Goal: Task Accomplishment & Management: Manage account settings

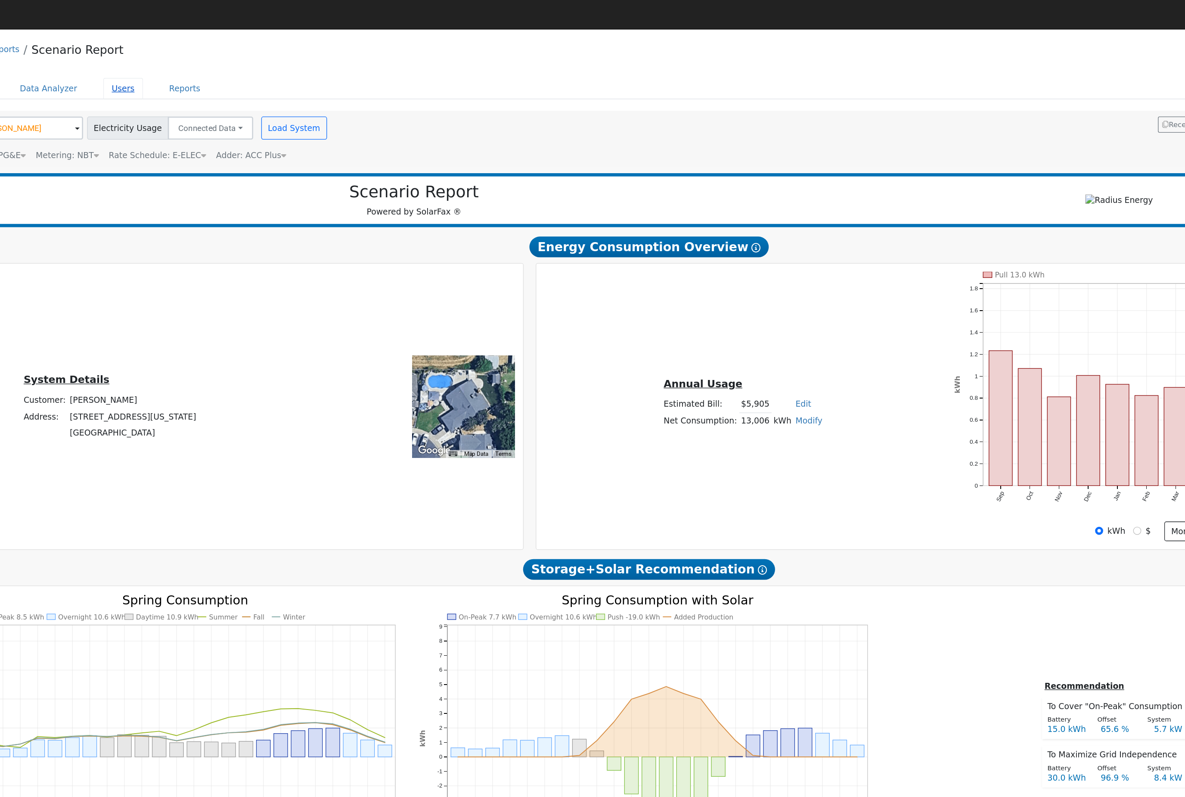
click at [233, 74] on link "Users" at bounding box center [248, 66] width 30 height 16
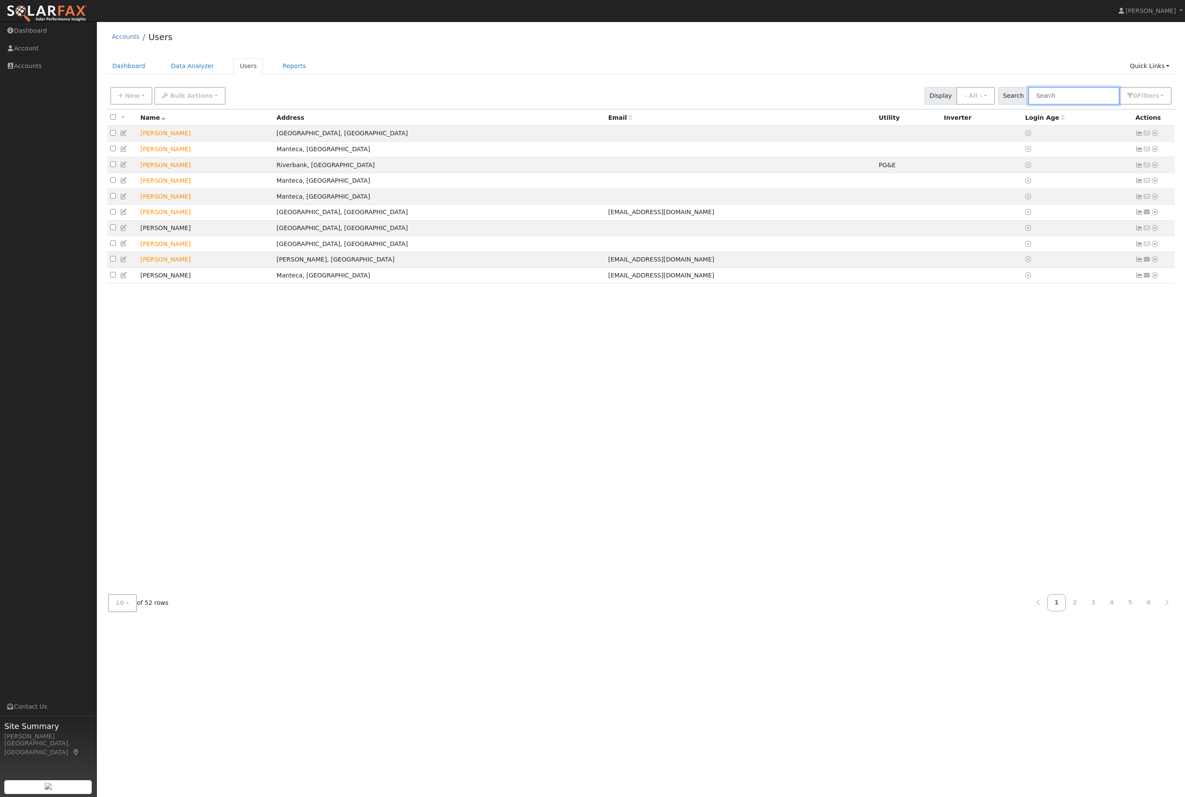
click at [1094, 101] on input "text" at bounding box center [1073, 96] width 91 height 18
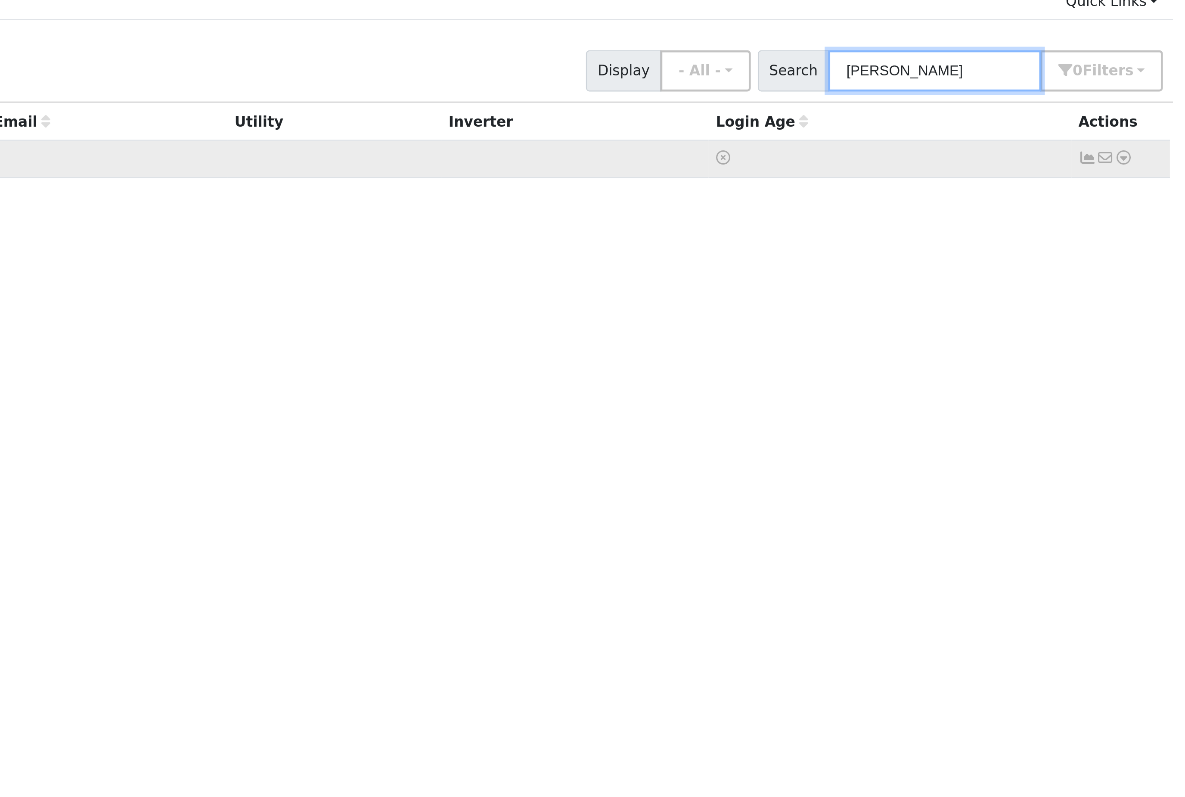
type input "[PERSON_NAME]"
click at [1151, 130] on icon at bounding box center [1155, 133] width 8 height 6
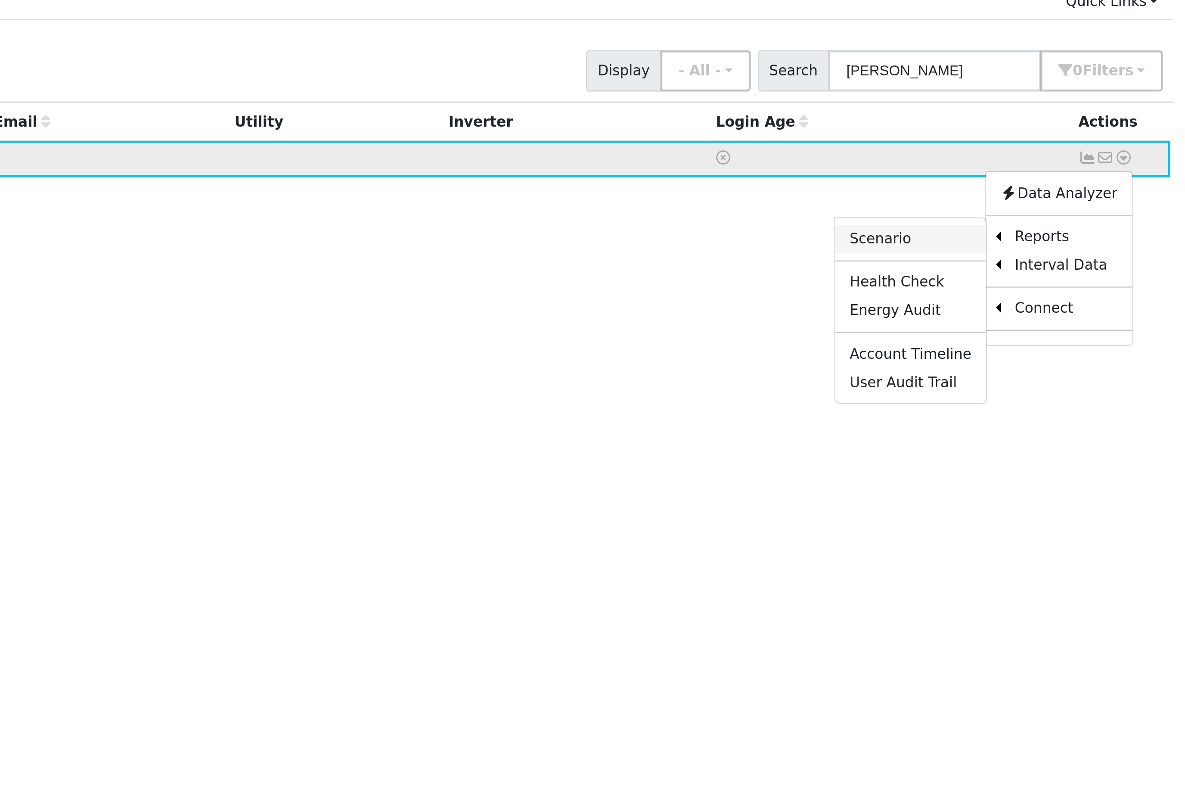
click at [1031, 162] on link "Scenario" at bounding box center [1063, 168] width 64 height 12
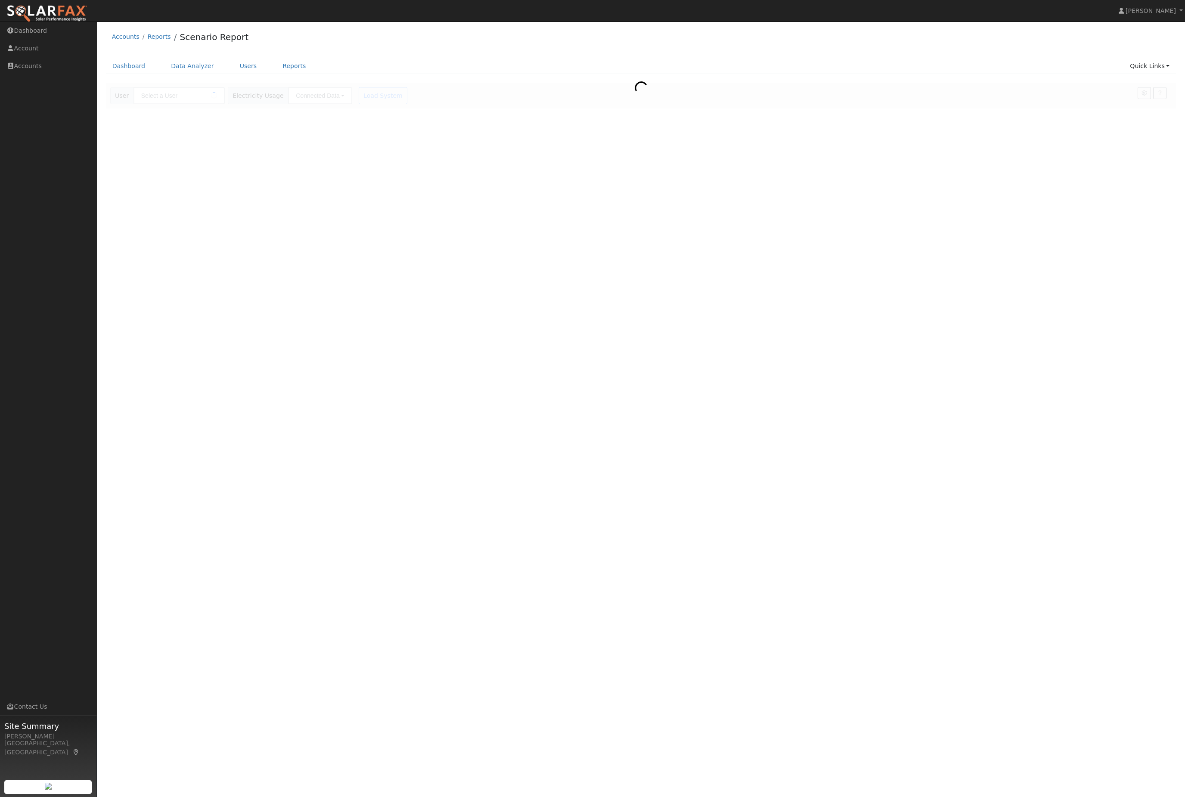
type input "[PERSON_NAME]"
type input "Pacific Gas & Electric"
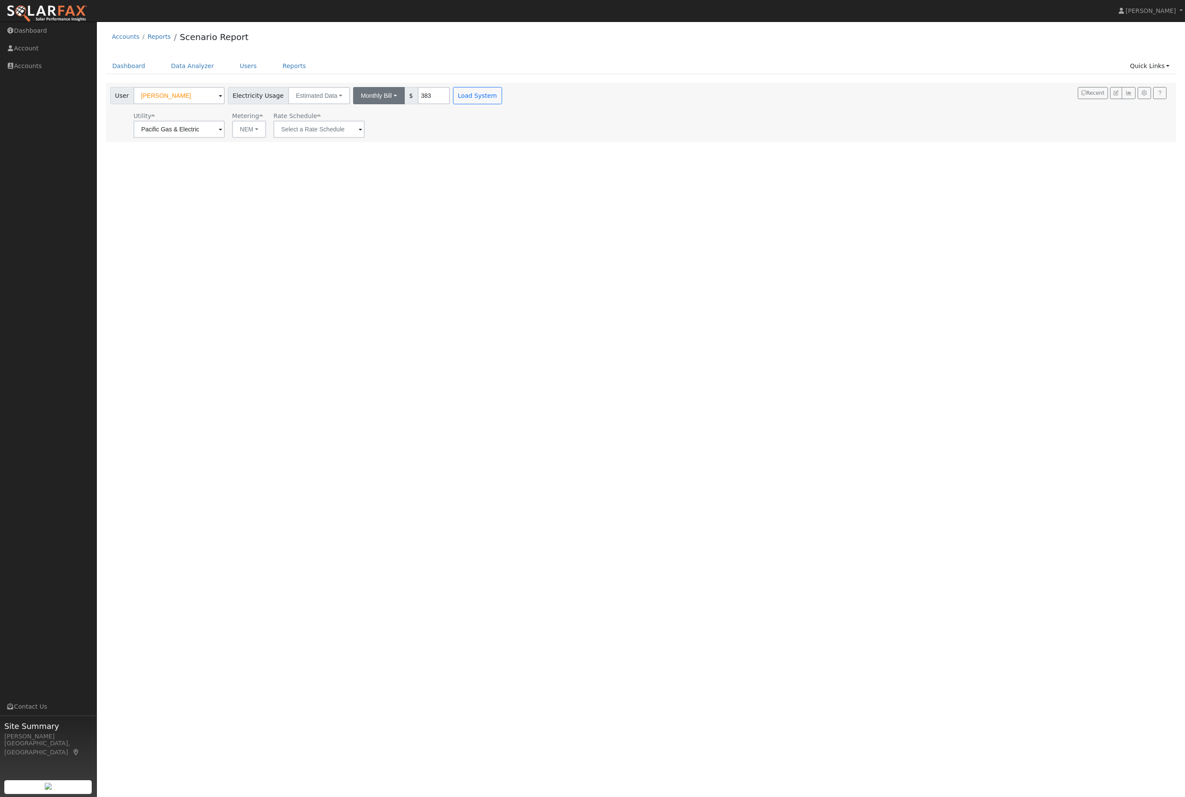
click at [405, 99] on button "Monthly Bill" at bounding box center [379, 95] width 52 height 17
click at [401, 118] on link "Annual Consumption" at bounding box center [363, 114] width 75 height 12
type input "7526"
click at [536, 98] on button "Load System" at bounding box center [511, 95] width 49 height 17
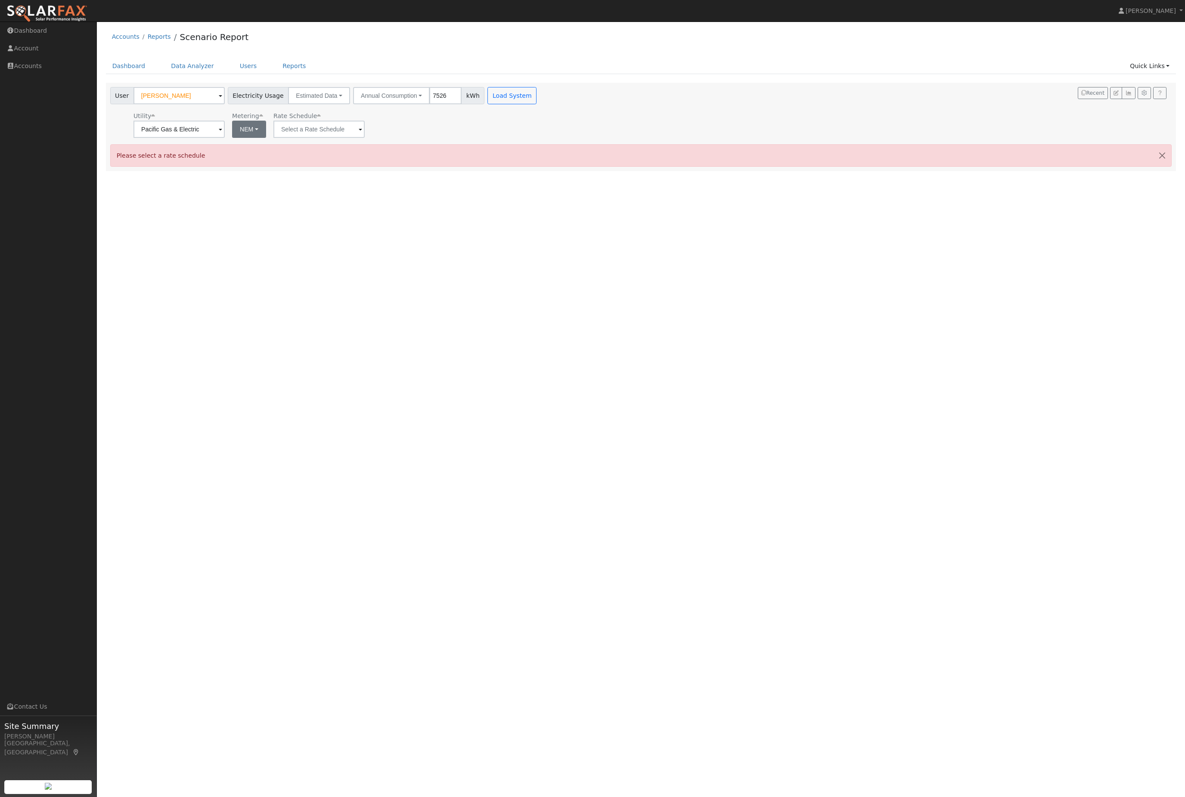
click at [232, 138] on button "NEM" at bounding box center [249, 129] width 34 height 17
click at [246, 168] on link "NBT" at bounding box center [240, 162] width 60 height 12
type input "E-ELEC"
click at [536, 104] on button "Load System" at bounding box center [511, 95] width 49 height 17
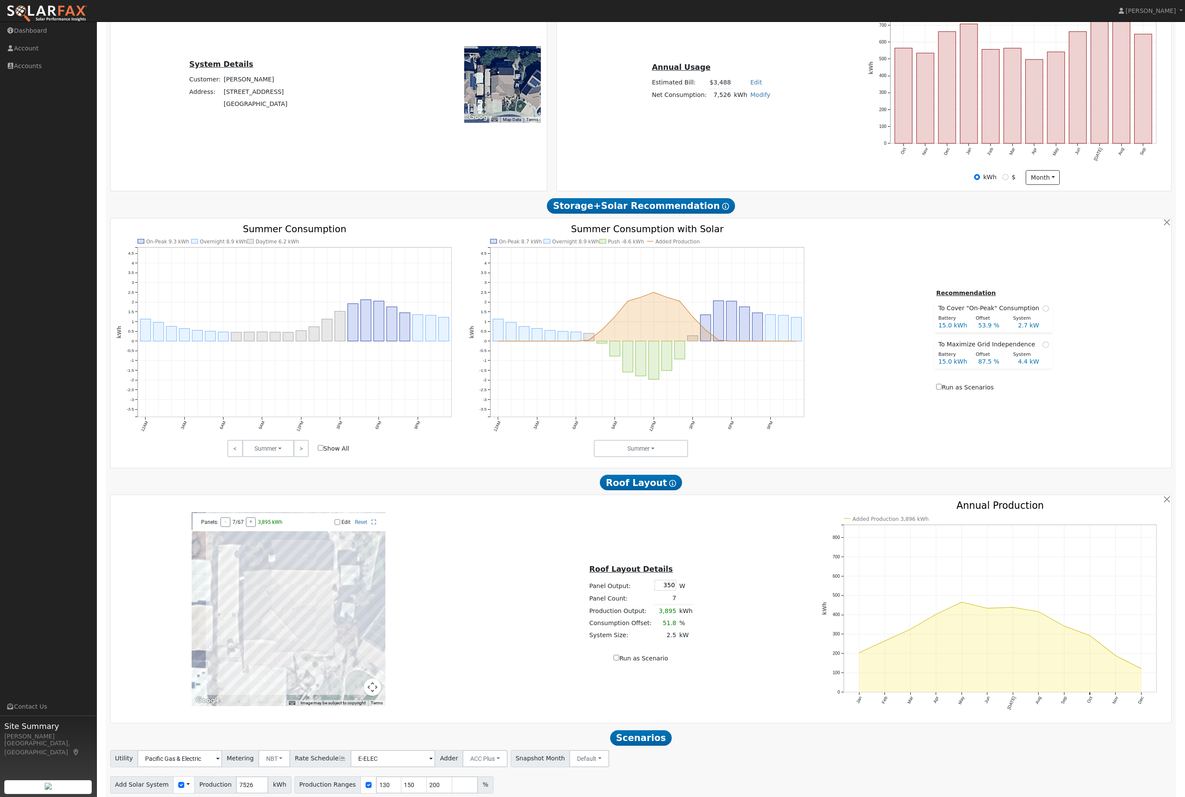
scroll to position [77, 0]
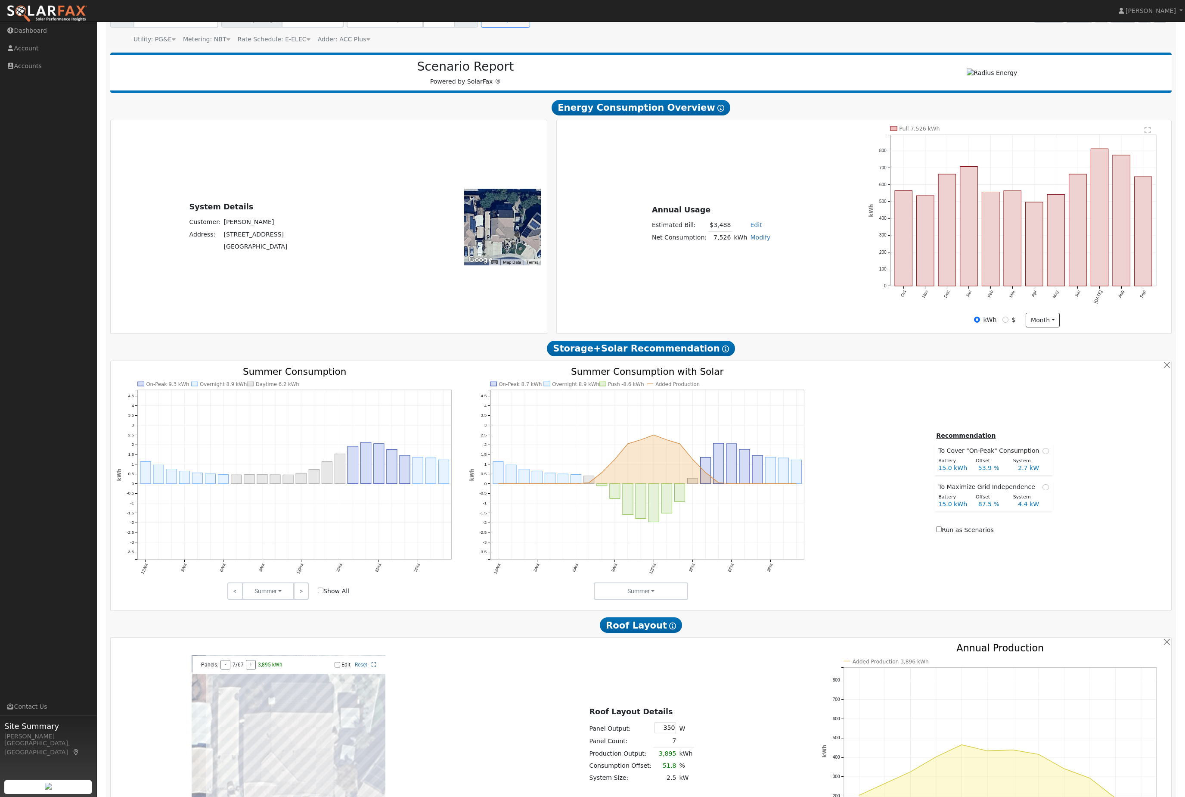
click at [335, 667] on input "Edit" at bounding box center [338, 664] width 6 height 6
checkbox input "true"
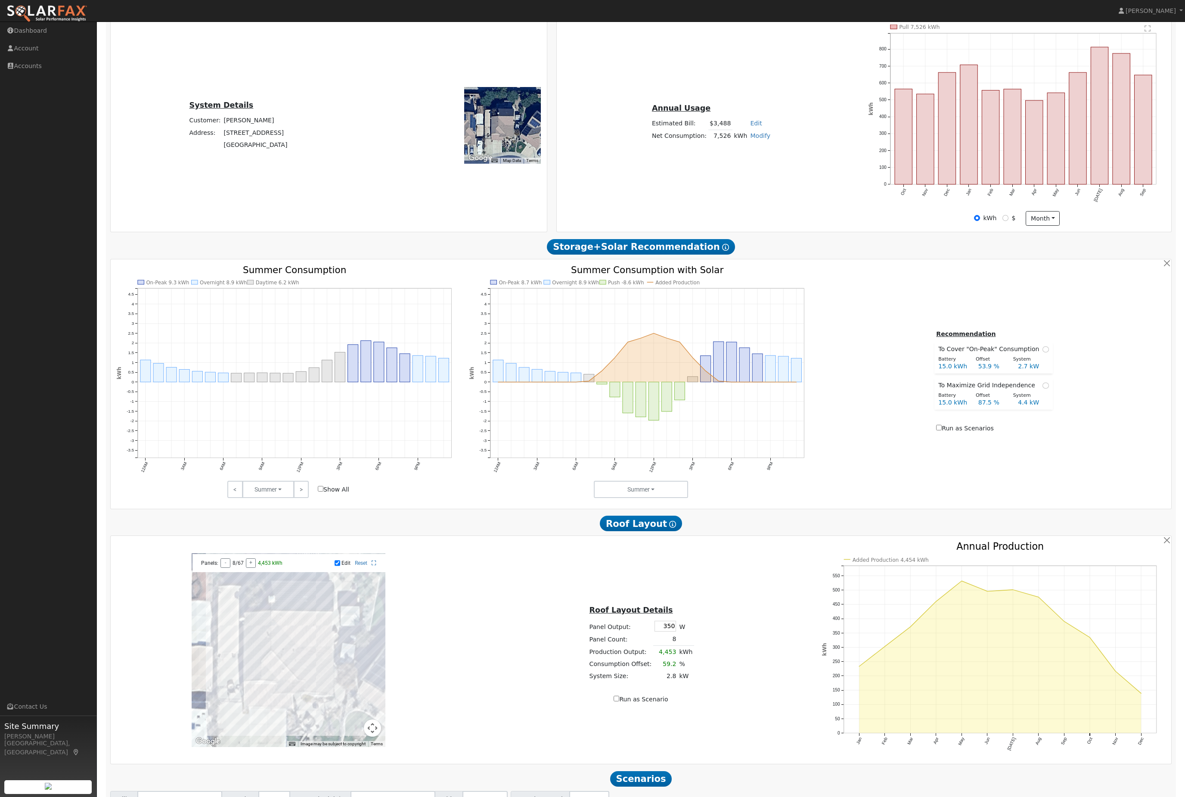
scroll to position [180, 0]
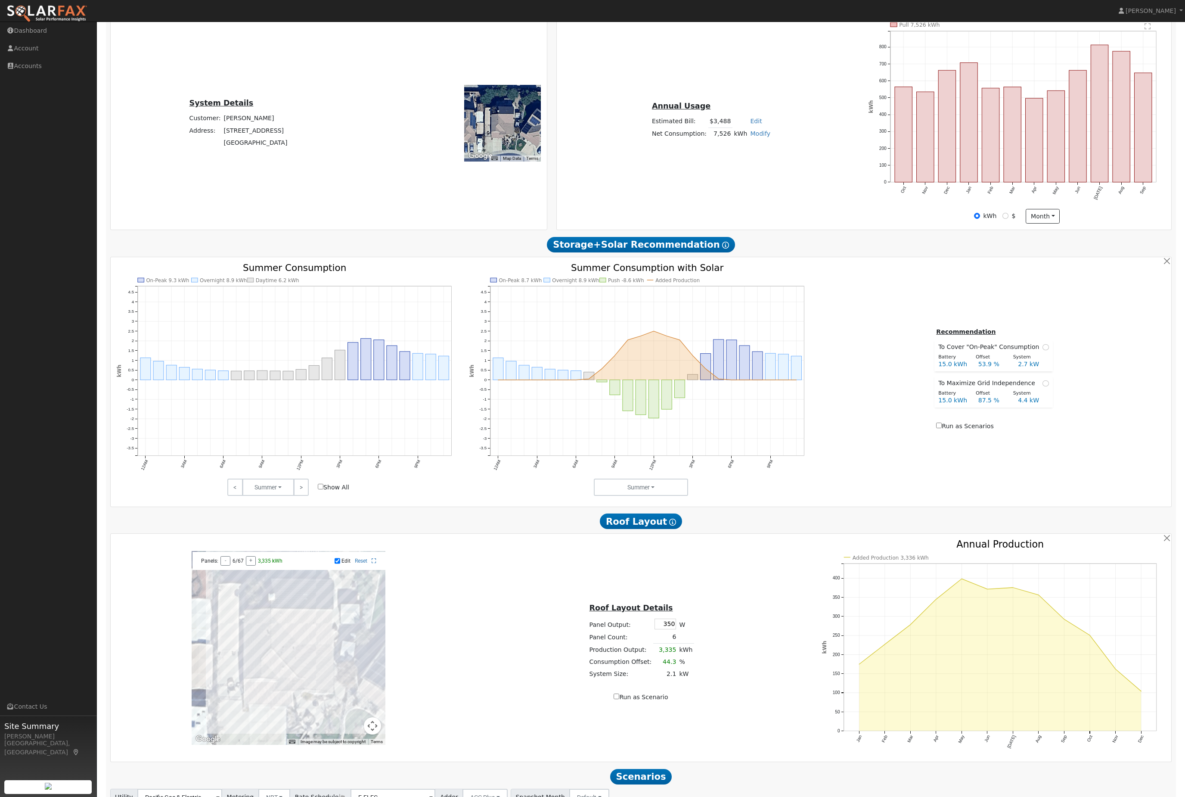
click at [316, 661] on div at bounding box center [289, 648] width 194 height 194
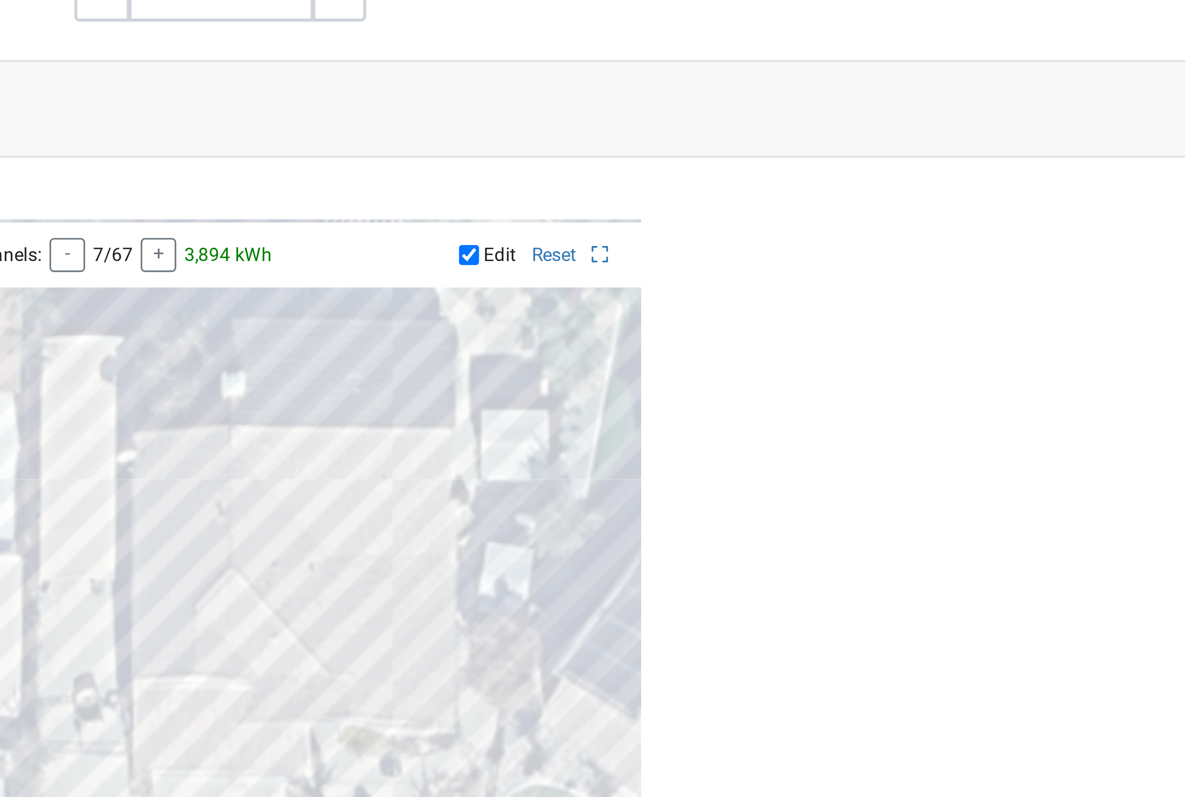
click at [192, 506] on div at bounding box center [289, 603] width 194 height 194
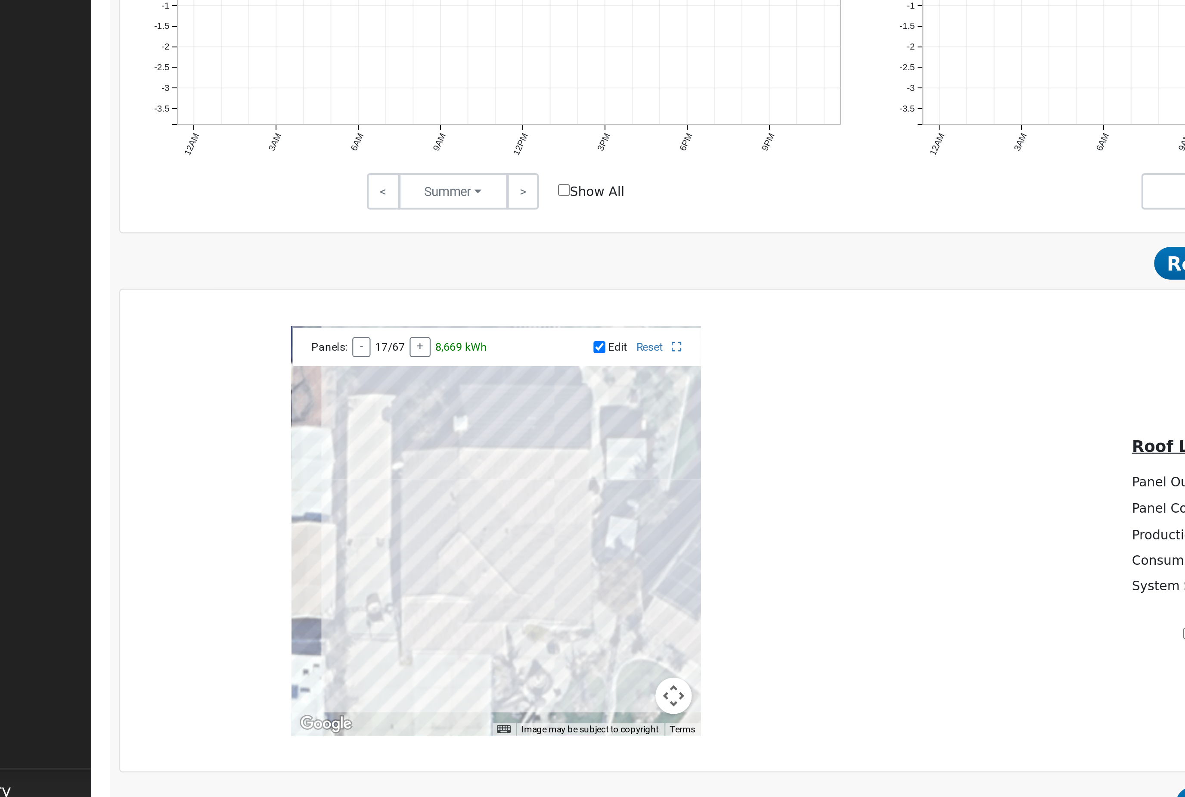
scroll to position [251, 0]
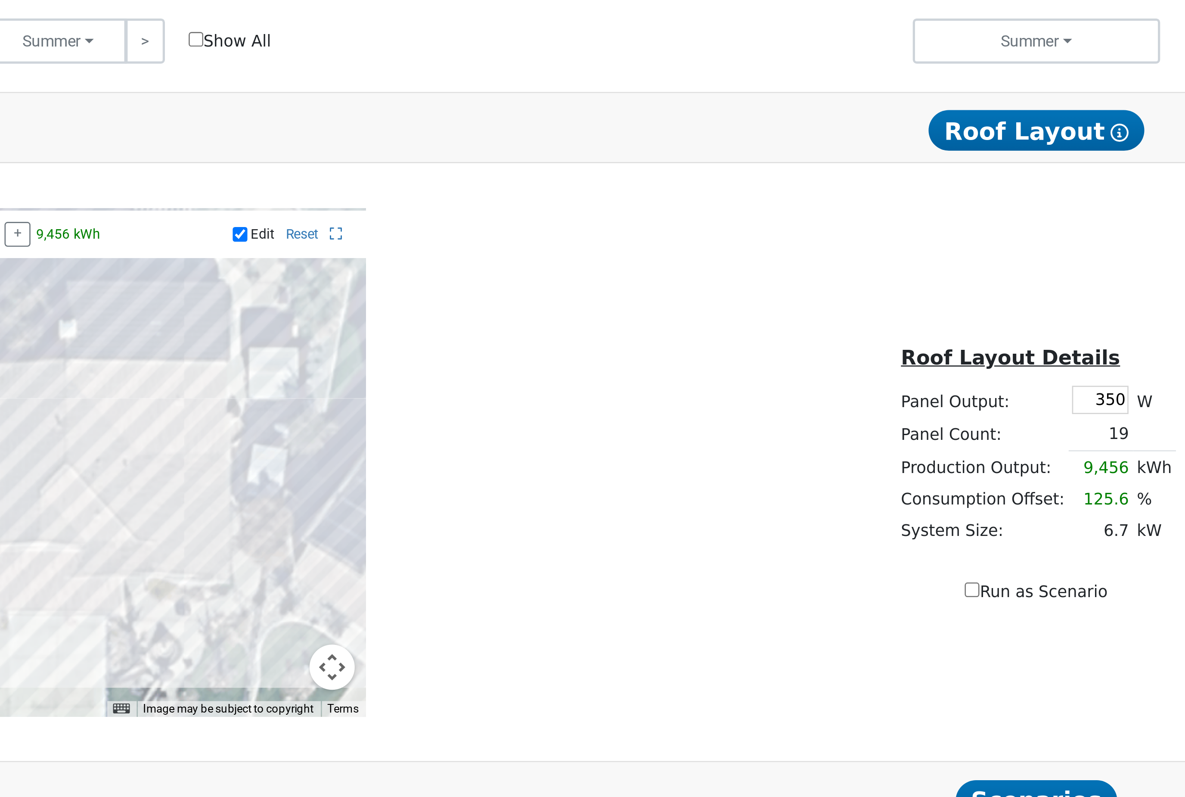
click at [230, 469] on div "To navigate the map with touch gestures double-tap and hold your finger on the …" at bounding box center [641, 577] width 1058 height 216
click at [283, 469] on div "To navigate the map with touch gestures double-tap and hold your finger on the …" at bounding box center [641, 577] width 1058 height 216
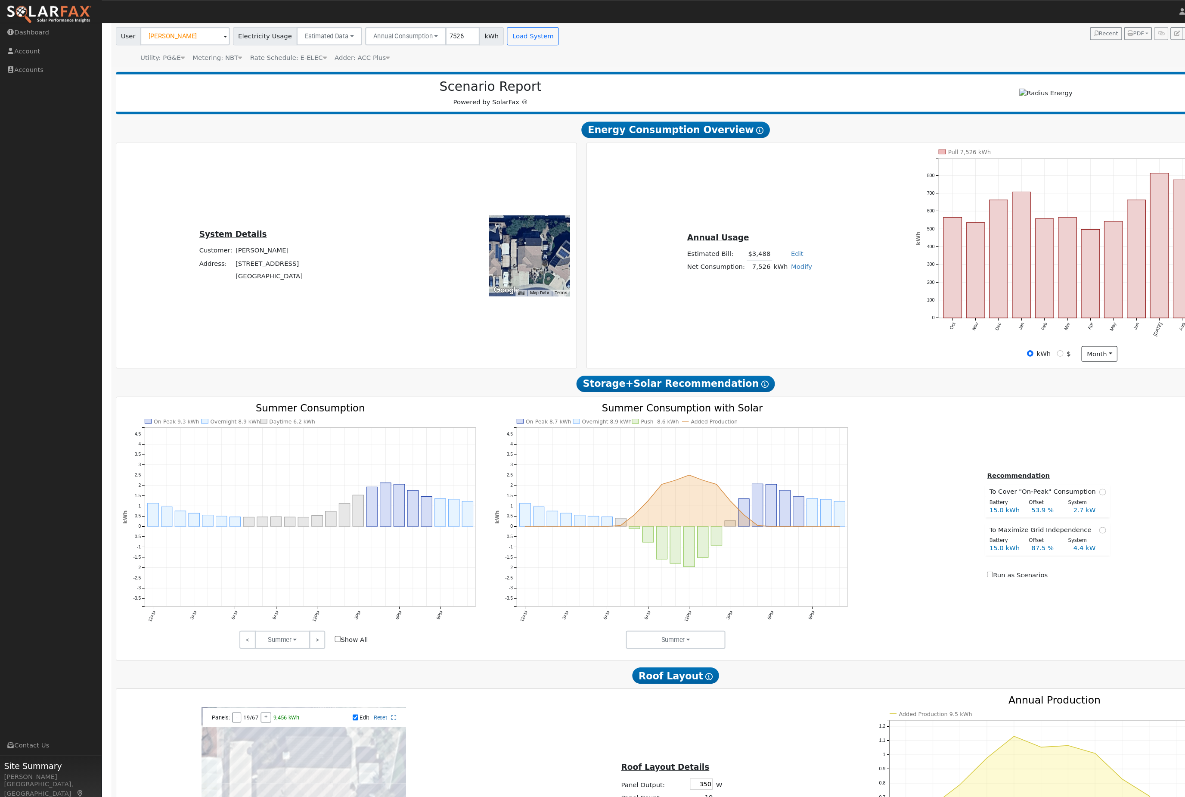
scroll to position [0, 0]
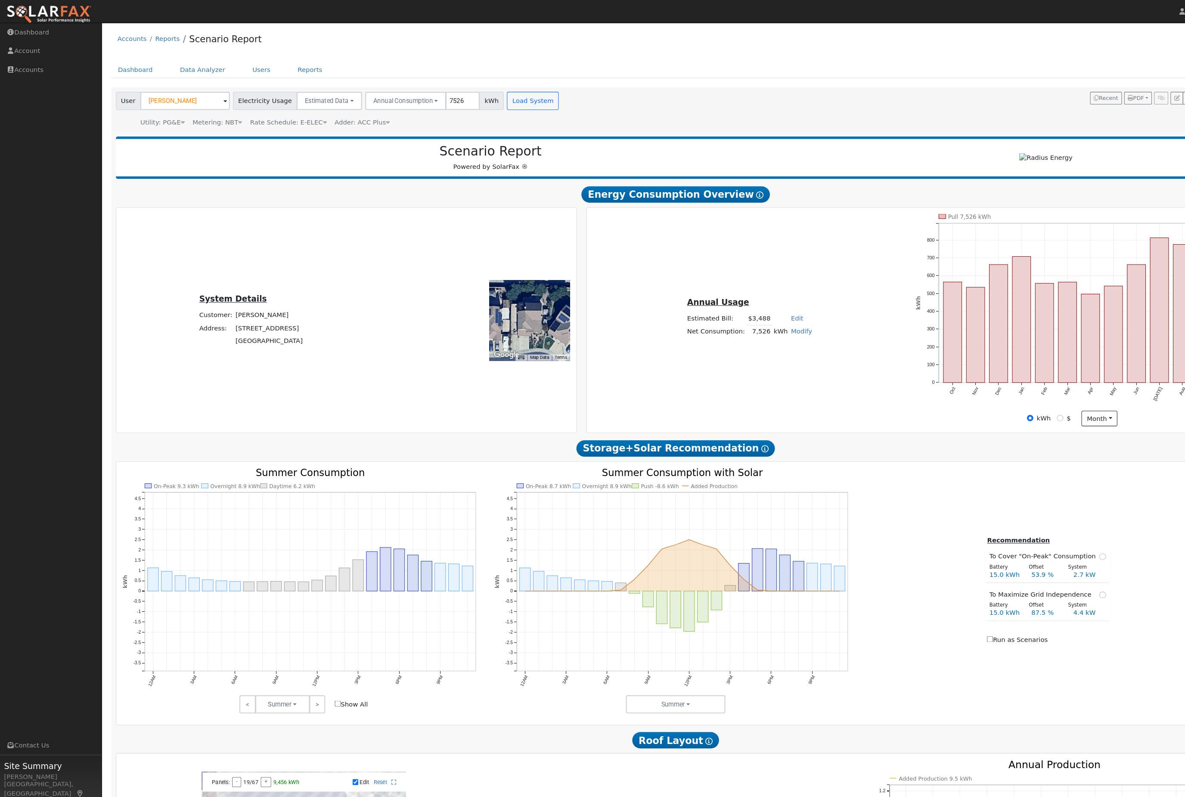
click at [914, 2] on nav "Jon-Michael Brown Jon-Michael Brown Profile Help Center Terms Of Service See Wh…" at bounding box center [592, 11] width 1185 height 22
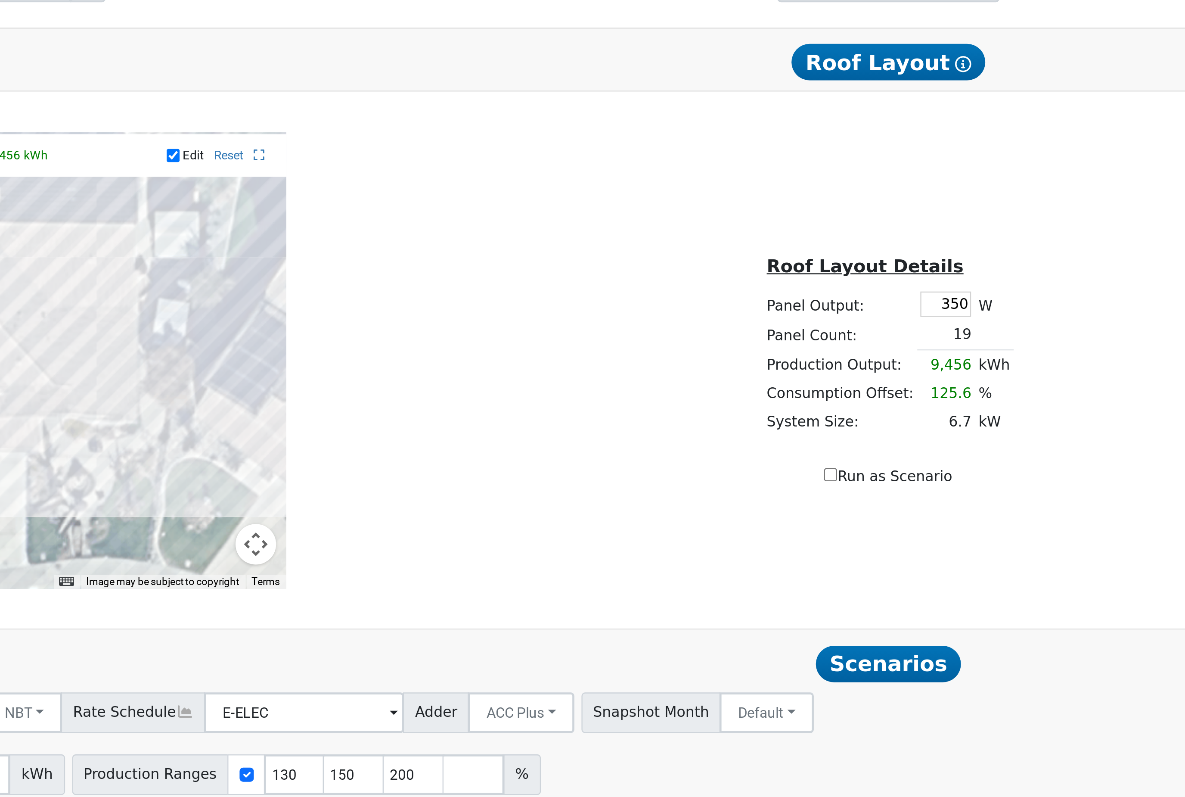
scroll to position [245, 0]
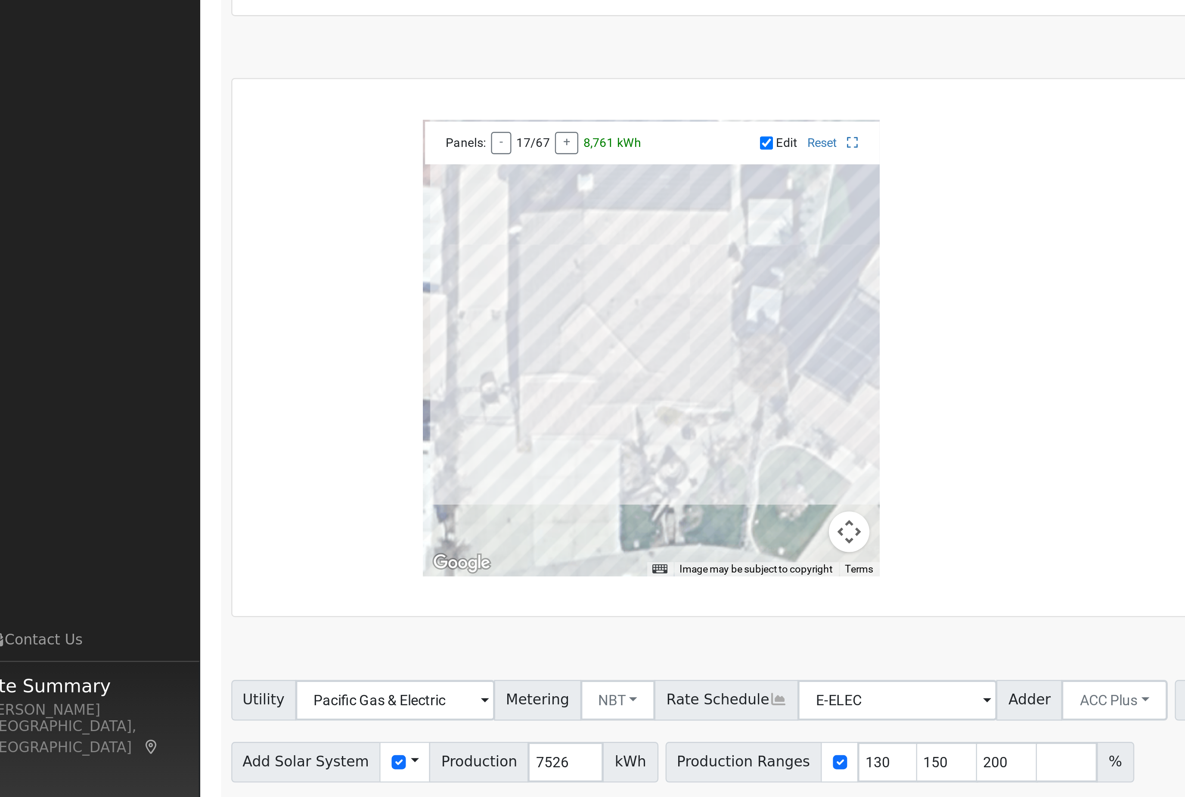
click at [230, 486] on div at bounding box center [289, 583] width 194 height 194
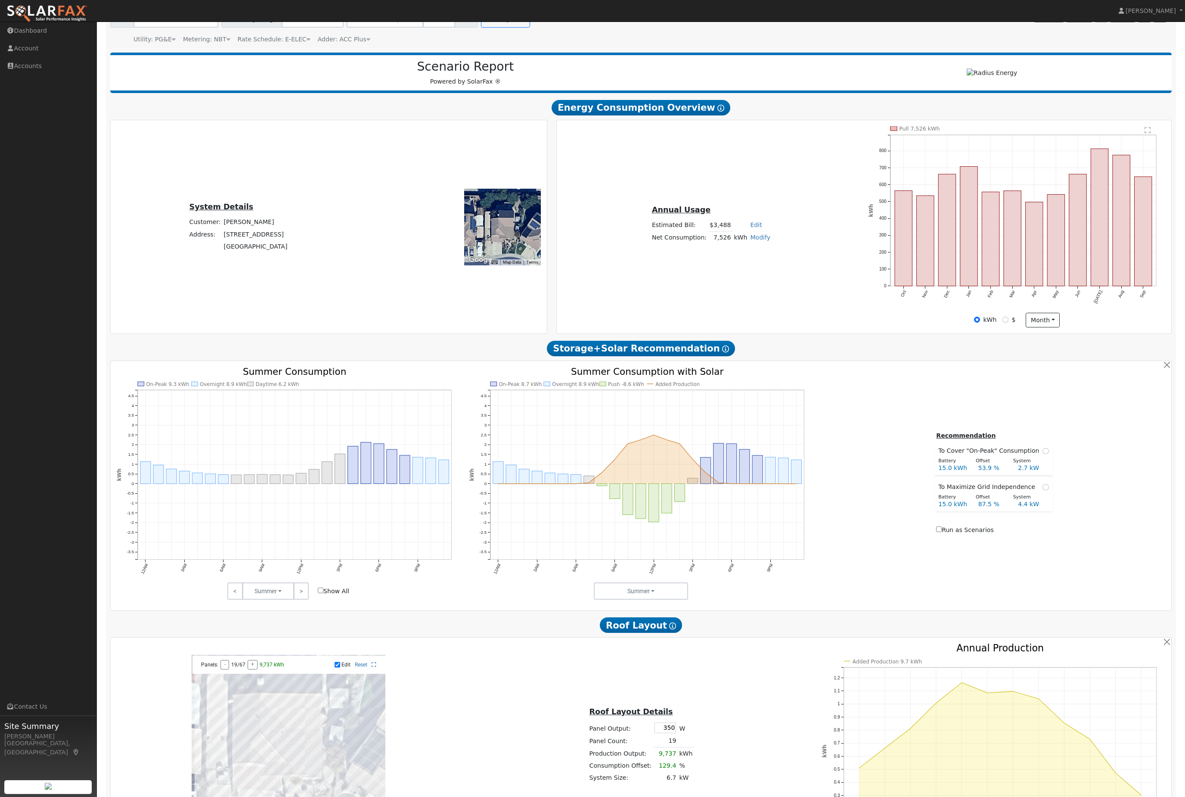
scroll to position [219, 0]
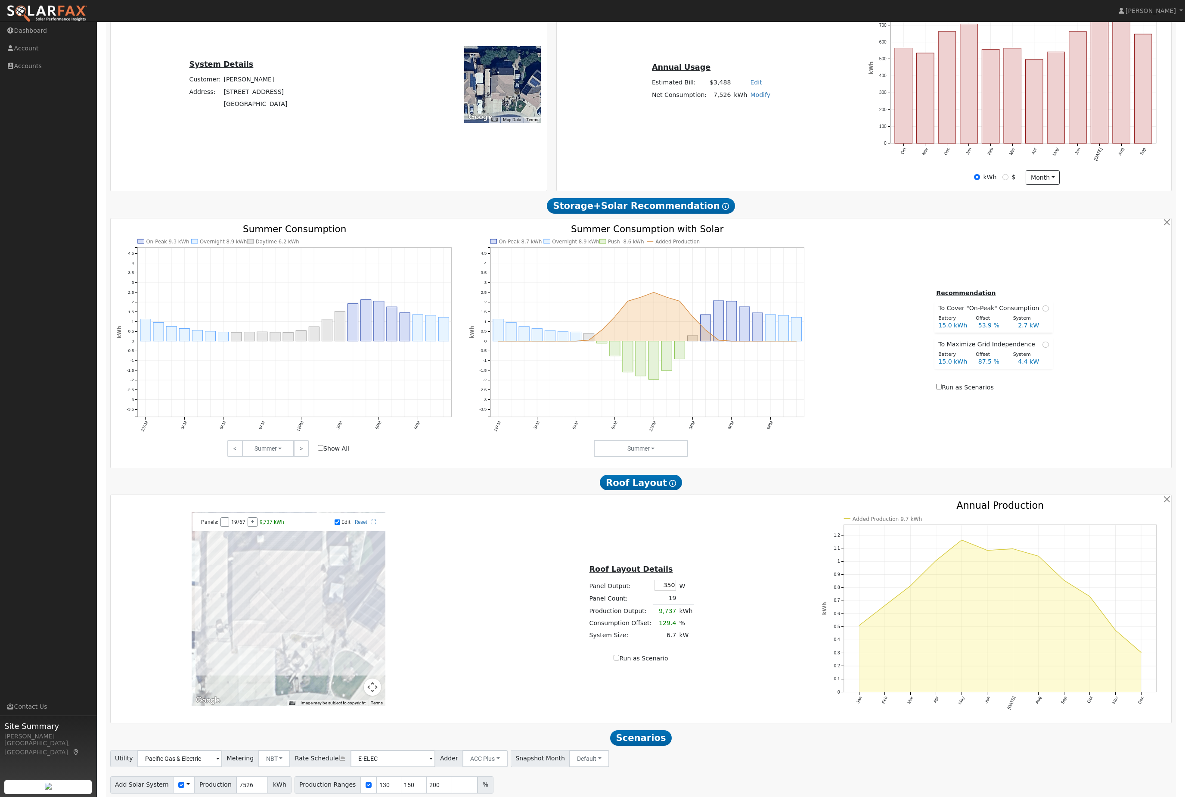
click at [473, 796] on input "30" at bounding box center [460, 810] width 26 height 17
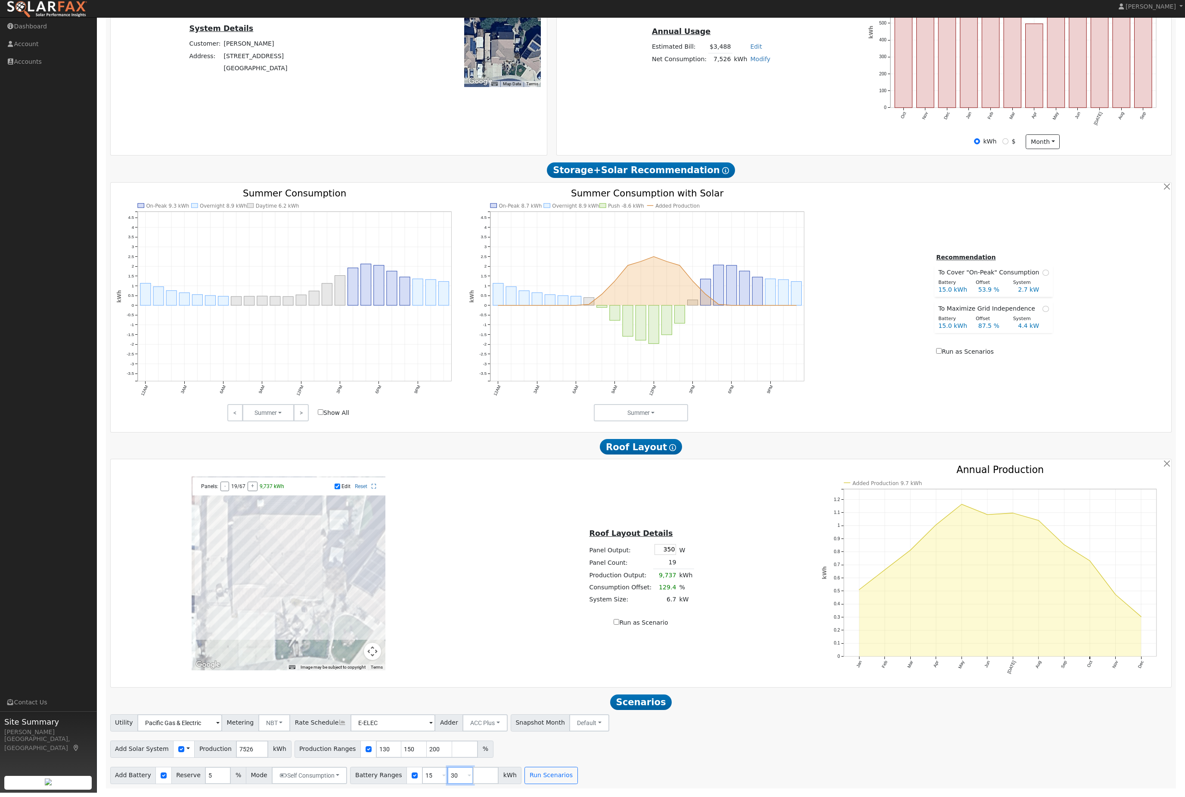
type input "3"
click at [450, 744] on input "200" at bounding box center [440, 752] width 26 height 17
type input "0"
click at [427, 744] on input "150" at bounding box center [414, 752] width 26 height 17
type input "1"
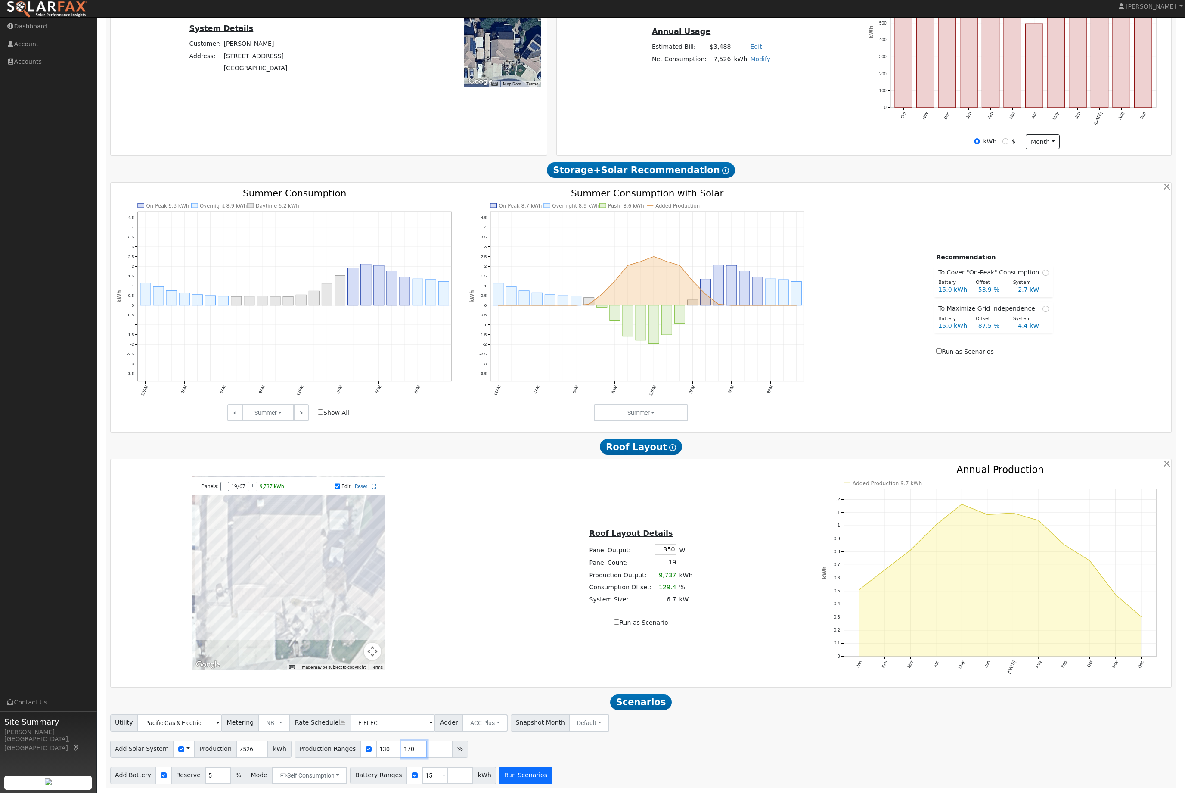
type input "170"
click at [552, 776] on button "Run Scenarios" at bounding box center [525, 779] width 53 height 17
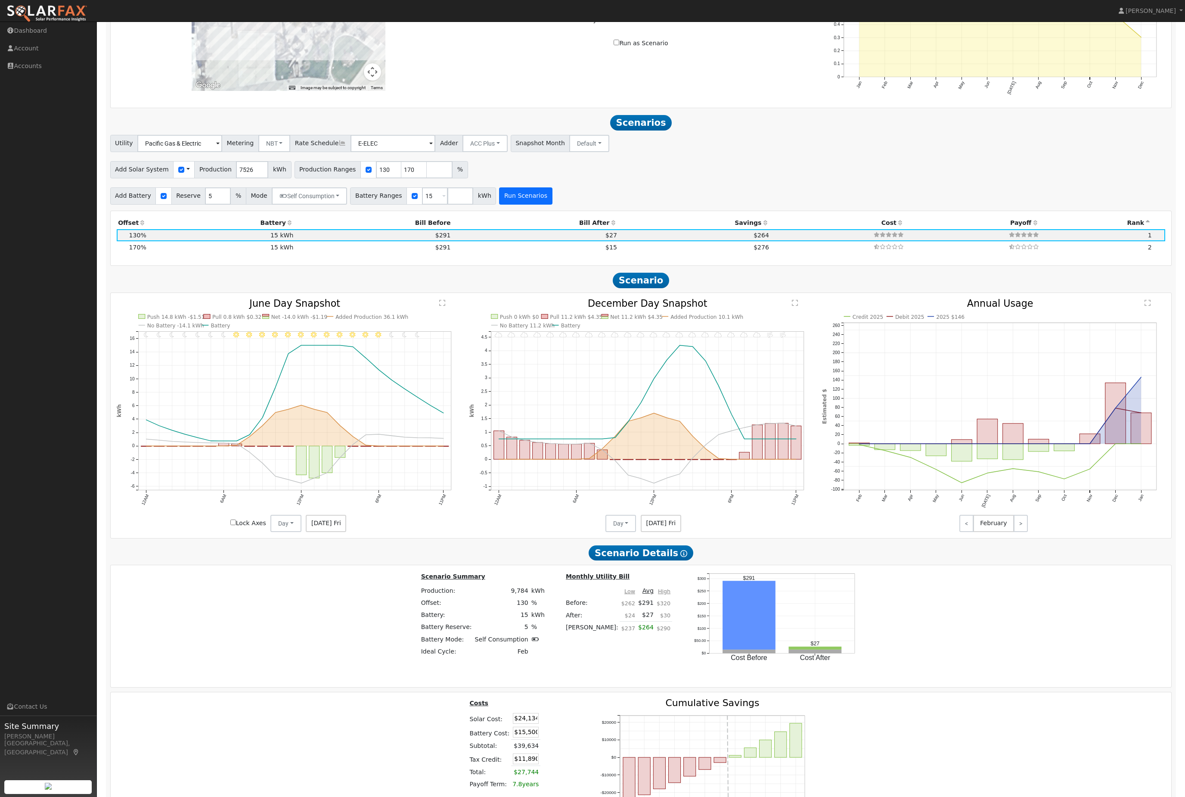
scroll to position [832, 0]
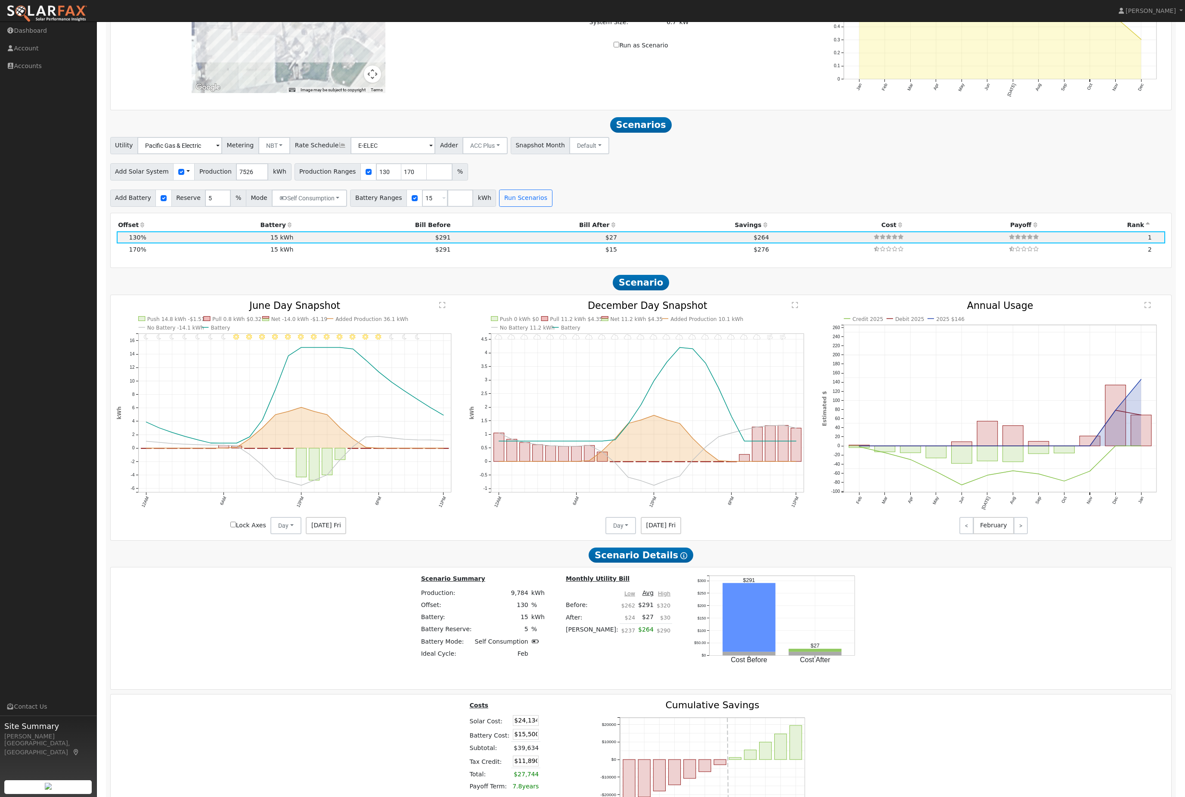
click at [268, 268] on div "Production Offset Battery Reserve Mode ACC Push Incentive Bill Before Bill Afte…" at bounding box center [641, 240] width 1061 height 55
click at [288, 255] on td "15 kWh" at bounding box center [221, 249] width 147 height 12
type input "8.5"
type input "$31,559"
type input "$14,118"
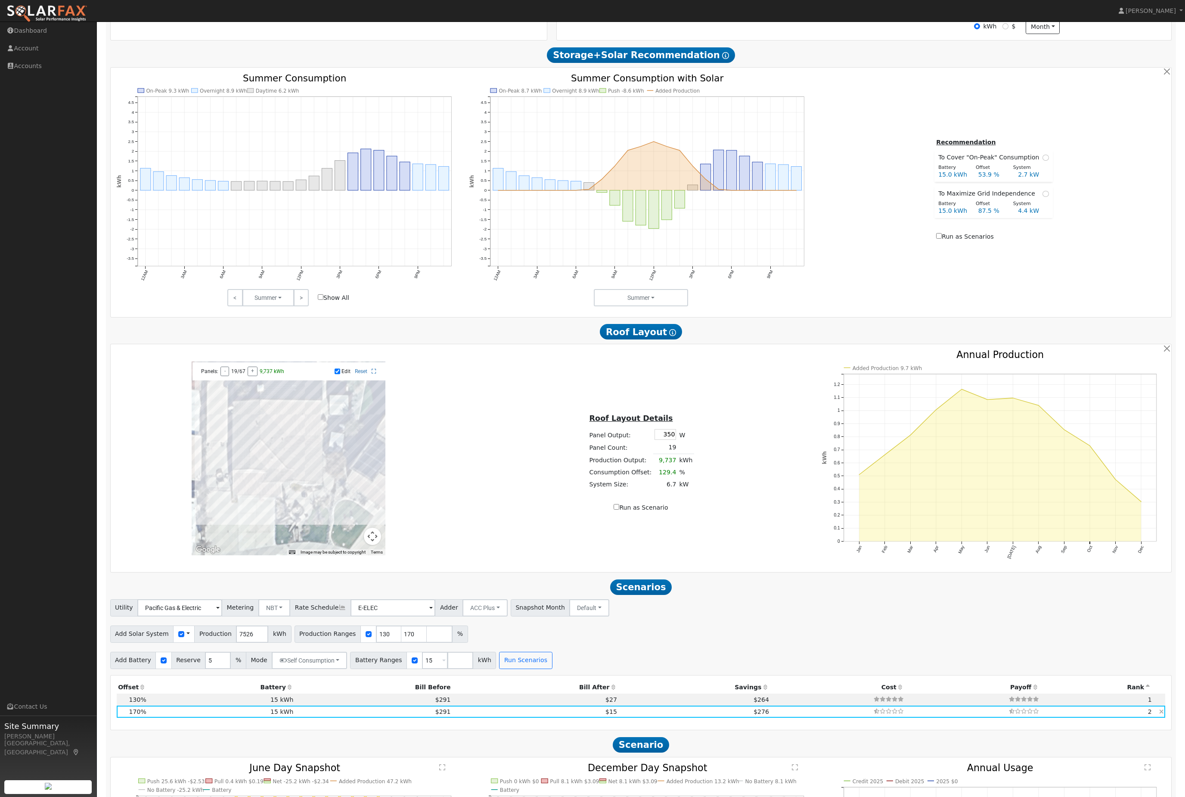
scroll to position [369, 0]
click at [926, 706] on td at bounding box center [972, 700] width 135 height 12
type input "6.5"
type input "$24,134"
type input "$11,890"
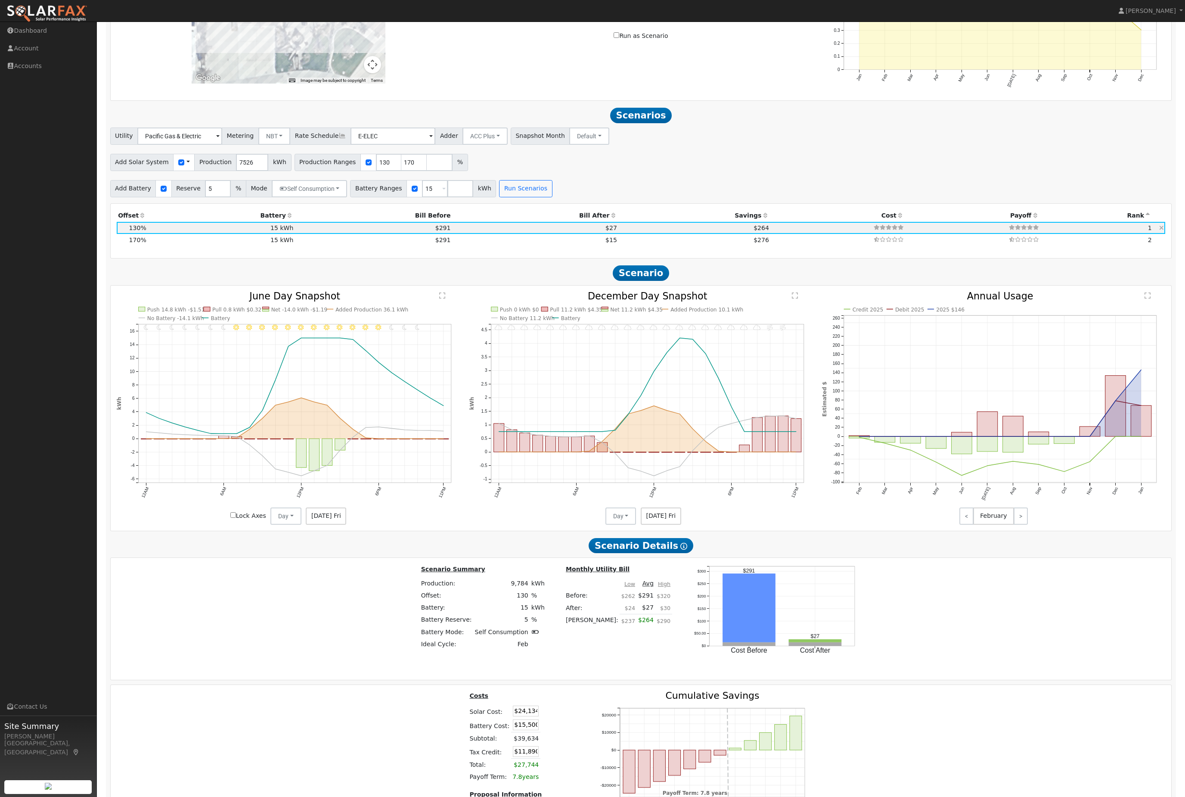
scroll to position [860, 0]
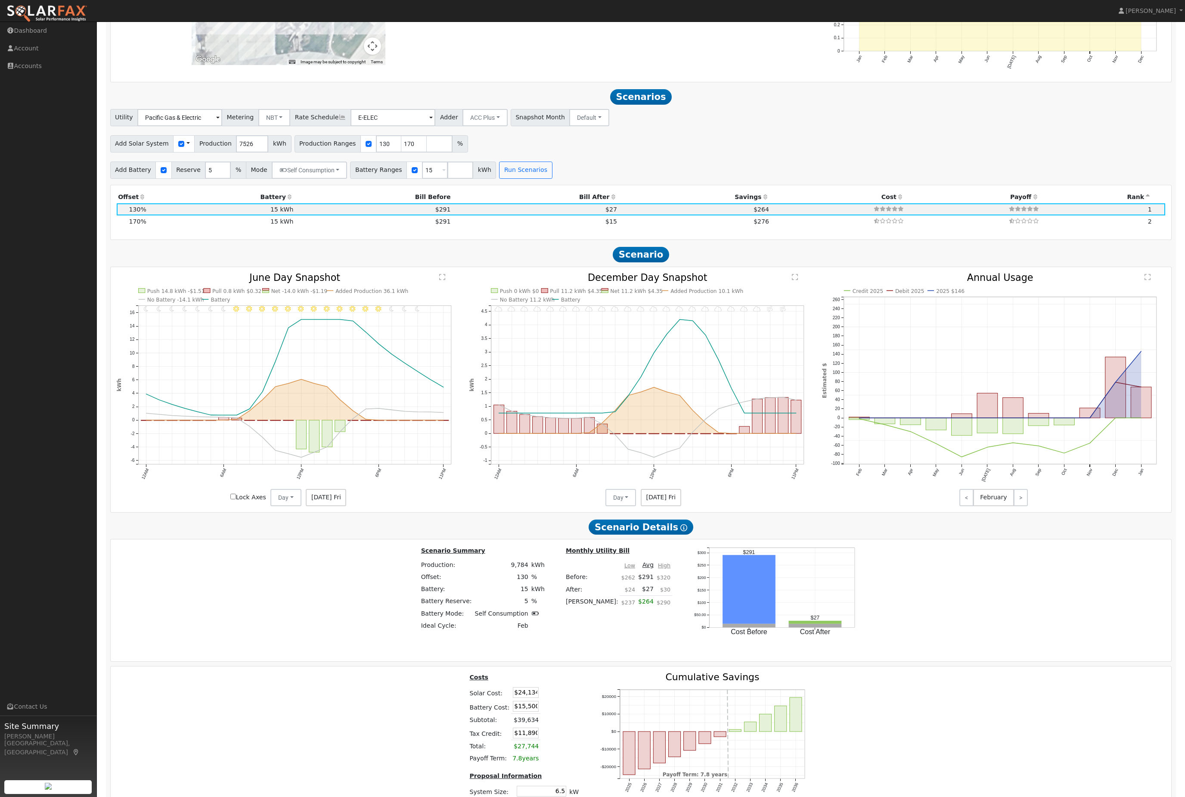
click at [328, 506] on span "Jun 13 Fri" at bounding box center [326, 497] width 40 height 17
click at [335, 512] on div "11PM - undefined 10PM - undefined 9PM - Clear 8PM - Clear 7PM - Clear 6PM - Mos…" at bounding box center [641, 390] width 1062 height 246
click at [340, 506] on span "Jun 13 Fri" at bounding box center [326, 497] width 40 height 17
click at [333, 506] on span "Jun 13 Fri" at bounding box center [326, 497] width 40 height 17
click at [292, 506] on button "Day" at bounding box center [285, 497] width 31 height 17
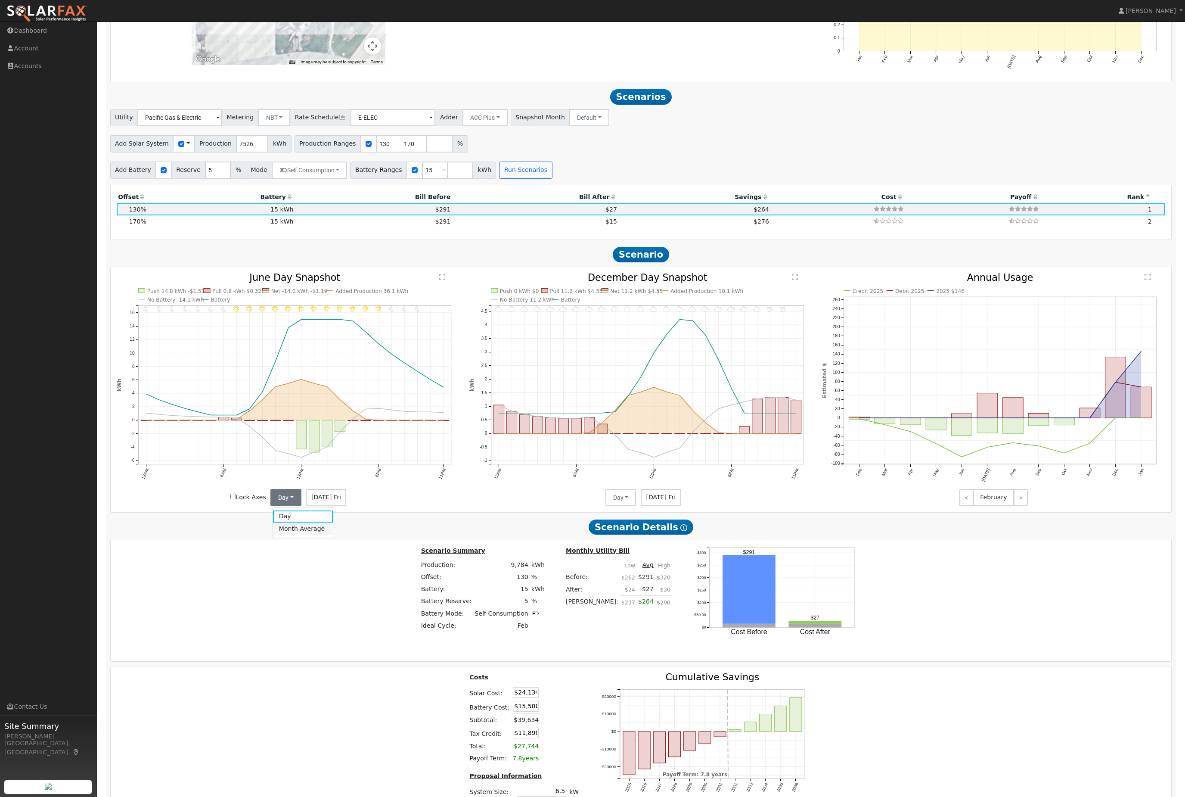
click at [320, 534] on link "Month Average" at bounding box center [303, 528] width 60 height 12
click at [325, 506] on button "Month Average" at bounding box center [307, 497] width 62 height 17
click at [316, 522] on link "Day" at bounding box center [308, 516] width 60 height 12
click at [423, 227] on td "$291" at bounding box center [373, 221] width 157 height 12
type input "8.5"
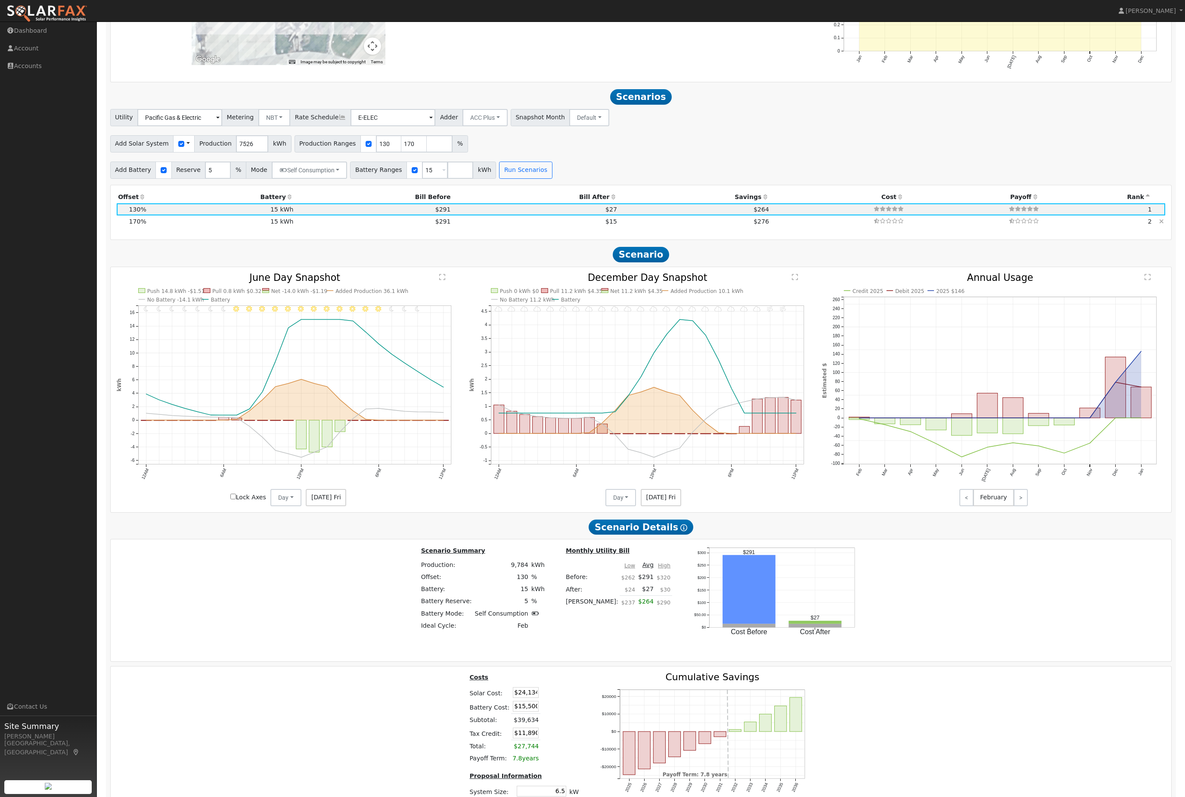
type input "$31,559"
type input "$14,118"
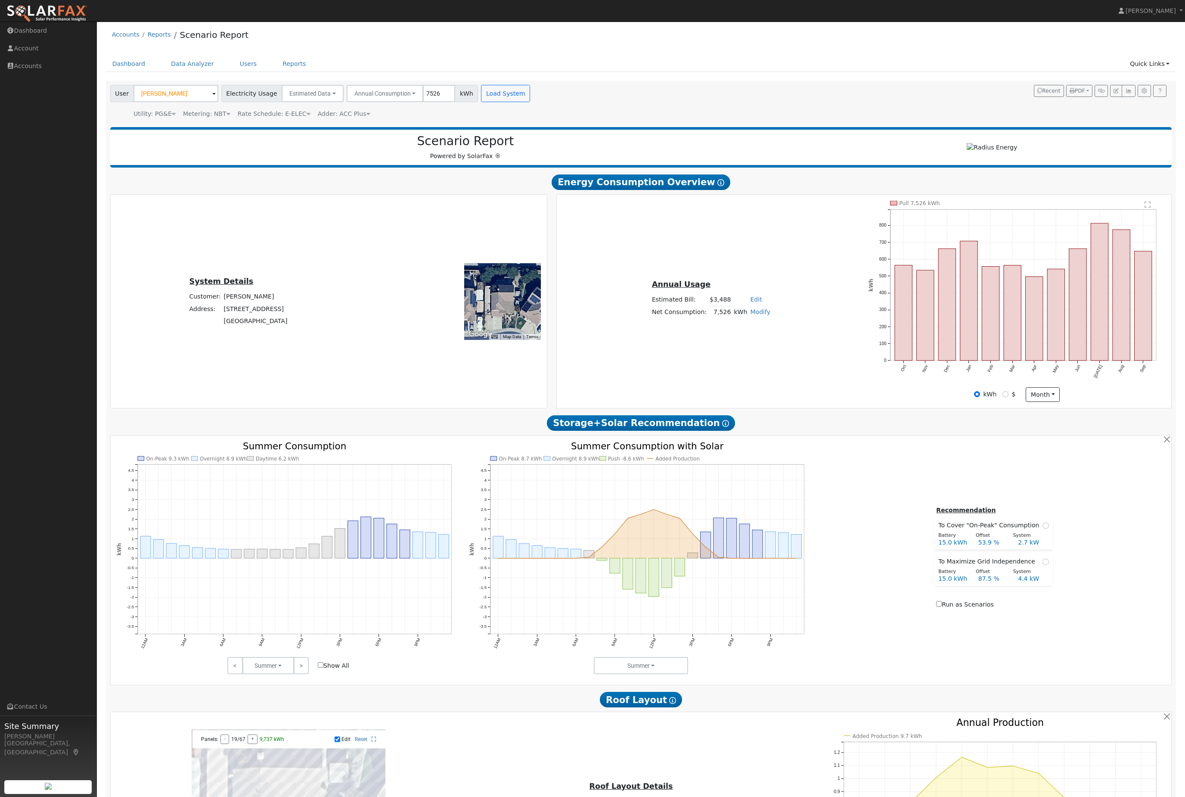
scroll to position [0, 0]
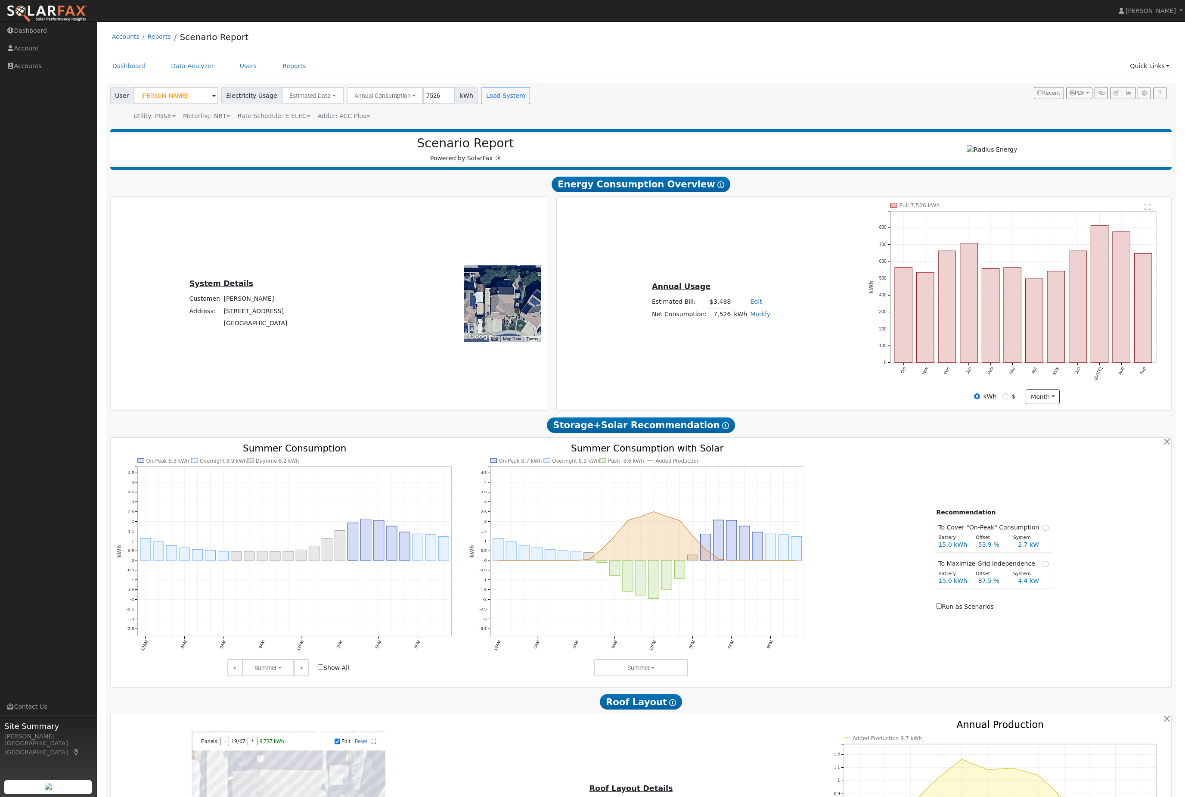
click at [465, 3] on nav "Jon-Michael Brown Jon-Michael Brown Profile Help Center Terms Of Service See Wh…" at bounding box center [592, 11] width 1185 height 22
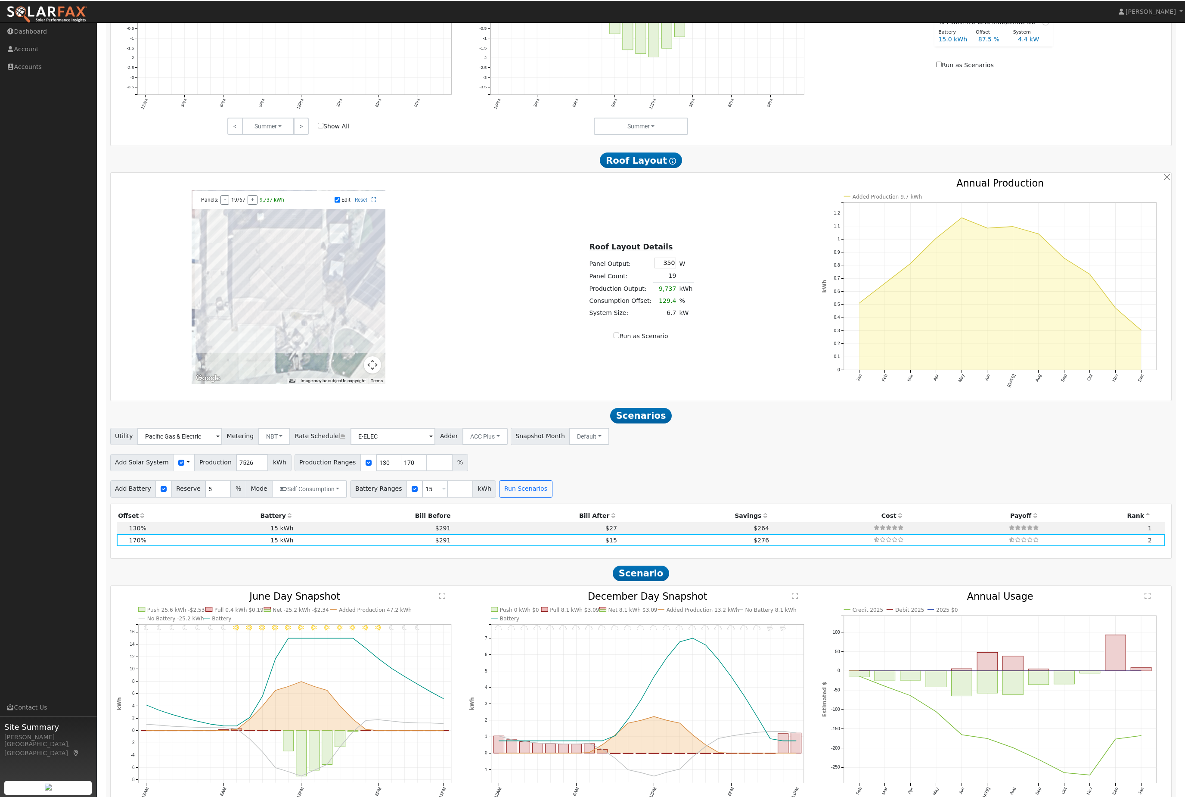
scroll to position [541, 0]
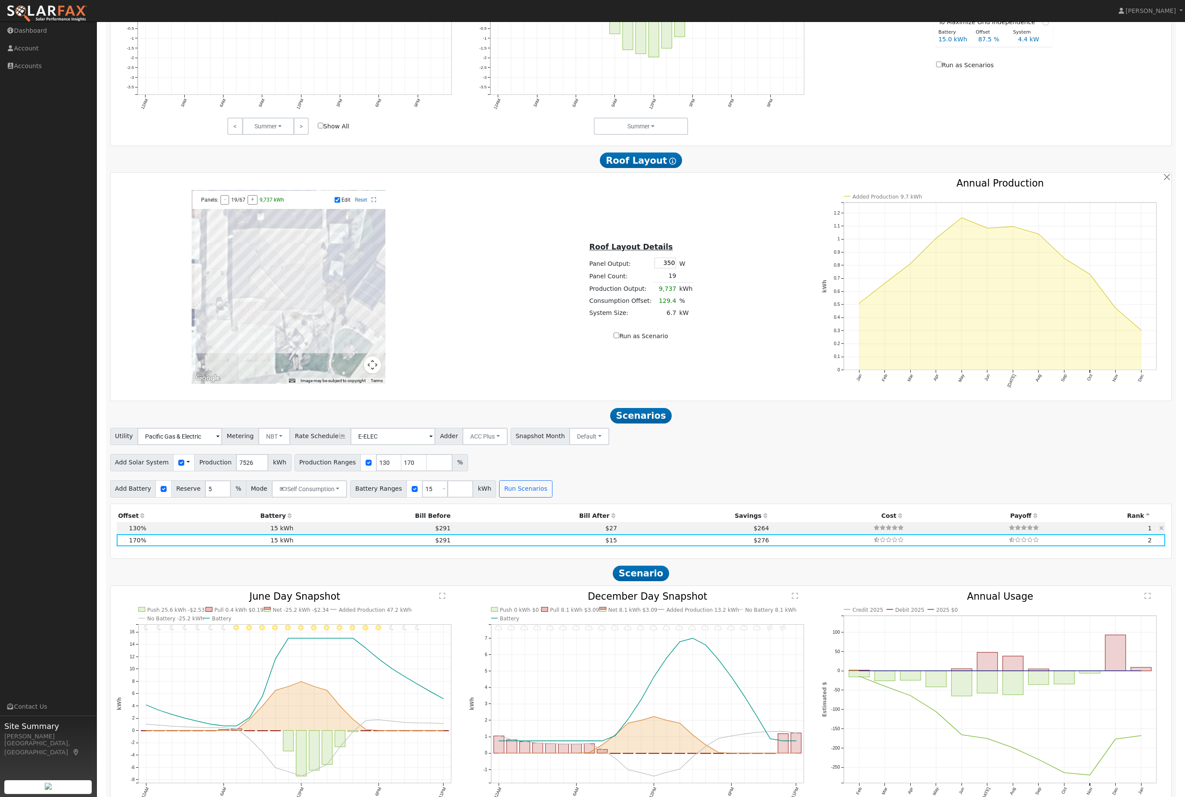
click at [794, 534] on td at bounding box center [837, 528] width 135 height 12
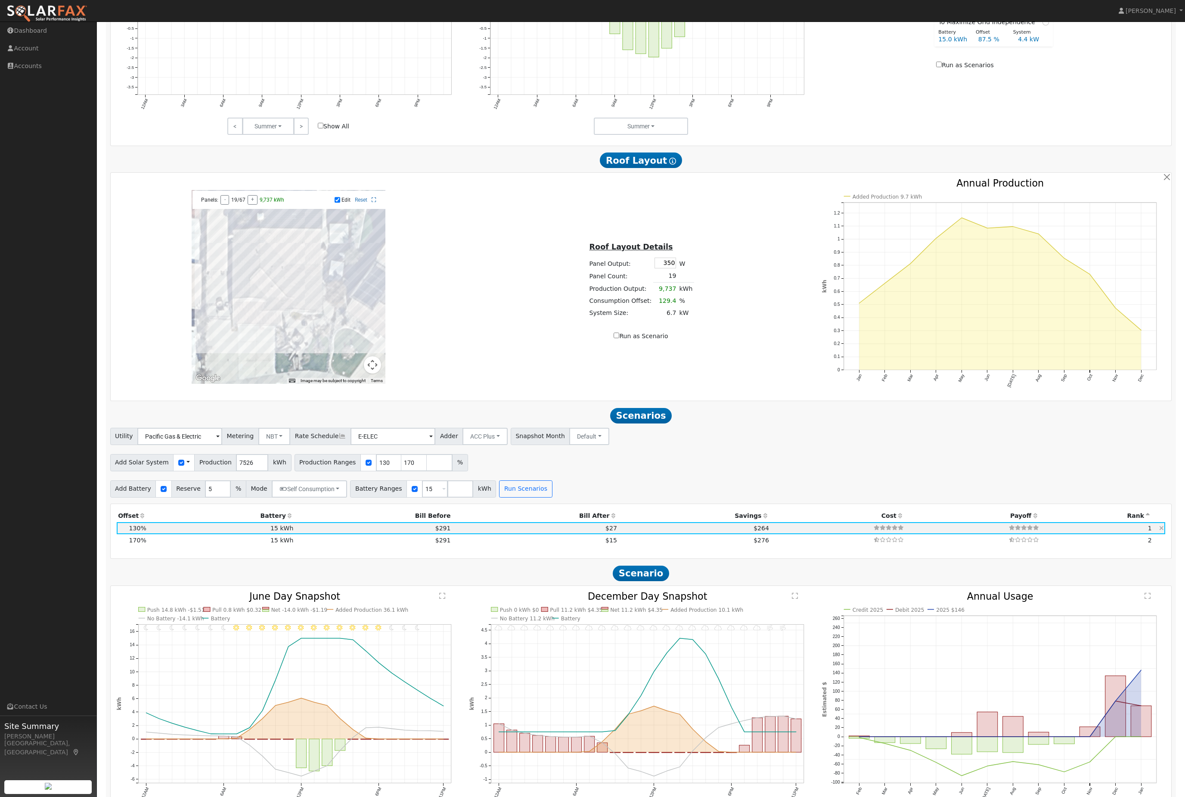
type input "6.5"
type input "$24,134"
type input "$11,890"
click at [577, 546] on td "$15" at bounding box center [535, 540] width 166 height 12
type input "8.5"
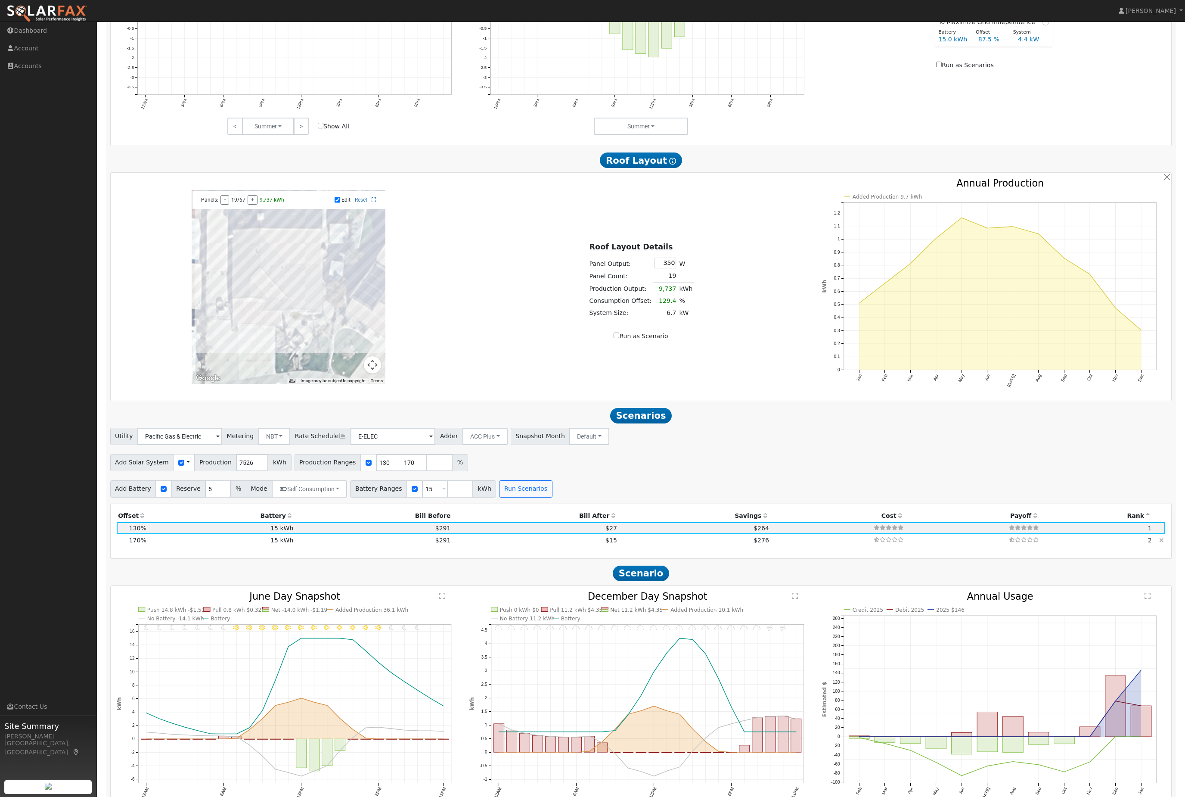
type input "$31,559"
type input "$14,118"
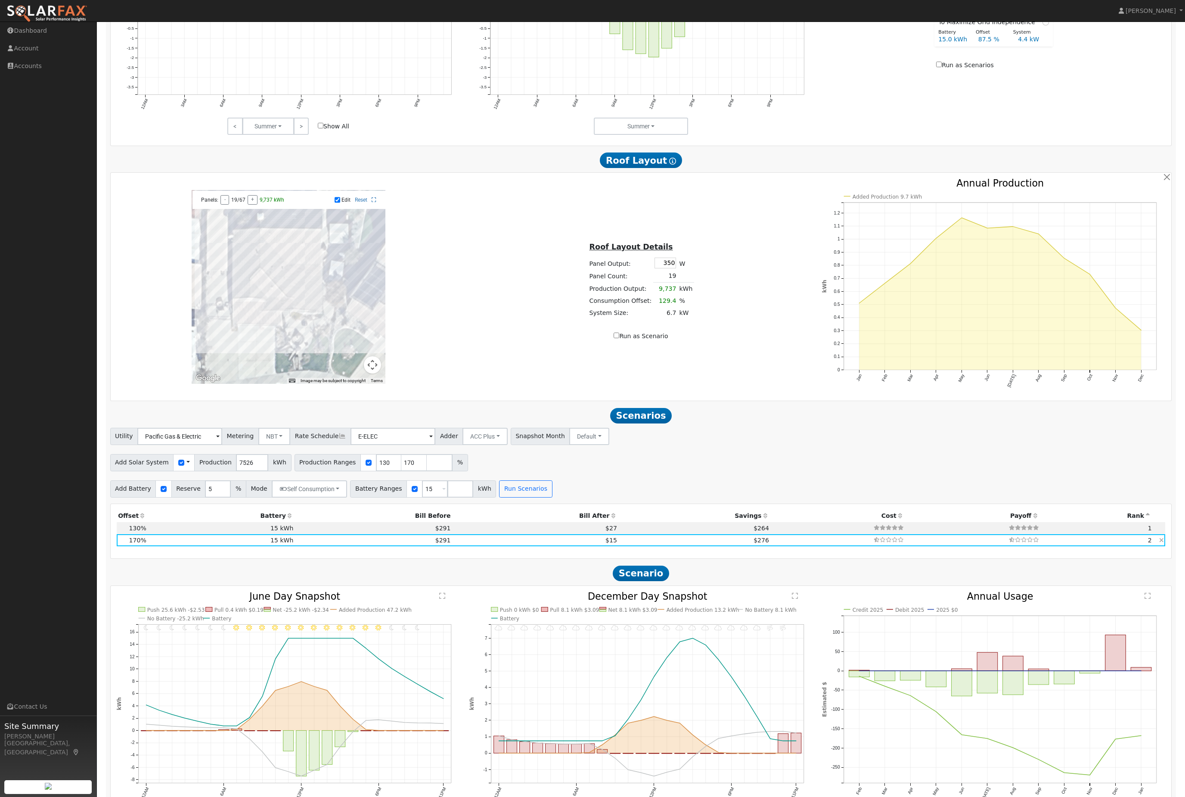
click at [605, 543] on span "$15" at bounding box center [611, 539] width 12 height 7
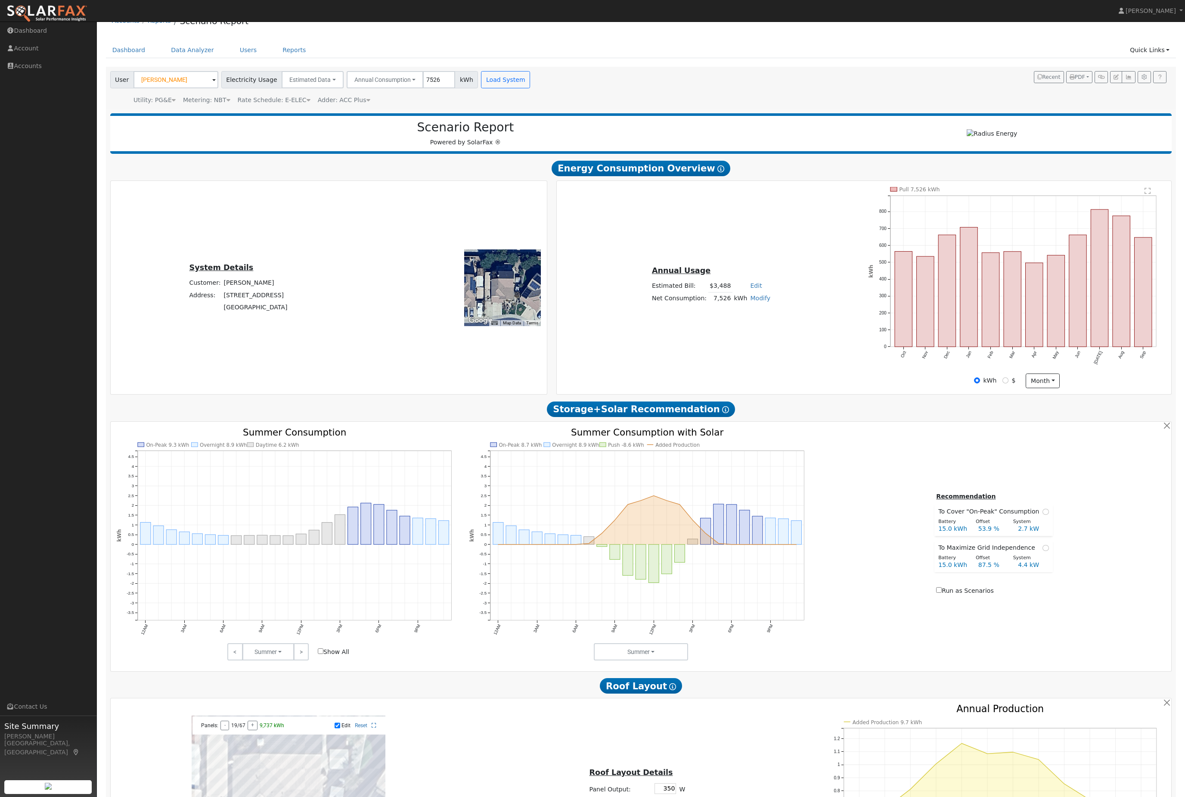
scroll to position [0, 0]
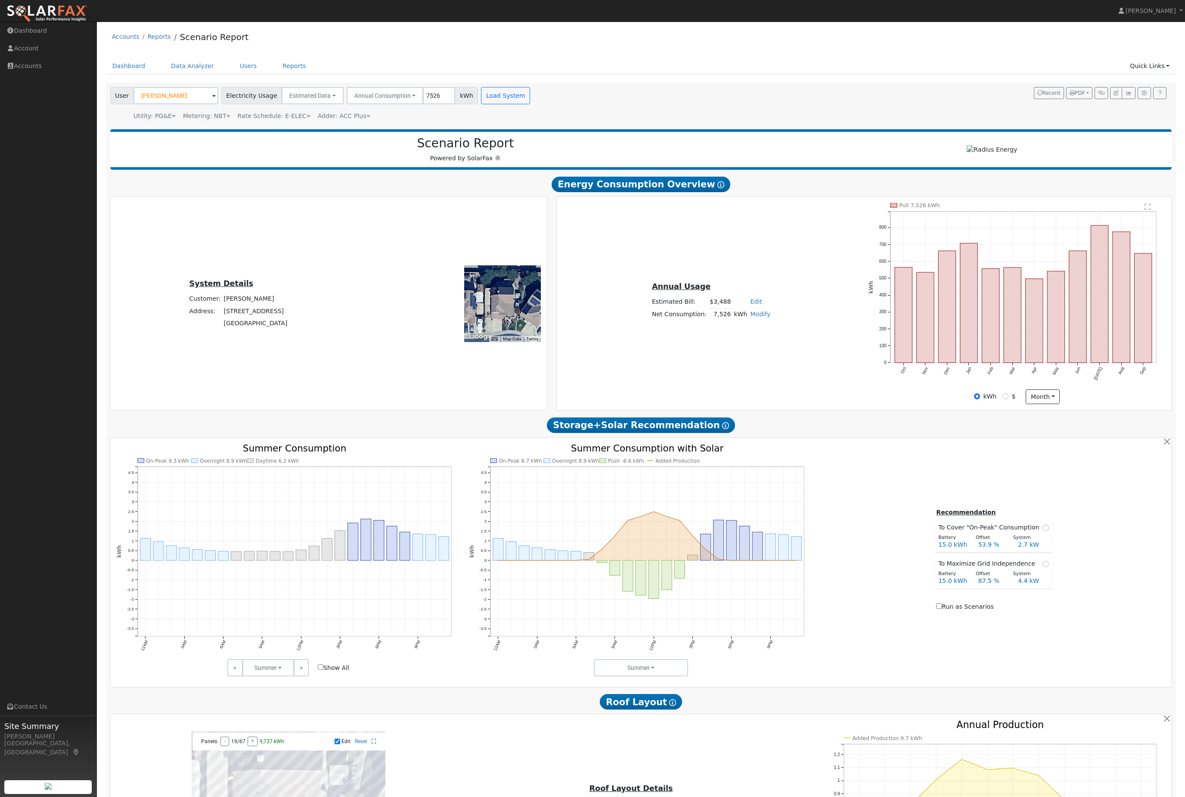
click at [911, 6] on nav "Jon-Michael Brown Jon-Michael Brown Profile Help Center Terms Of Service See Wh…" at bounding box center [592, 11] width 1185 height 22
click at [600, 6] on nav "Jon-Michael Brown Jon-Michael Brown Profile Help Center Terms Of Service See Wh…" at bounding box center [592, 11] width 1185 height 22
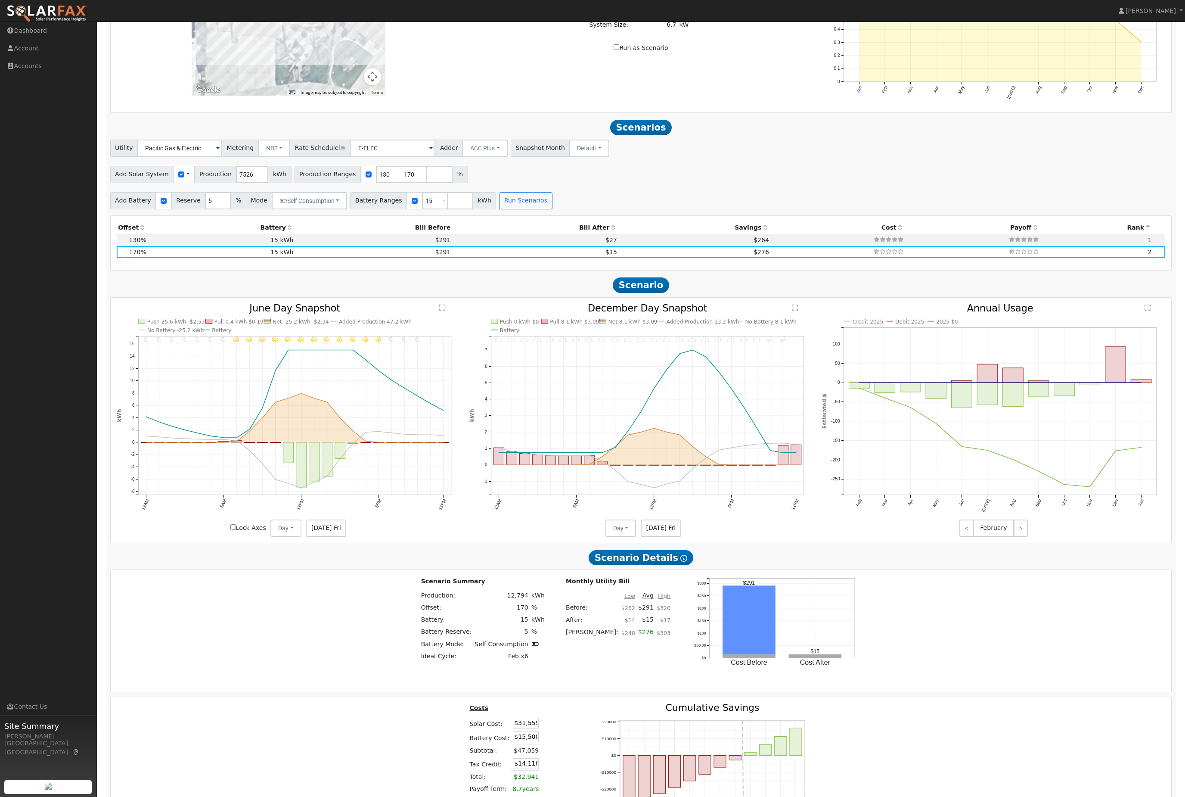
scroll to position [870, 0]
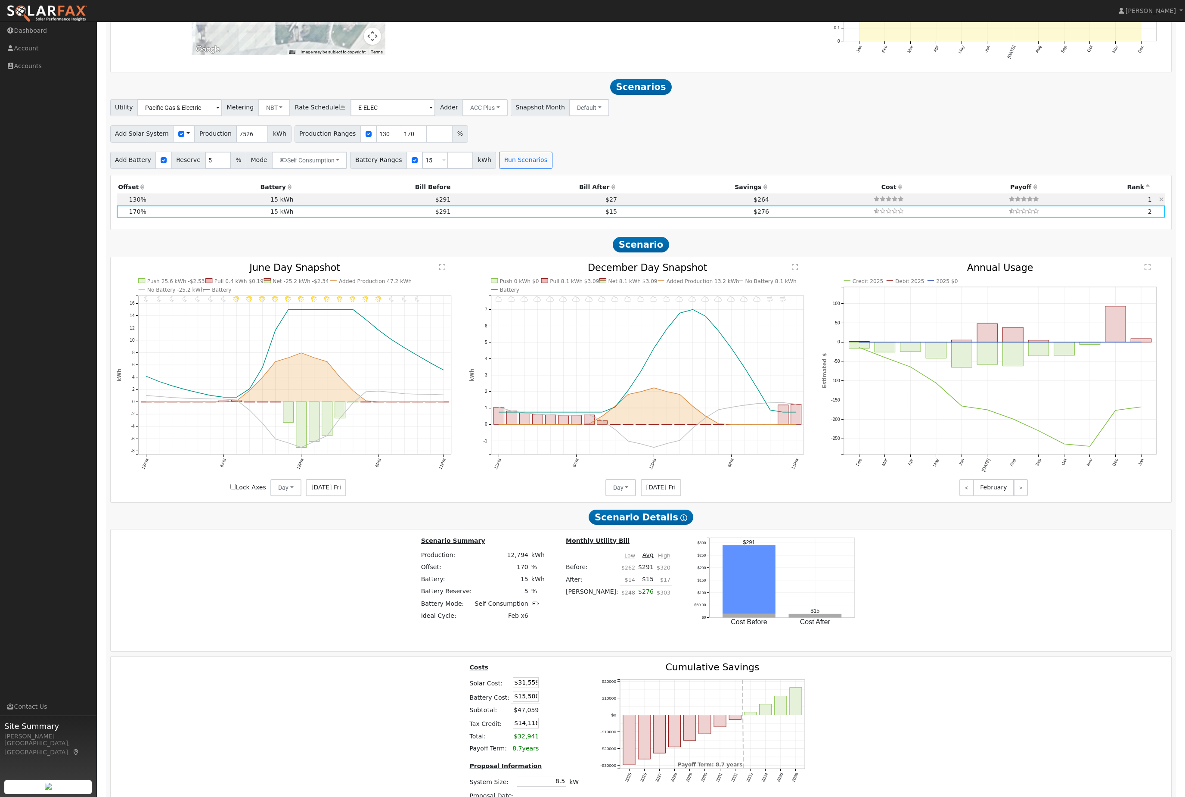
click at [721, 205] on td "$264" at bounding box center [695, 199] width 152 height 12
type input "6.5"
type input "$24,134"
type input "$11,890"
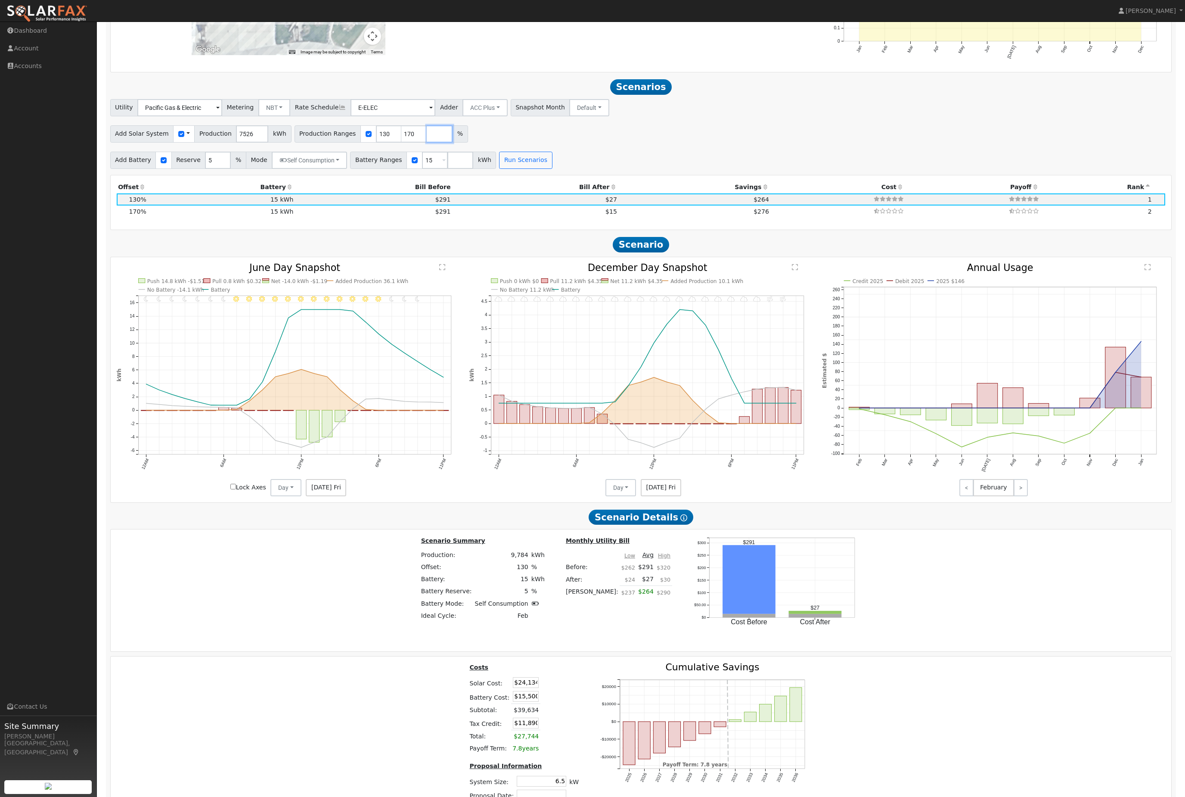
click at [450, 143] on input "number" at bounding box center [440, 133] width 26 height 17
type input "100"
click at [552, 169] on button "Run Scenarios" at bounding box center [525, 160] width 53 height 17
type input "100"
type input "130"
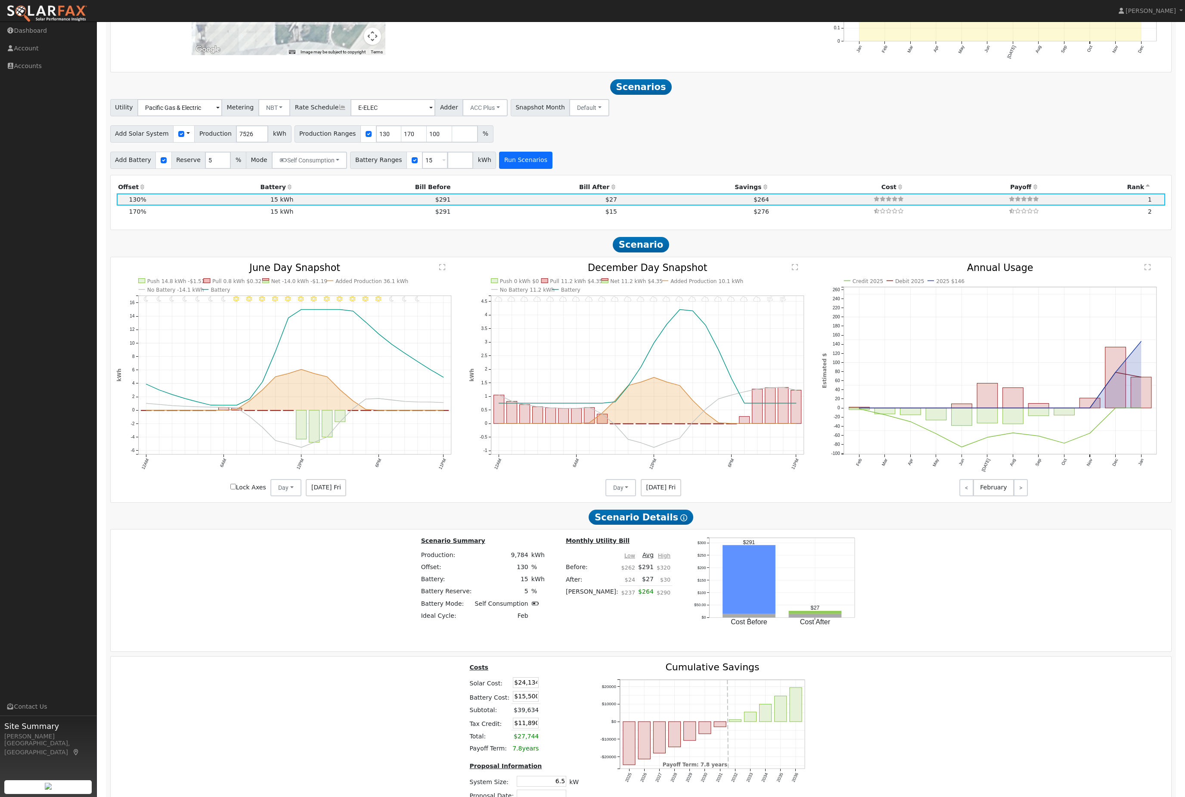
type input "170"
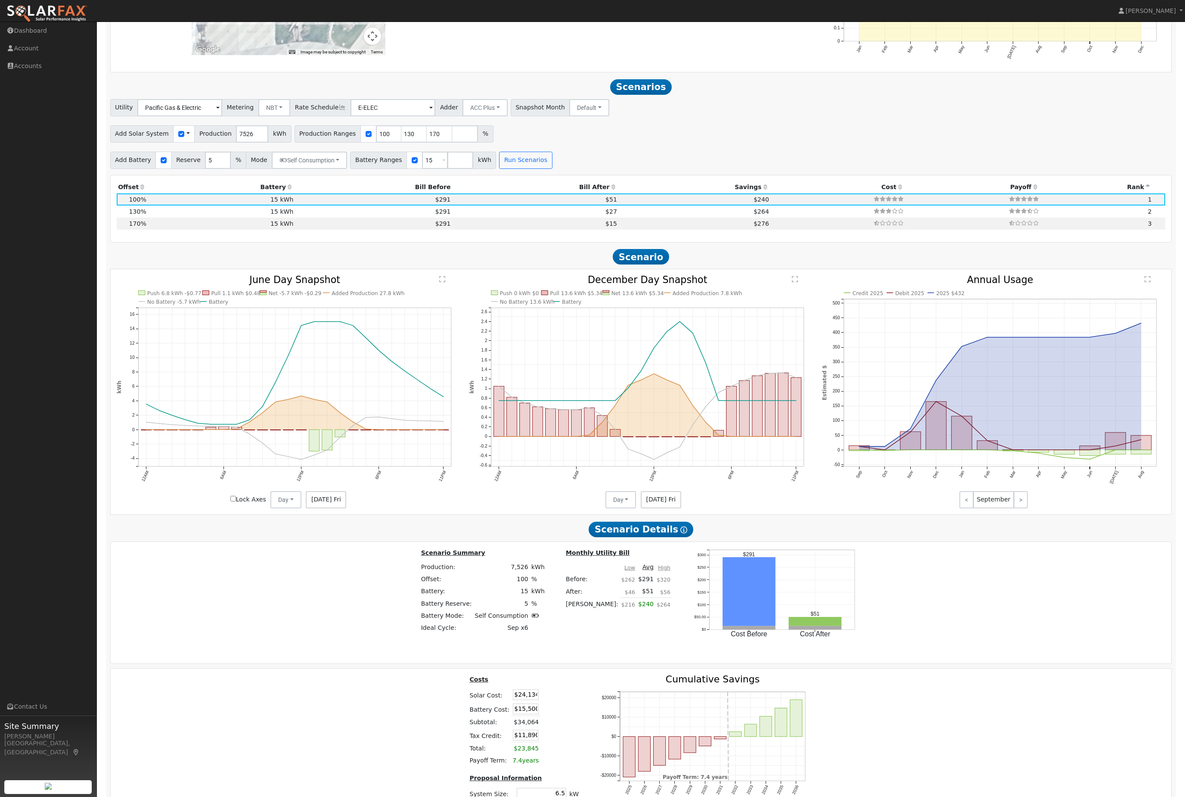
type input "5.0"
type input "$18,564"
type input "$10,219"
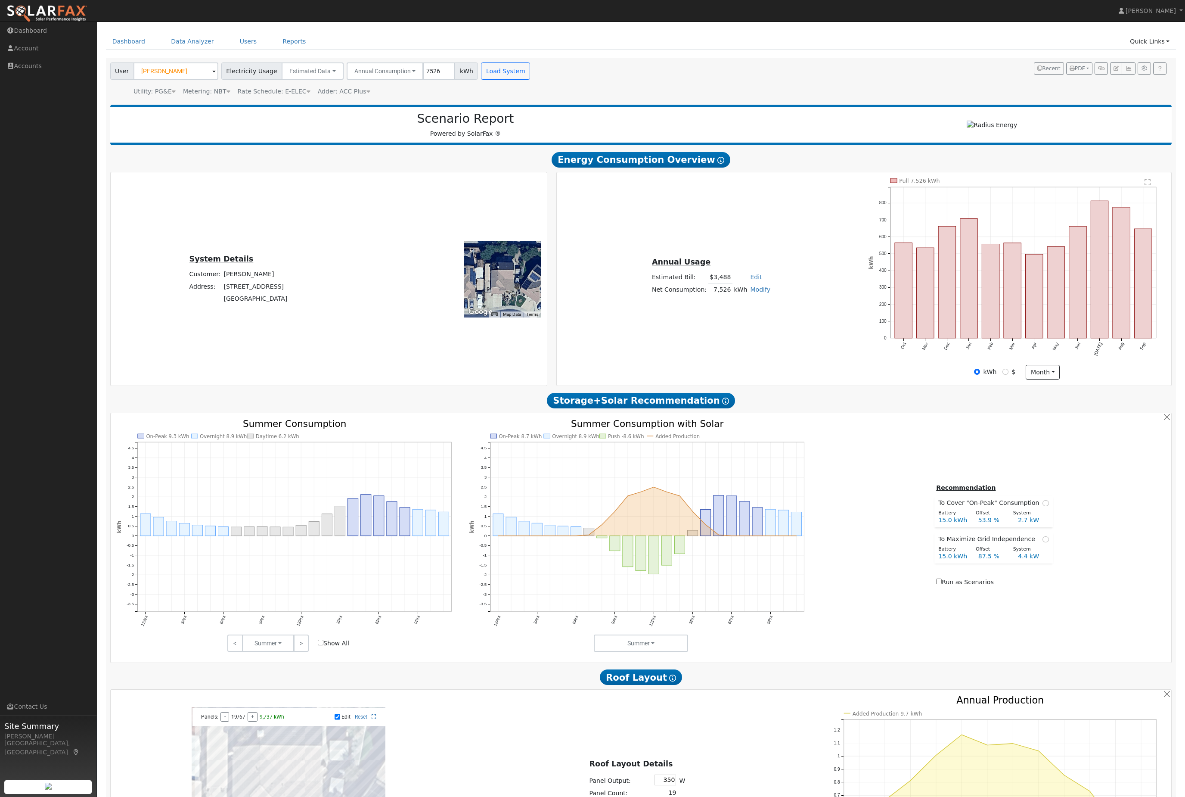
scroll to position [0, 0]
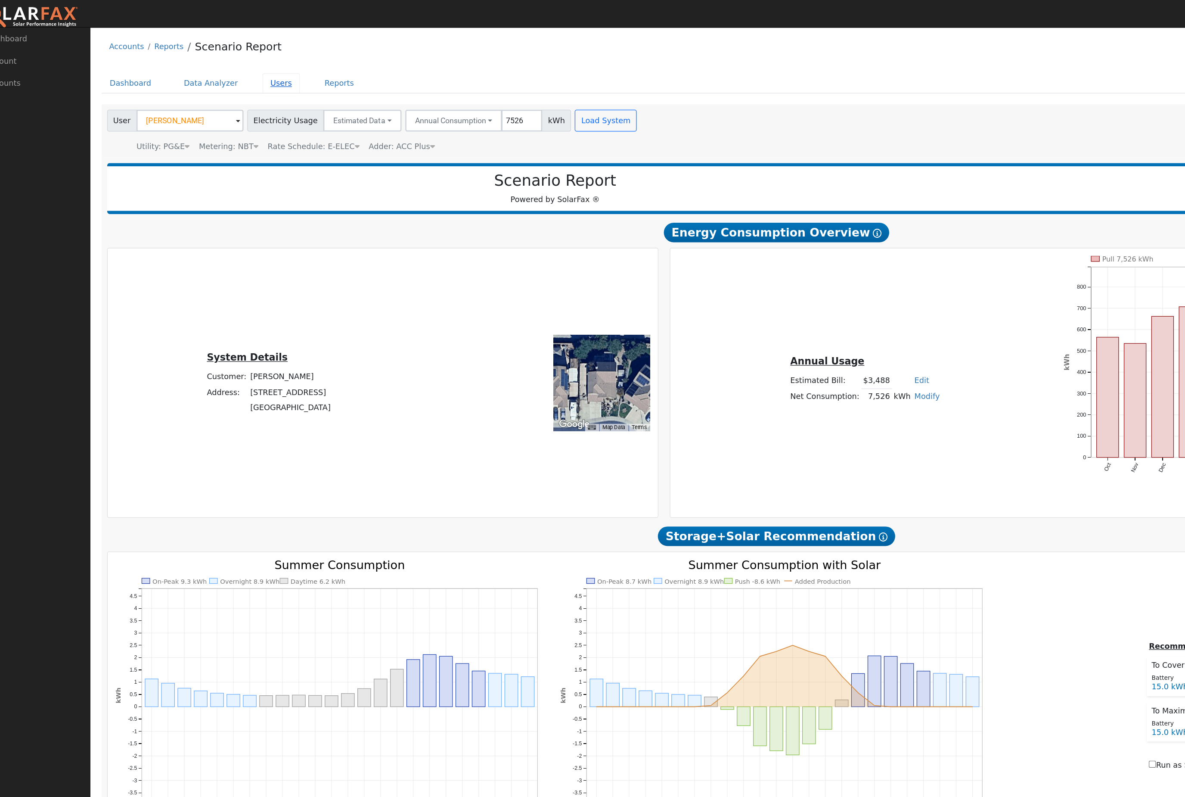
click at [233, 73] on link "Users" at bounding box center [248, 66] width 30 height 16
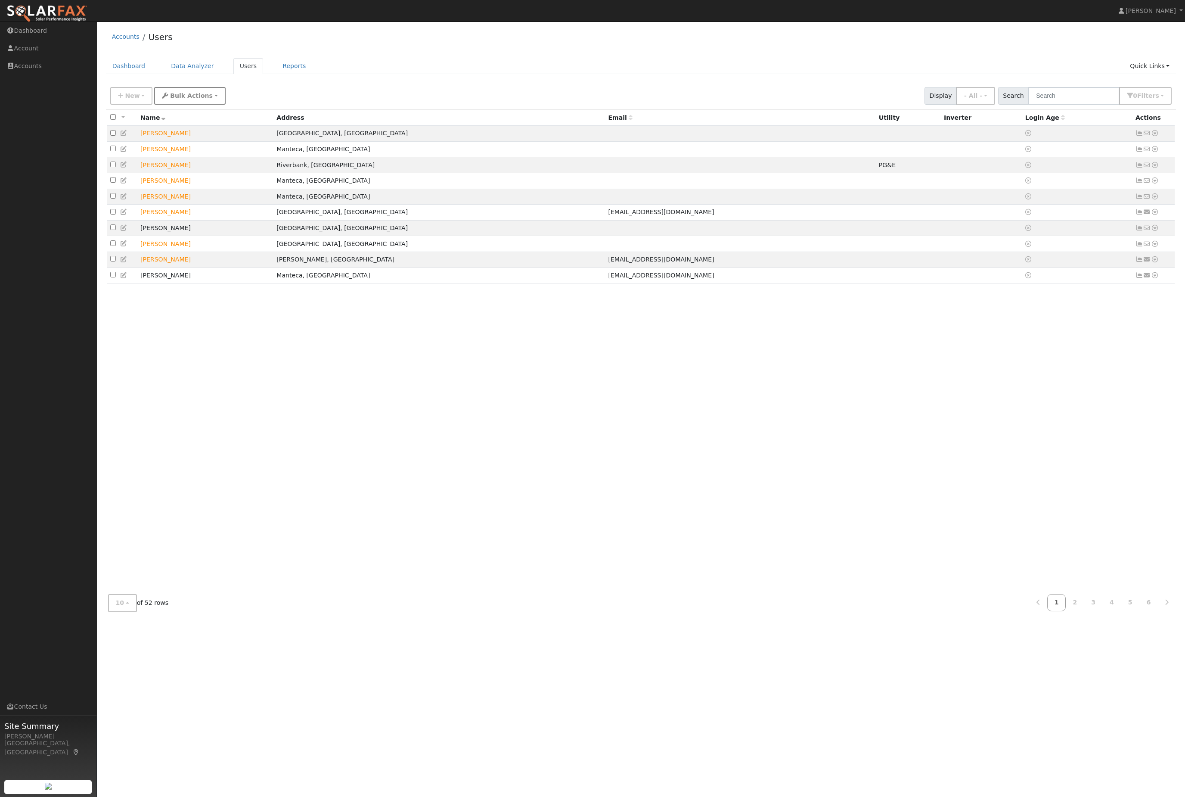
click at [201, 105] on button "Bulk Actions" at bounding box center [189, 96] width 71 height 18
click at [126, 99] on span "New" at bounding box center [132, 95] width 15 height 7
click at [995, 100] on button "- All -" at bounding box center [975, 96] width 39 height 18
click at [1093, 105] on input "text" at bounding box center [1073, 96] width 91 height 18
click at [1079, 105] on input "text" at bounding box center [1073, 96] width 91 height 18
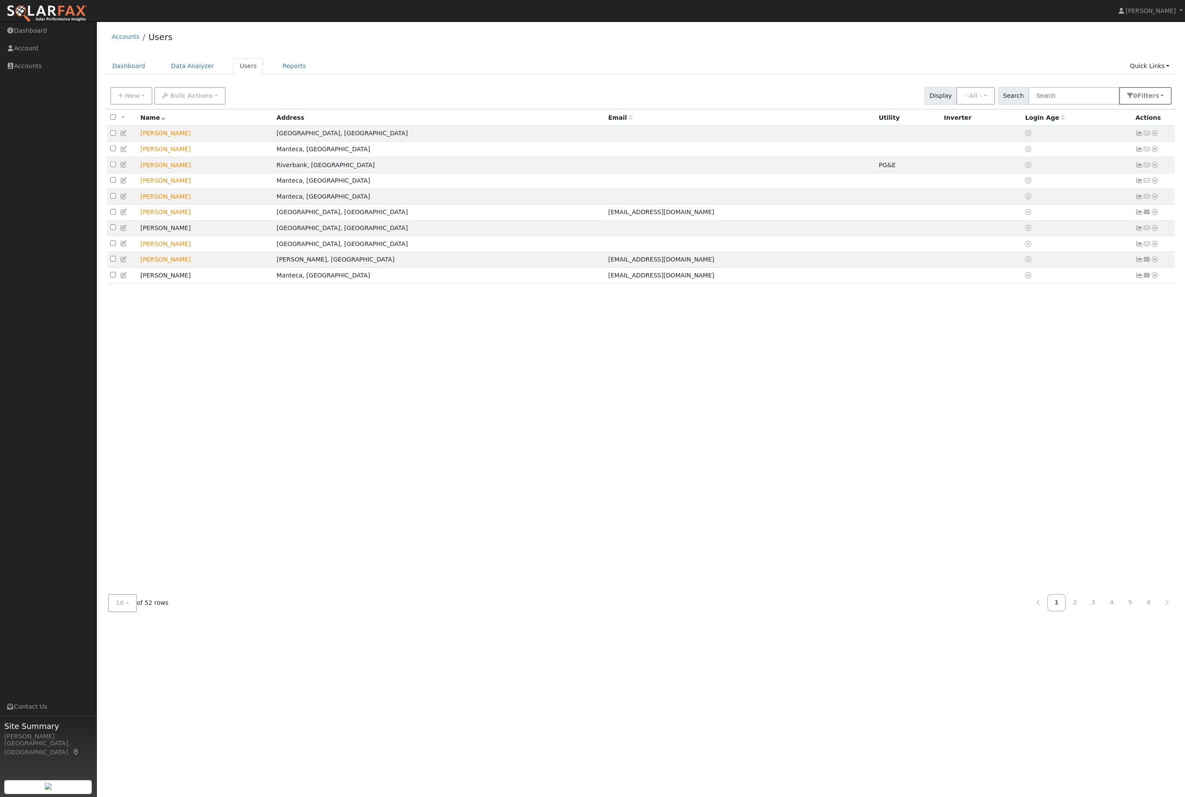
click at [1143, 99] on span "Filter s" at bounding box center [1148, 95] width 22 height 7
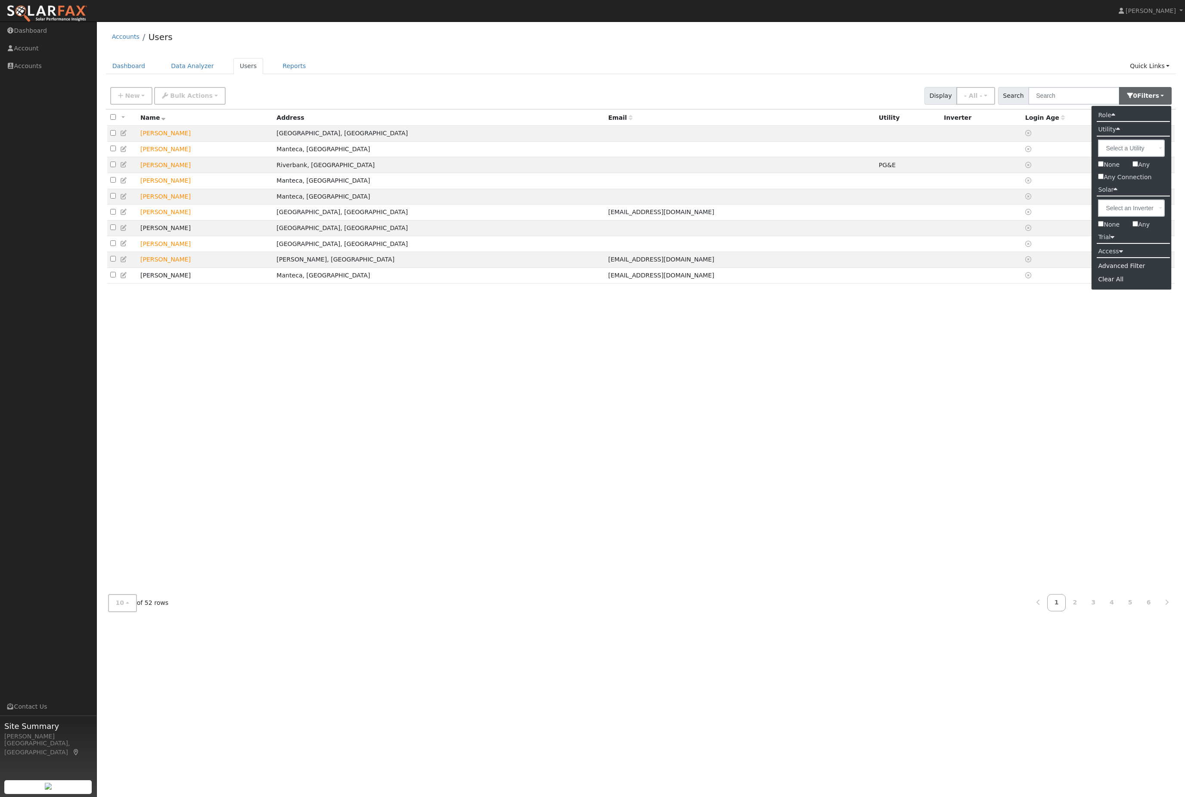
click at [1094, 193] on label "Solar" at bounding box center [1107, 189] width 32 height 12
click at [1107, 180] on label "Any Connection" at bounding box center [1131, 177] width 80 height 12
click at [1103, 179] on input "Any Connection" at bounding box center [1101, 177] width 6 height 6
checkbox input "true"
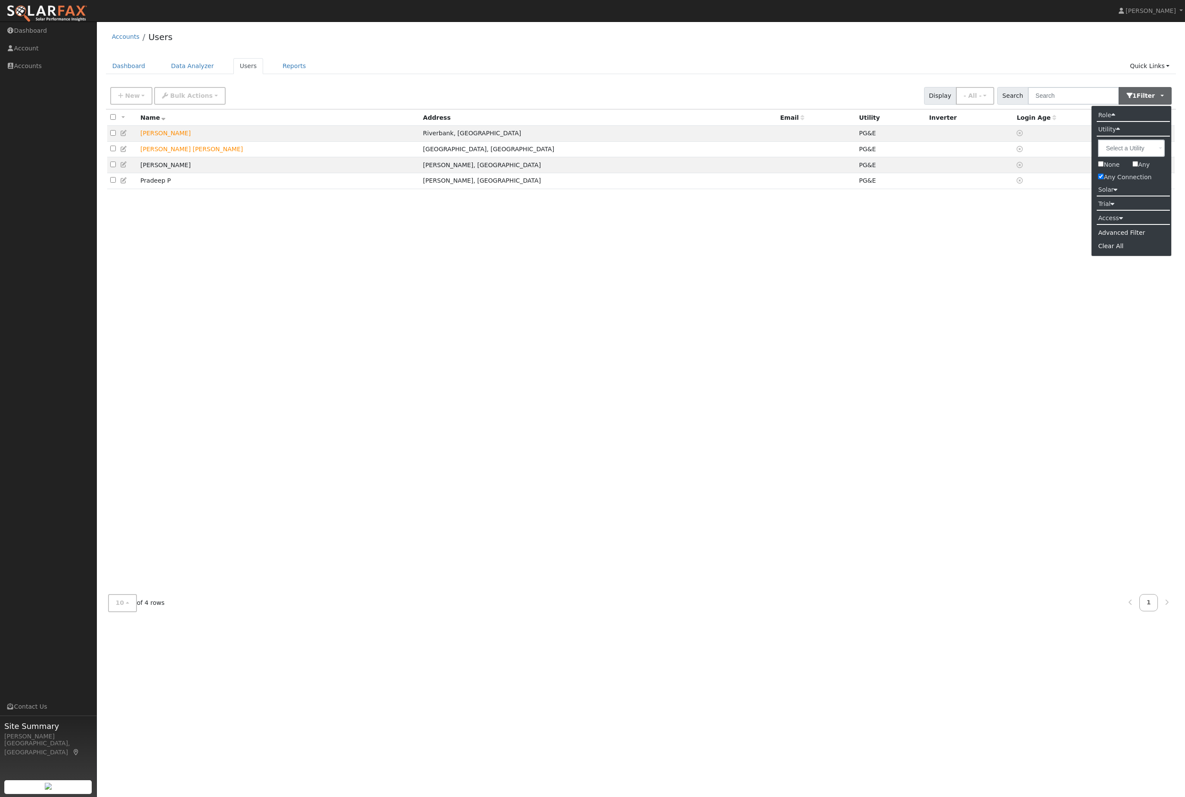
click at [1003, 366] on div "All None All on page None on page Name Address Email Utility Inverter Login Age…" at bounding box center [641, 348] width 1070 height 478
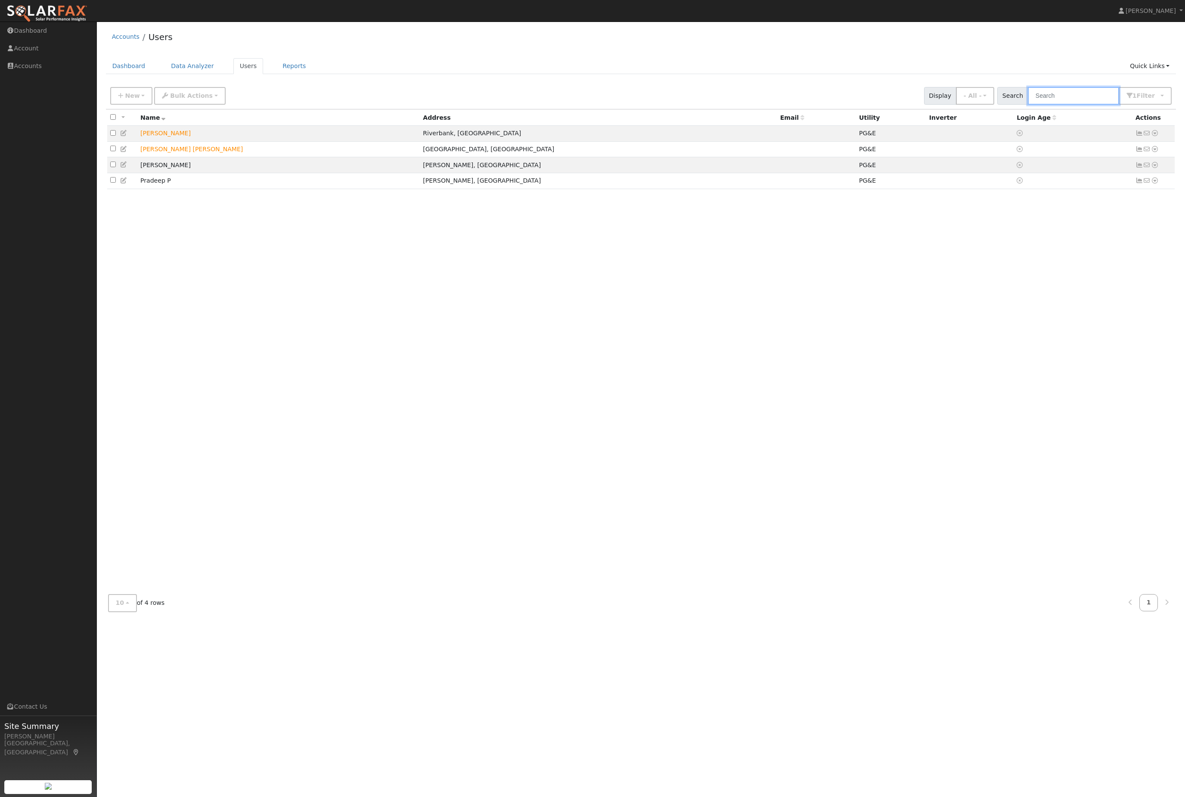
click at [1092, 97] on input "text" at bounding box center [1073, 96] width 91 height 18
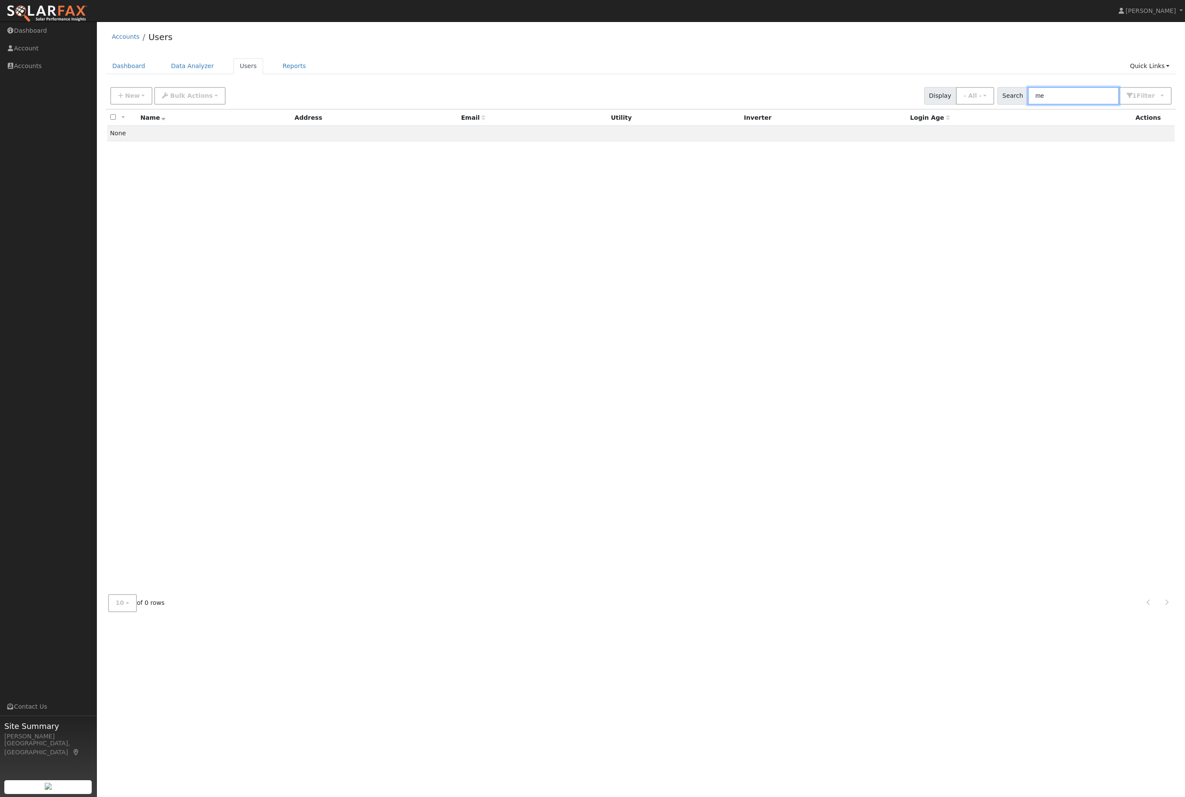
type input "m"
type input "a"
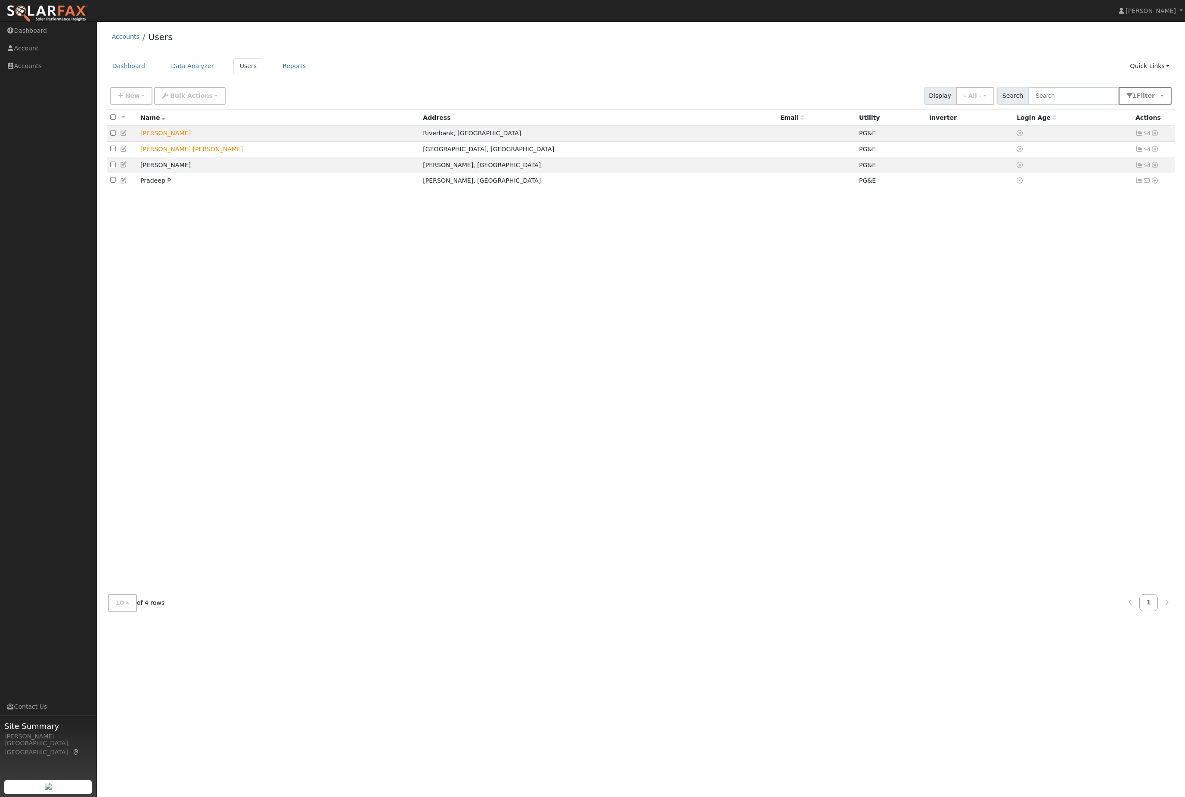
click at [1139, 105] on button "1 Filter" at bounding box center [1145, 96] width 53 height 18
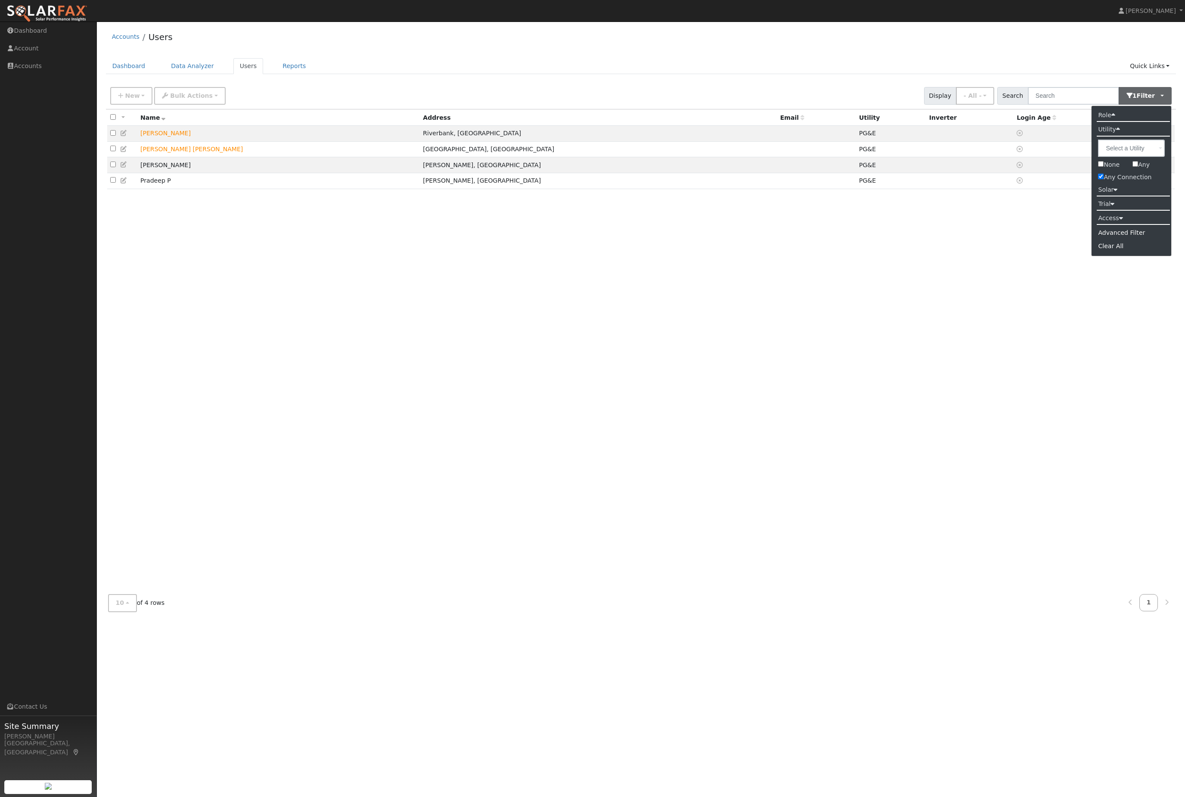
click at [1100, 179] on input "Any Connection" at bounding box center [1101, 177] width 6 height 6
checkbox input "false"
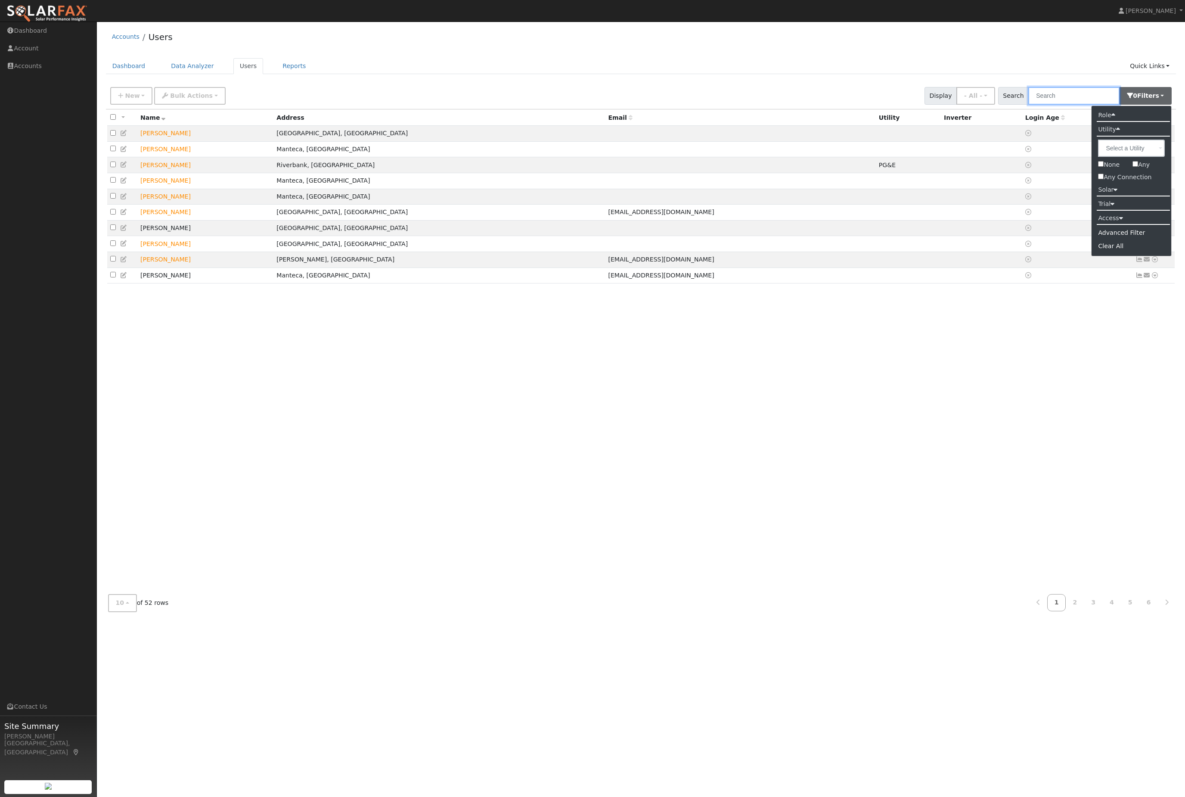
click at [1069, 105] on input "text" at bounding box center [1073, 96] width 91 height 18
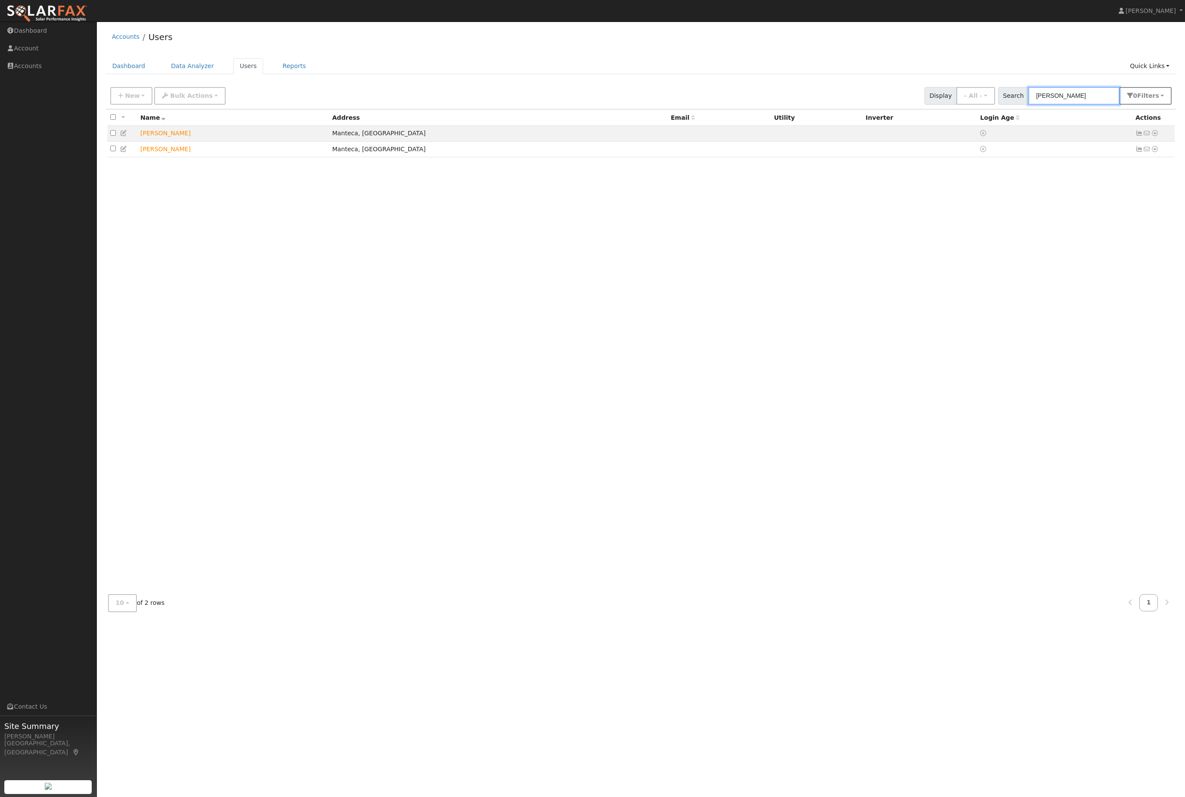
type input "armstrong"
click at [1156, 96] on button "0 Filter s" at bounding box center [1145, 96] width 53 height 18
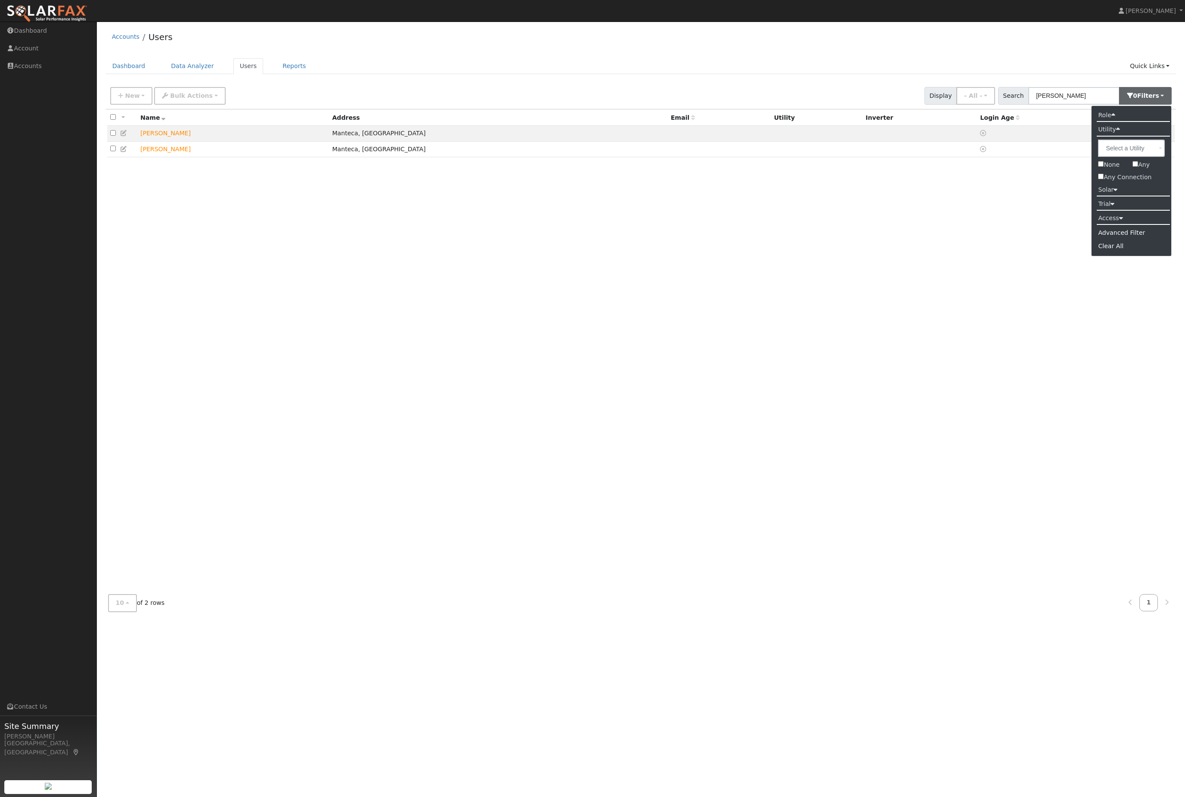
click at [1018, 203] on div "All None All on page None on page Name Address Email Utility Inverter Login Age…" at bounding box center [641, 348] width 1070 height 478
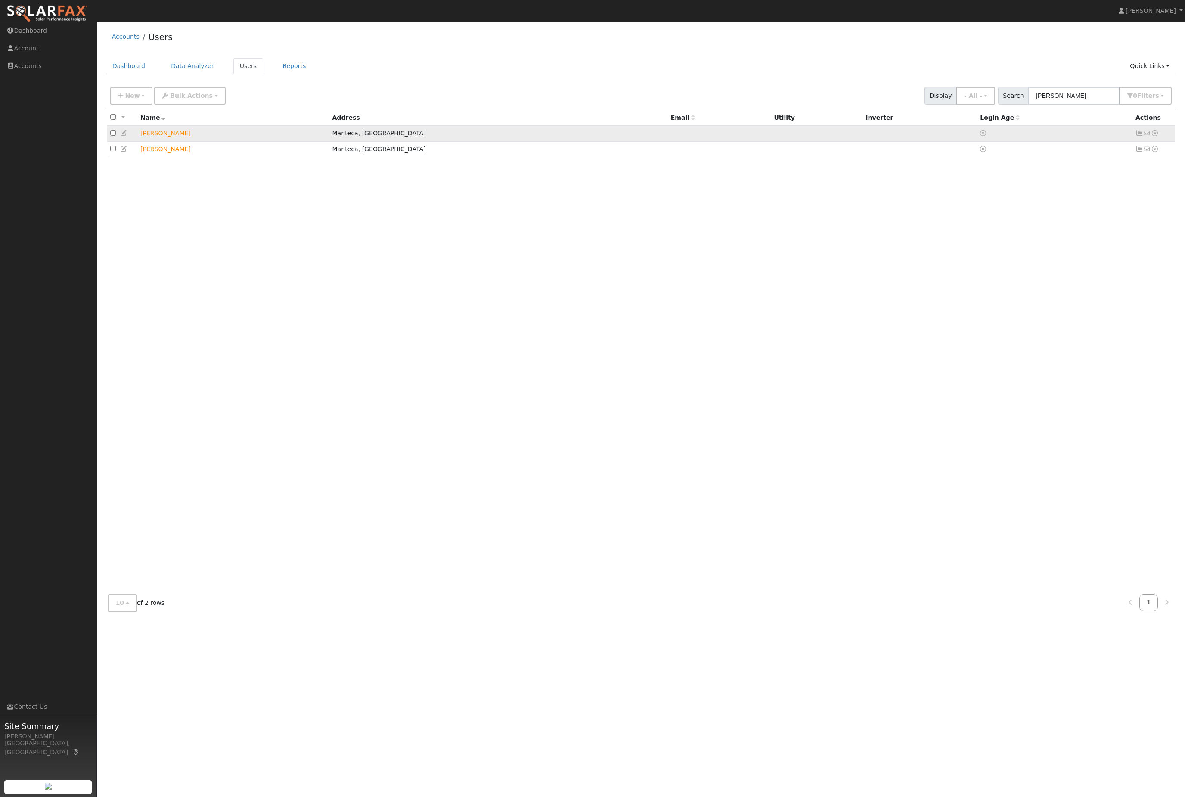
click at [1158, 136] on icon at bounding box center [1155, 133] width 8 height 6
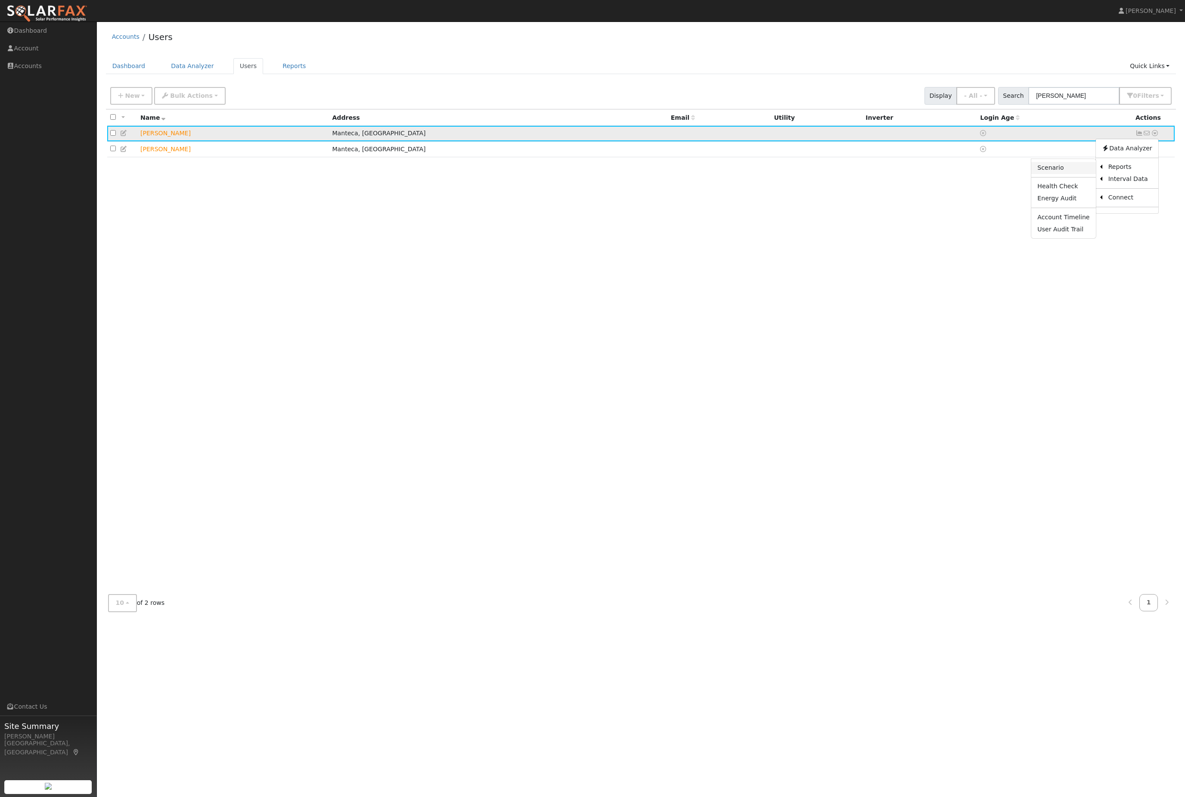
click at [1031, 174] on link "Scenario" at bounding box center [1063, 168] width 64 height 12
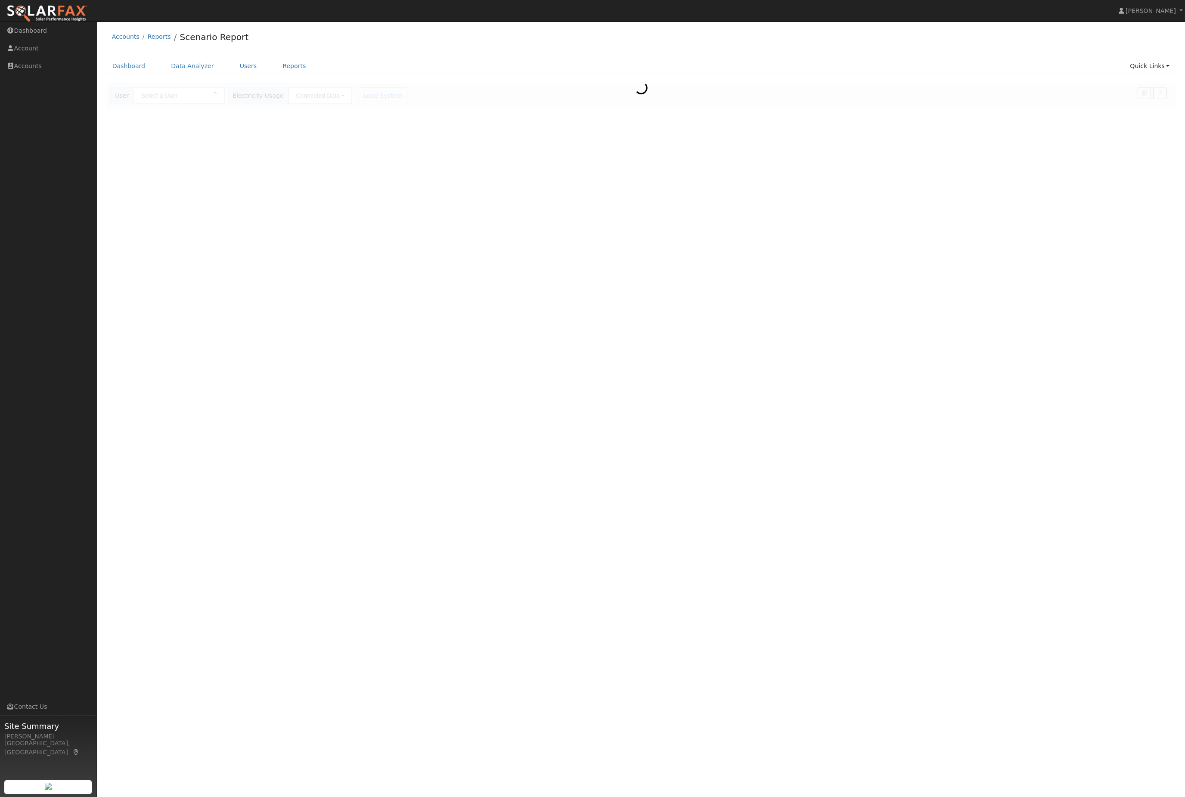
type input "[PERSON_NAME]"
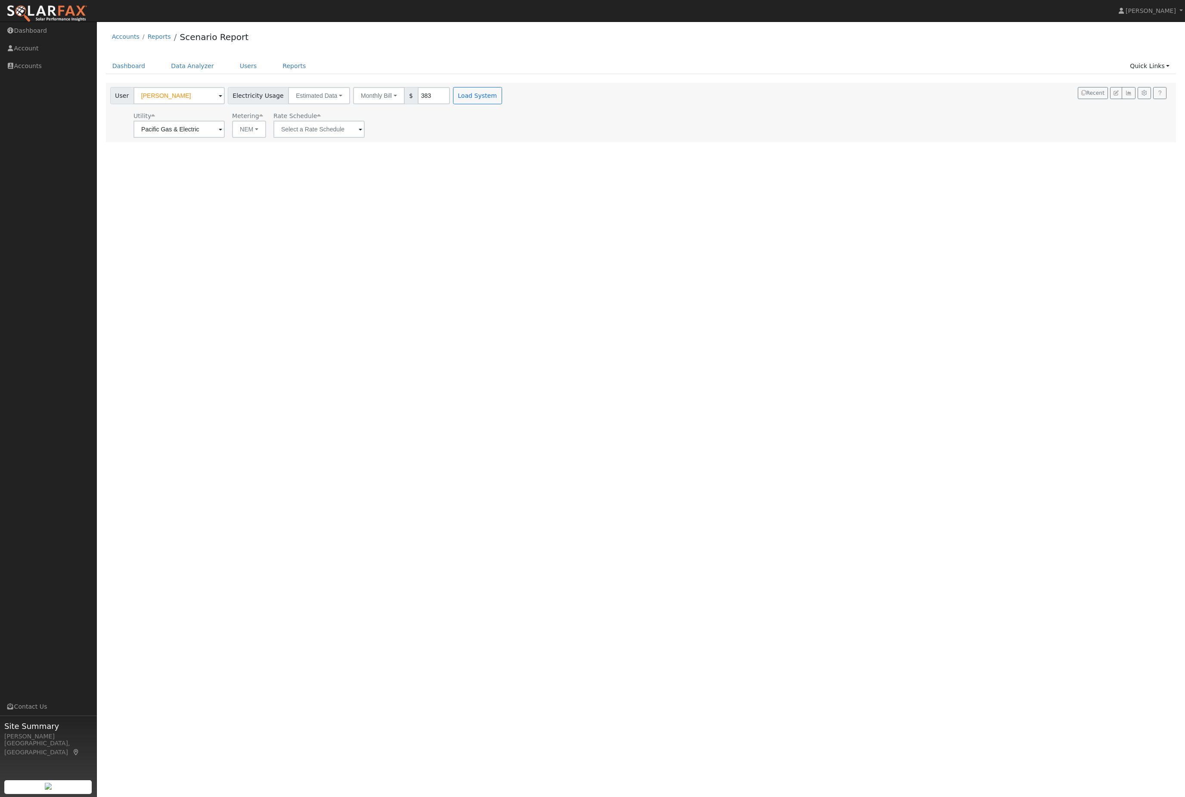
click at [989, 3] on nav "[PERSON_NAME] [PERSON_NAME] Profile Help Center Terms Of Service See What's New…" at bounding box center [592, 11] width 1185 height 22
click at [384, 104] on button "Monthly Bill" at bounding box center [379, 95] width 52 height 17
click at [390, 121] on link "Annual Consumption" at bounding box center [363, 114] width 75 height 12
type input "9270"
click at [536, 104] on button "Load System" at bounding box center [511, 95] width 49 height 17
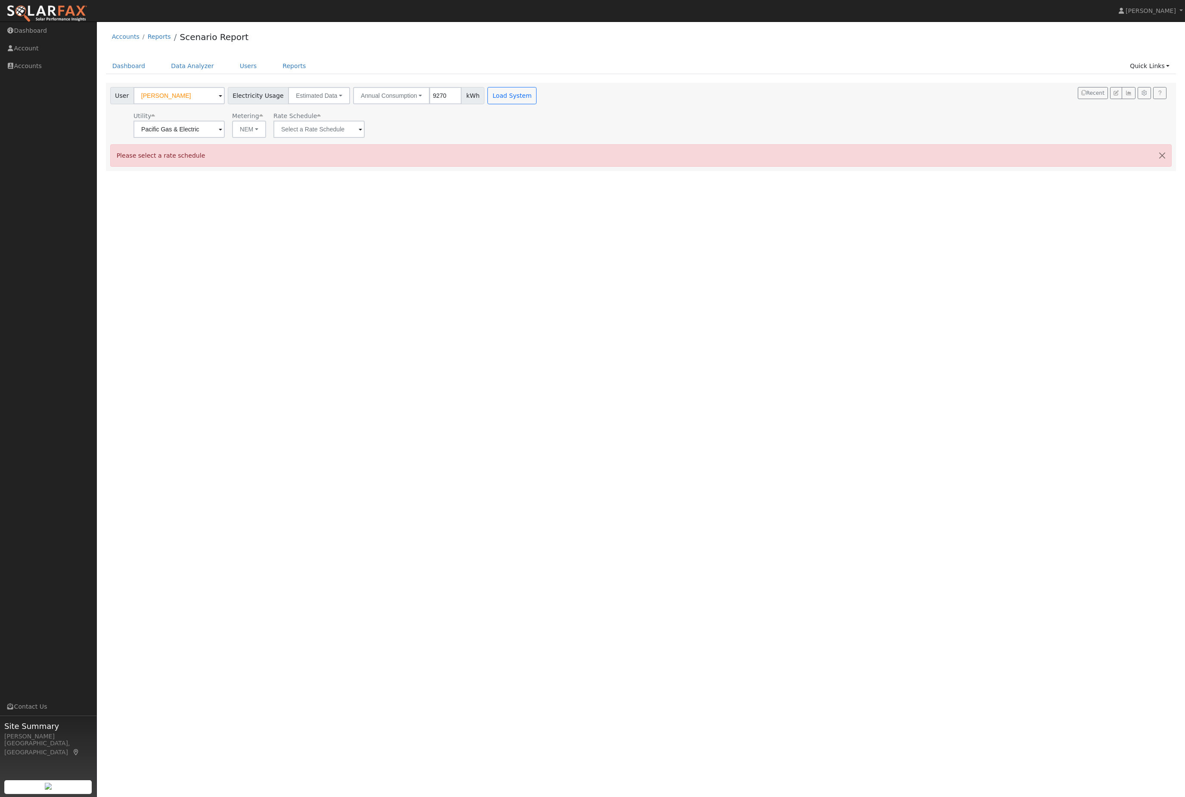
click at [250, 121] on div "Metering" at bounding box center [249, 116] width 34 height 9
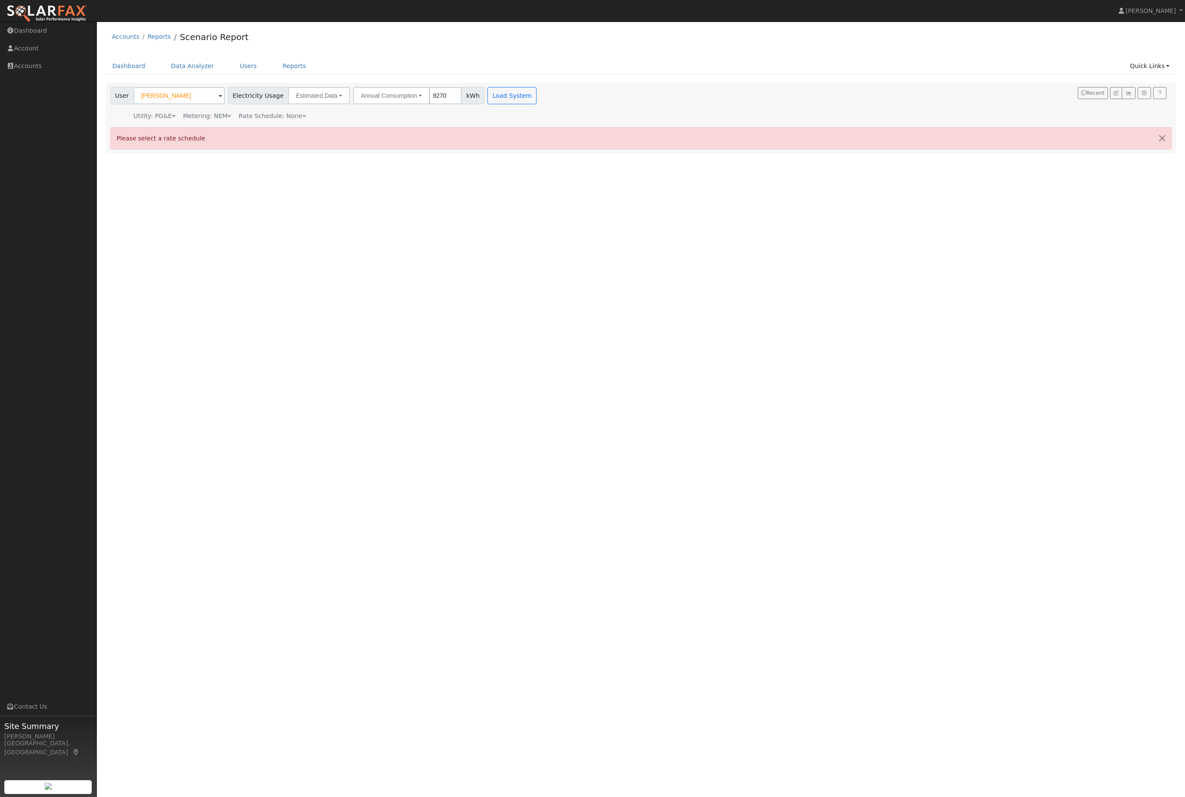
click at [222, 115] on div "User Melvin Armstrong Account Default Account Default Account 1537 Wickford Way…" at bounding box center [324, 104] width 432 height 34
click at [217, 116] on div "Utility: PG&E Pacific Gas & Electric Metering: NEM NEM NEM NBT Rate Schedule: N…" at bounding box center [324, 114] width 432 height 12
click at [219, 121] on div "Metering: NEM" at bounding box center [207, 116] width 48 height 9
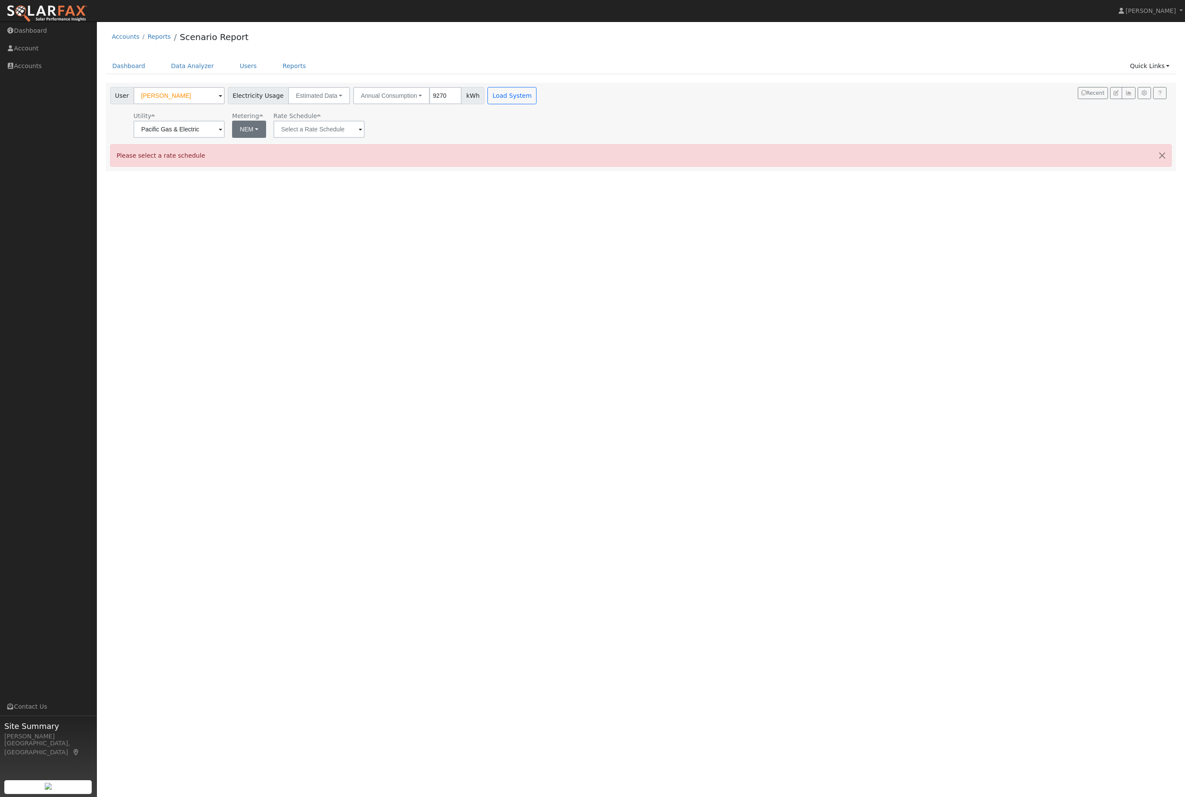
click at [236, 133] on button "NEM" at bounding box center [249, 129] width 34 height 17
click at [245, 168] on link "NBT" at bounding box center [240, 162] width 60 height 12
type input "E-ELEC"
click at [292, 158] on div "Please select a rate schedule" at bounding box center [641, 155] width 1062 height 22
click at [536, 103] on button "Load System" at bounding box center [511, 95] width 49 height 17
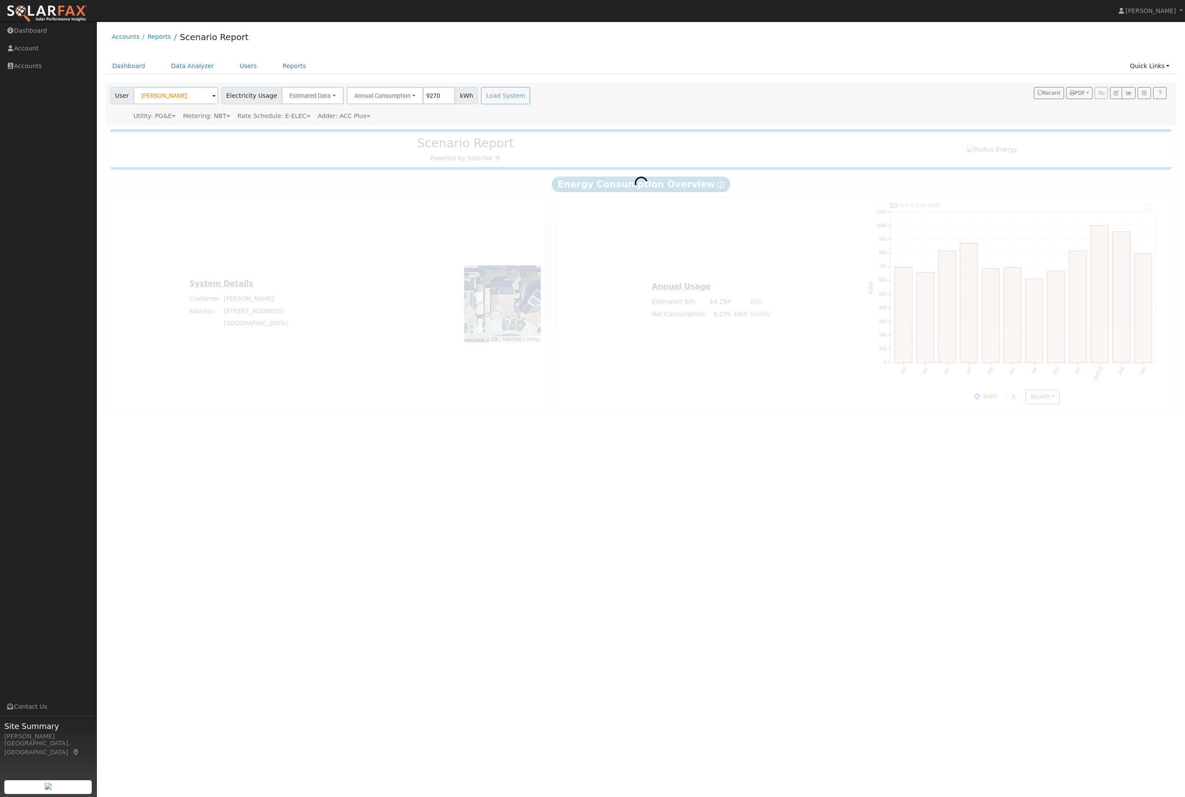
click at [366, 121] on div "Adder: ACC Plus" at bounding box center [344, 116] width 53 height 9
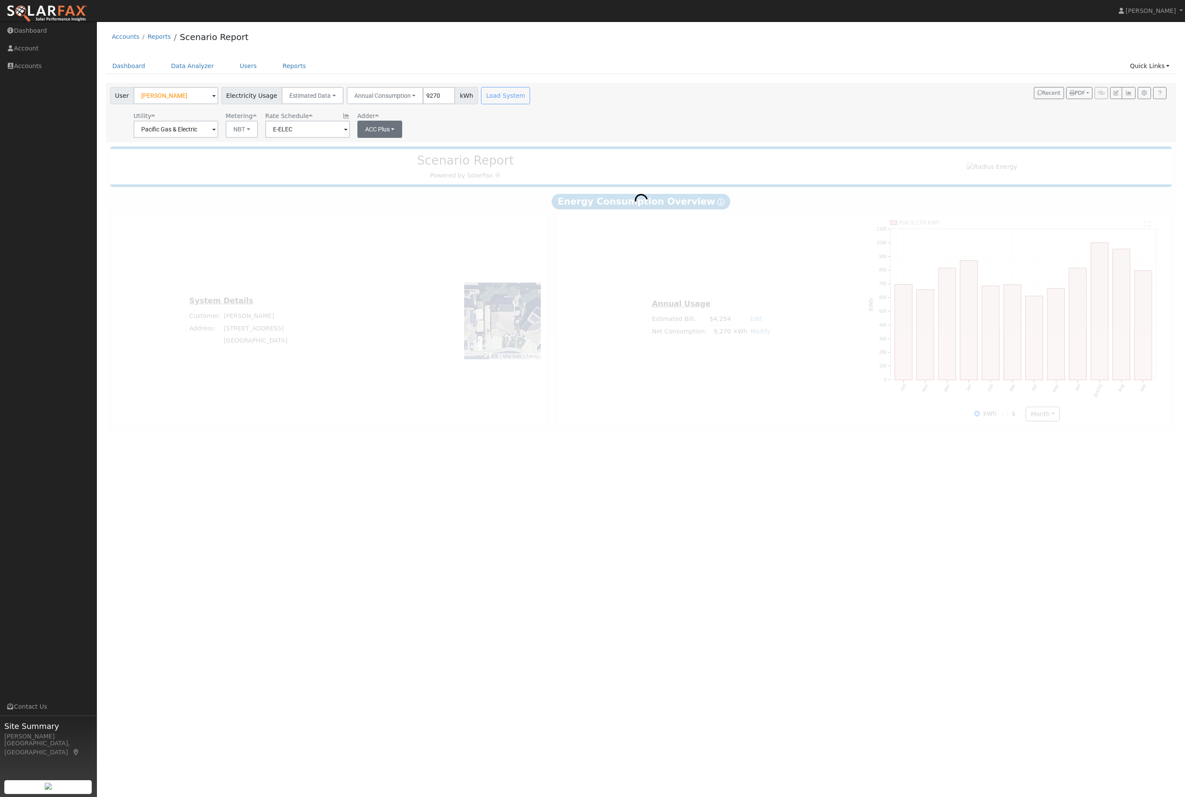
click at [403, 138] on button "ACC Plus" at bounding box center [379, 129] width 45 height 17
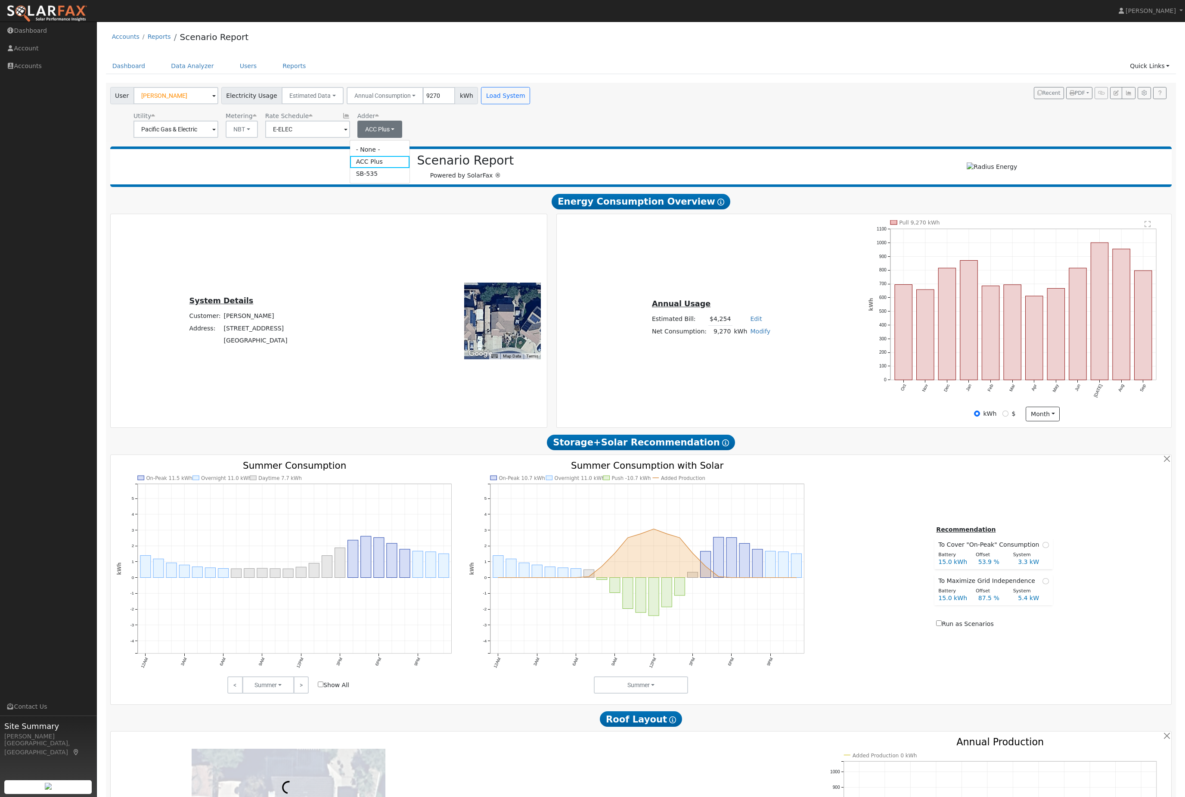
click at [385, 138] on button "ACC Plus" at bounding box center [379, 129] width 45 height 17
click at [240, 93] on div "User Melvin Armstrong Account Default Account Default Account 1537 Wickford Way…" at bounding box center [320, 94] width 425 height 20
click at [261, 72] on link "Users" at bounding box center [248, 66] width 30 height 16
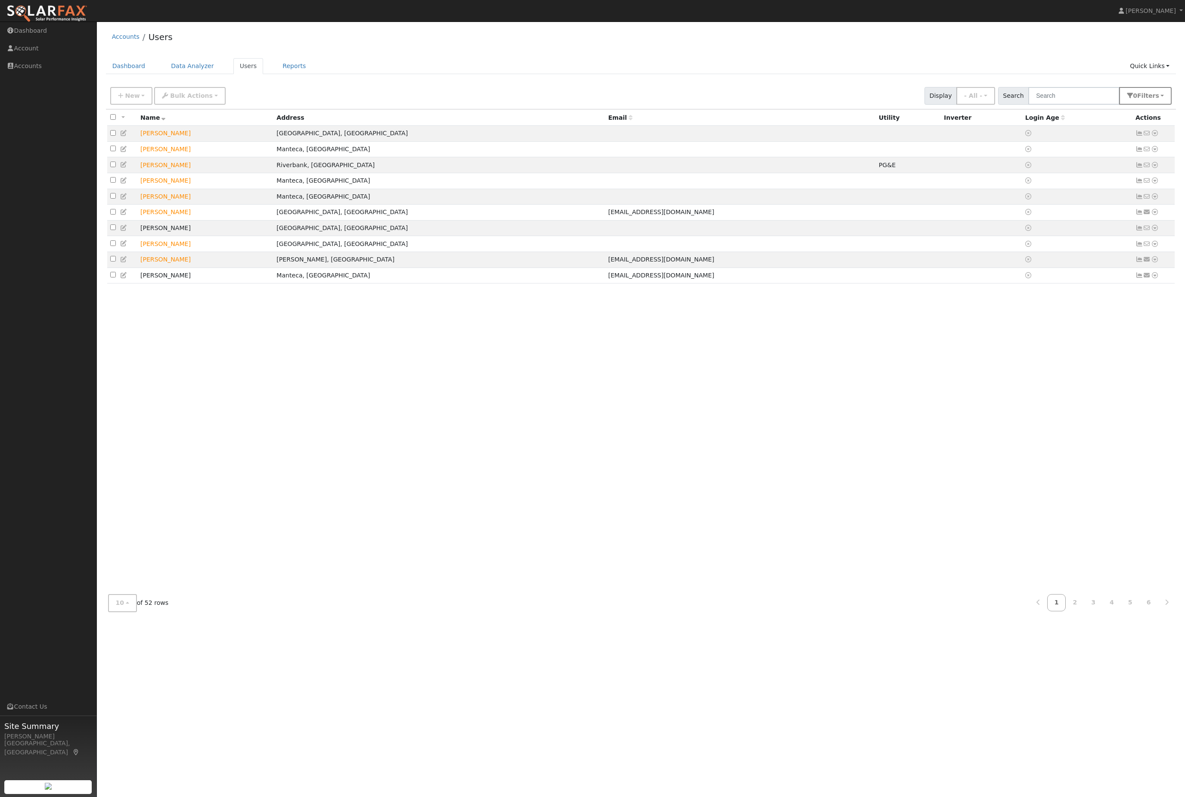
click at [1149, 99] on span "Filter s" at bounding box center [1148, 95] width 22 height 7
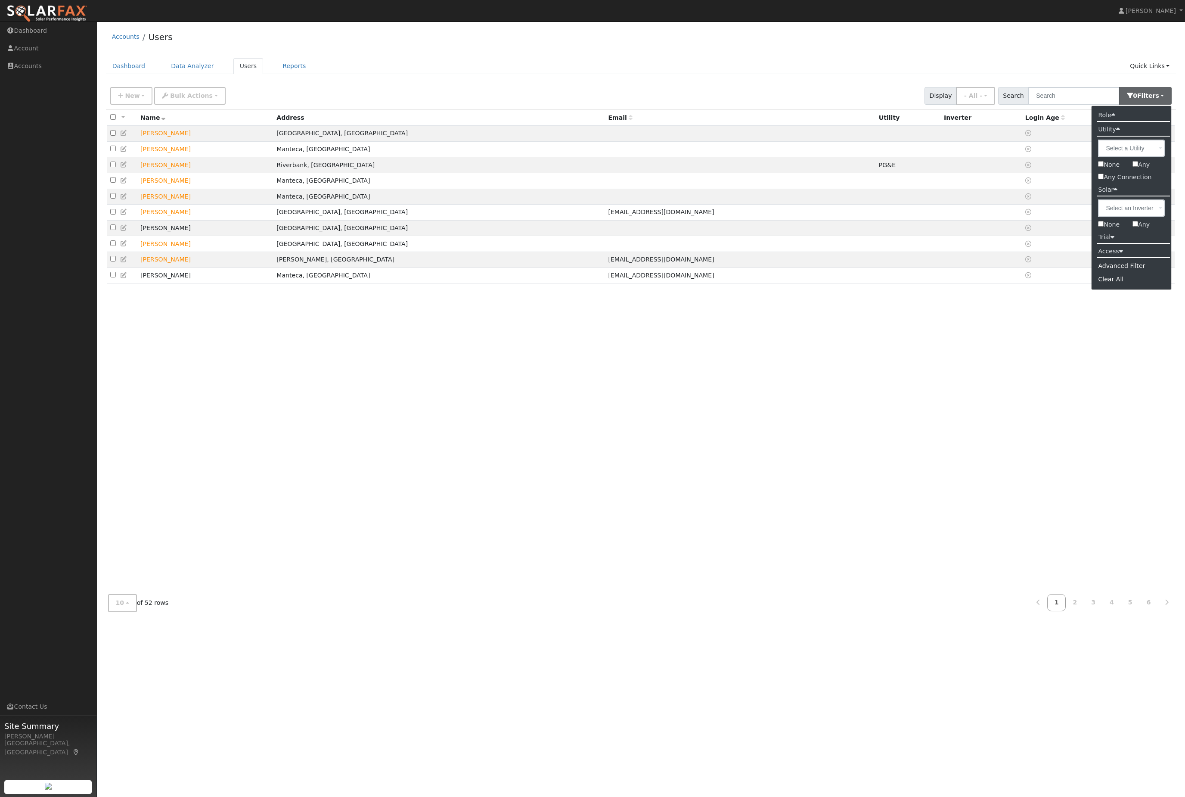
click at [1099, 171] on label "None" at bounding box center [1108, 164] width 34 height 12
click at [1099, 167] on input "None" at bounding box center [1101, 164] width 6 height 6
click at [1107, 174] on div at bounding box center [641, 348] width 1070 height 478
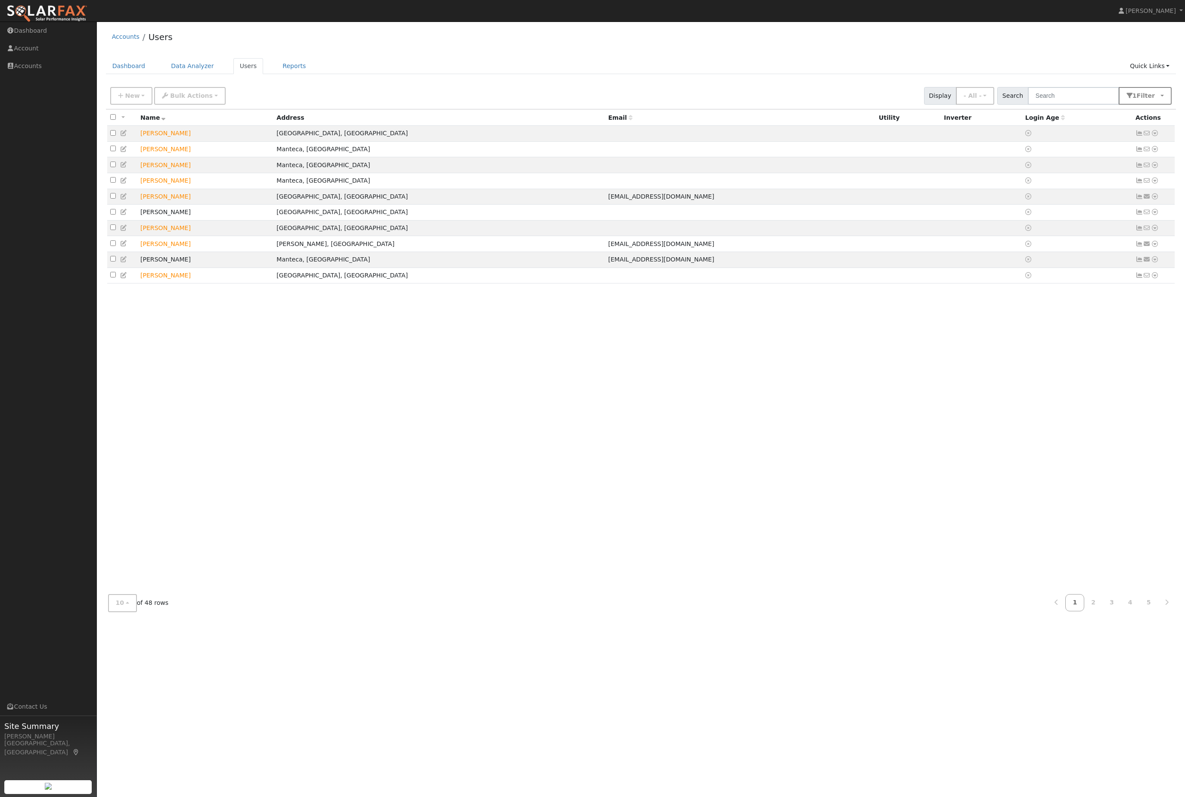
click at [1144, 98] on button "1 Filter" at bounding box center [1145, 96] width 53 height 18
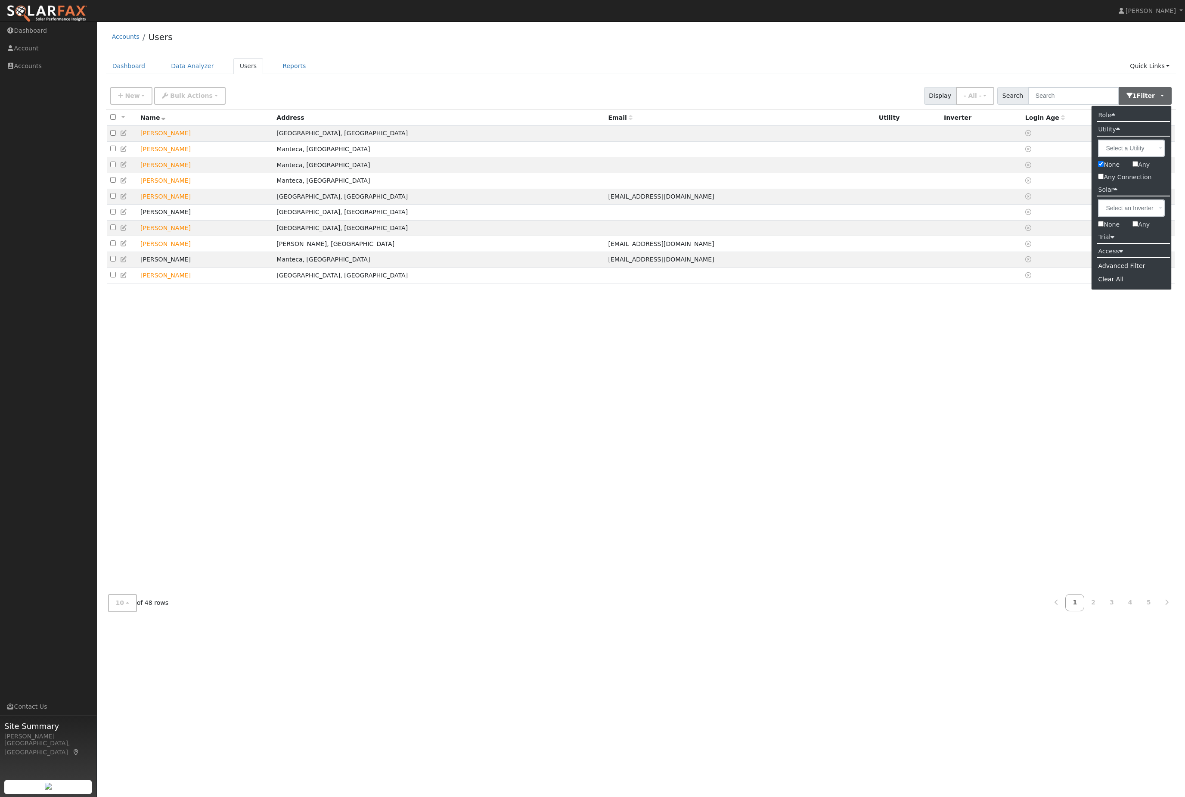
click at [1100, 167] on input "None" at bounding box center [1101, 164] width 6 height 6
checkbox input "false"
click at [1102, 179] on input "Any Connection" at bounding box center [1101, 177] width 6 height 6
checkbox input "true"
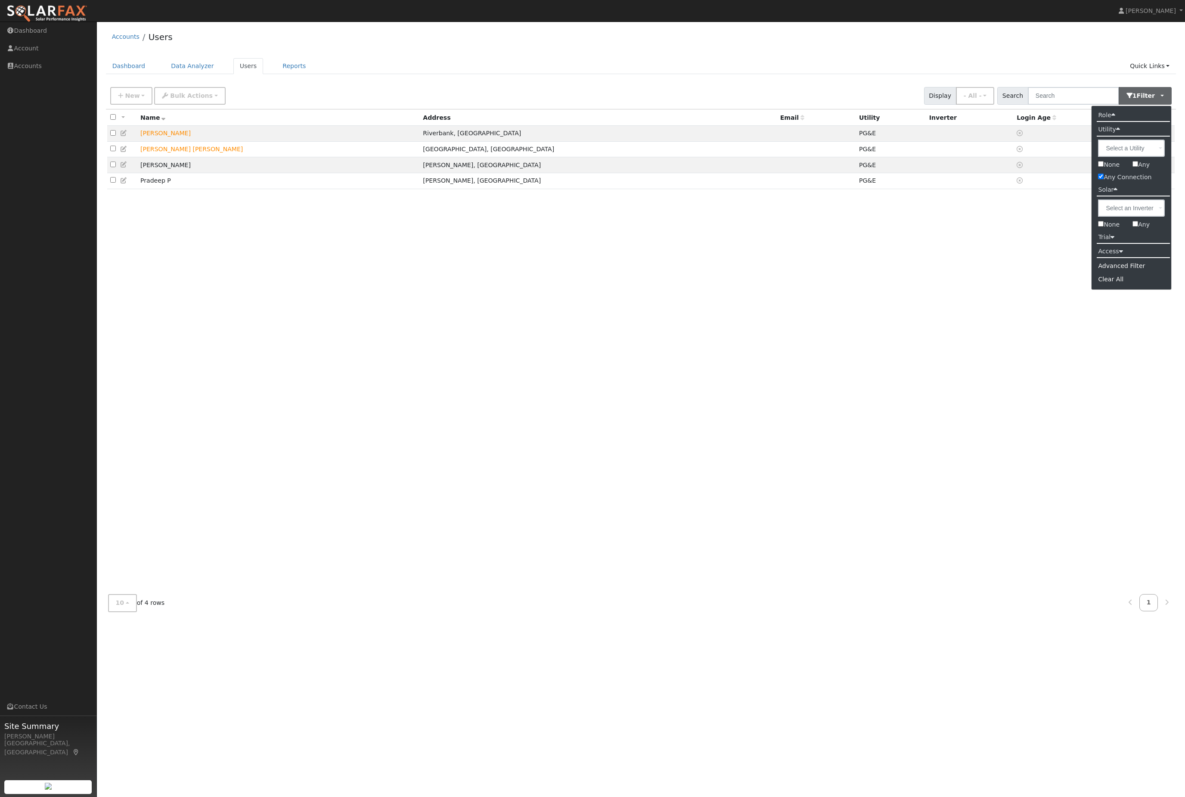
click at [637, 437] on div "All None All on page None on page Name Address Email Utility Inverter Login Age…" at bounding box center [641, 348] width 1070 height 478
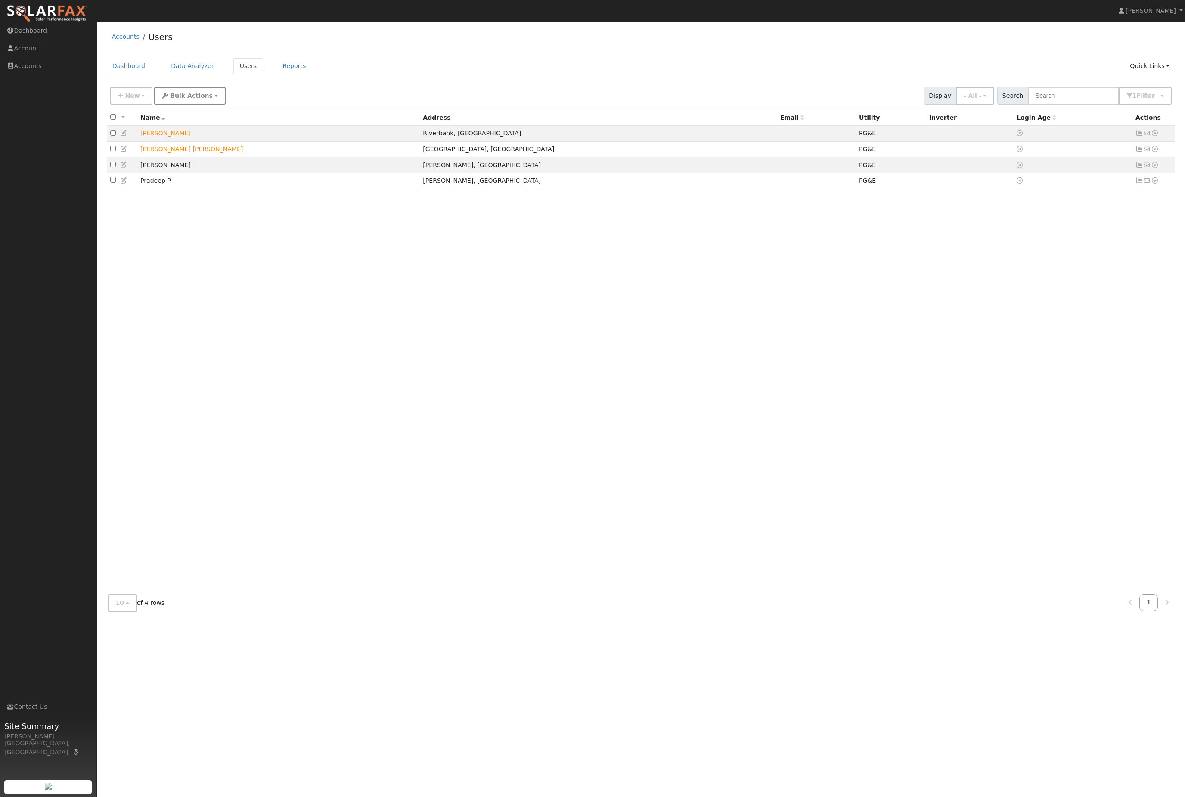
click at [192, 99] on span "Bulk Actions" at bounding box center [191, 95] width 43 height 7
click at [108, 125] on th "All None All on page None on page" at bounding box center [122, 117] width 30 height 16
click at [109, 138] on td at bounding box center [122, 134] width 30 height 16
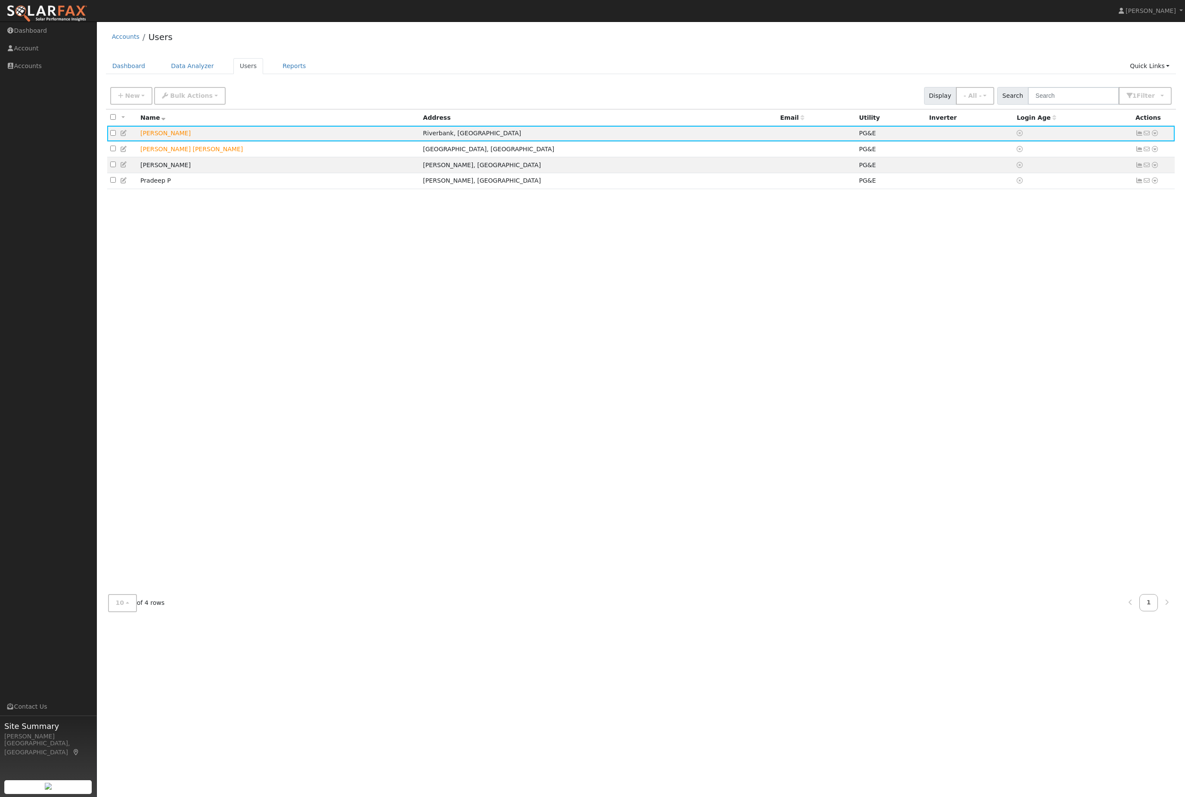
click at [116, 120] on input "checkbox" at bounding box center [113, 117] width 6 height 6
checkbox input "true"
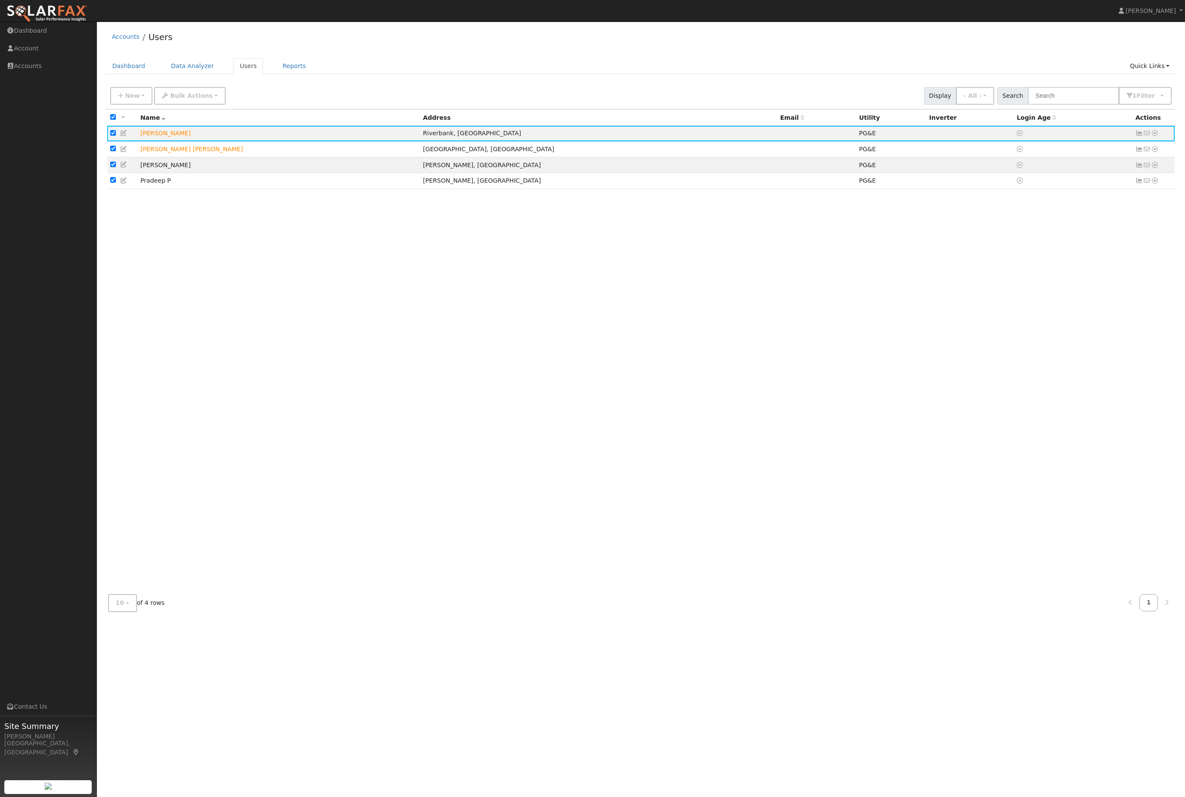
checkbox input "true"
click at [206, 99] on button "Bulk Actions" at bounding box center [189, 96] width 71 height 18
click at [707, 473] on div "All None All on page None on page Name Address Email Utility Inverter Login Age…" at bounding box center [641, 348] width 1070 height 478
